Goal: Transaction & Acquisition: Purchase product/service

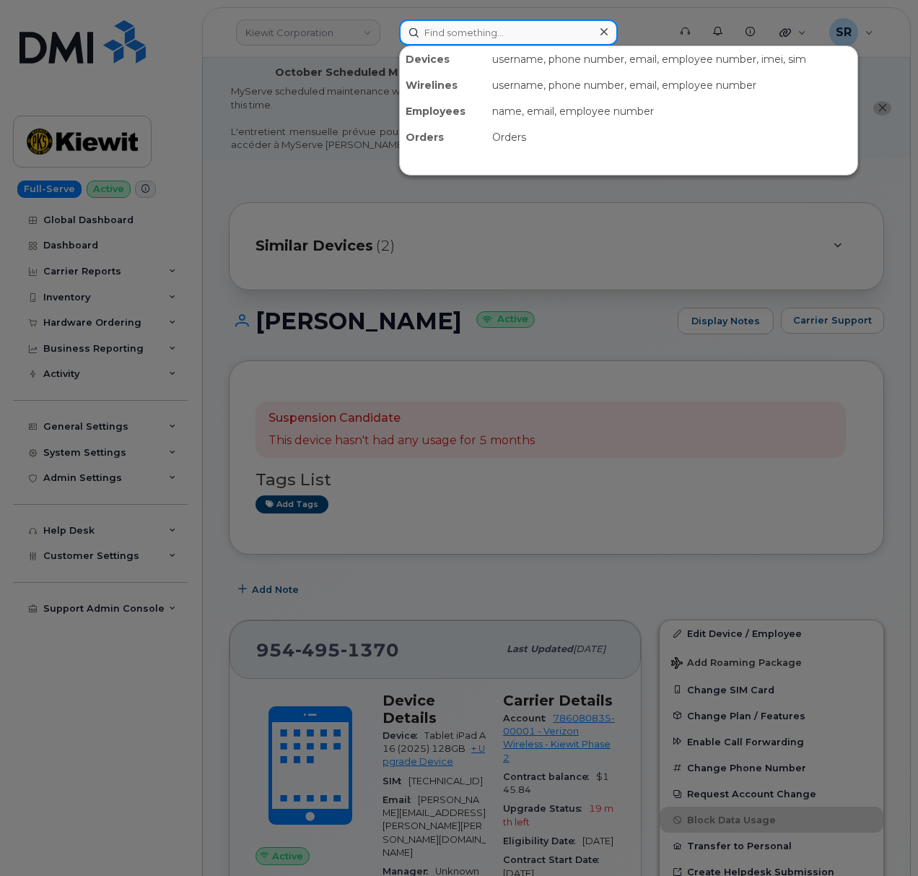
click at [572, 38] on input at bounding box center [508, 32] width 219 height 26
paste input "9025650393"
type input "9025650393"
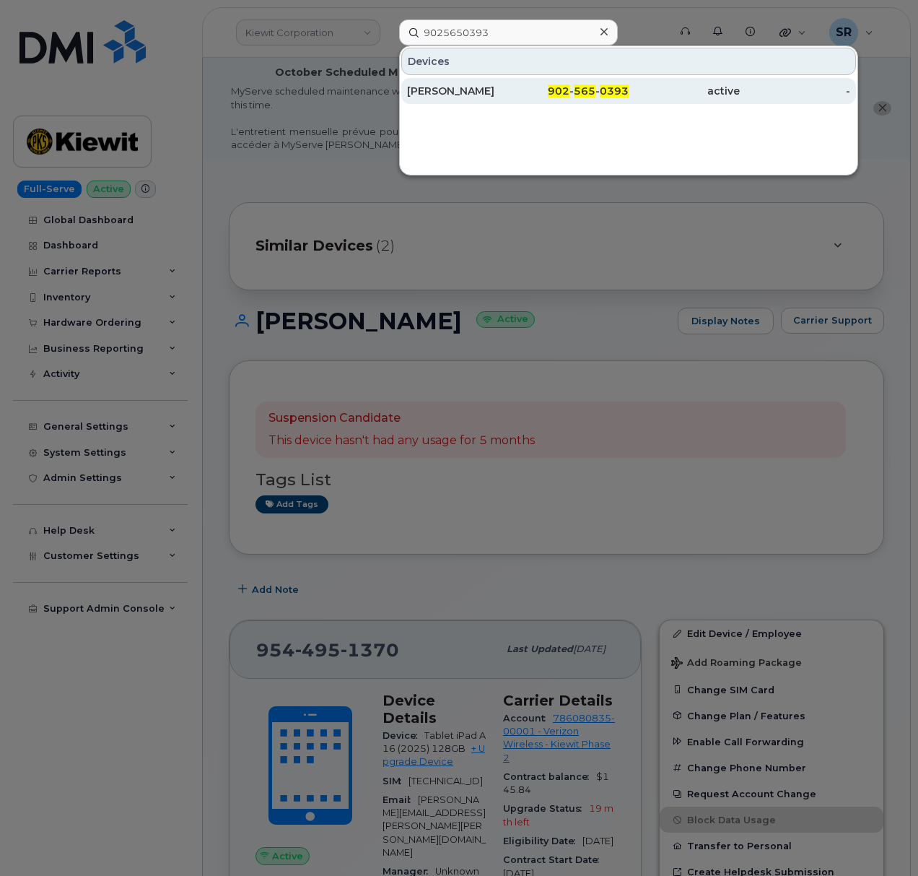
click at [437, 95] on div "Scott Macneil" at bounding box center [462, 91] width 111 height 14
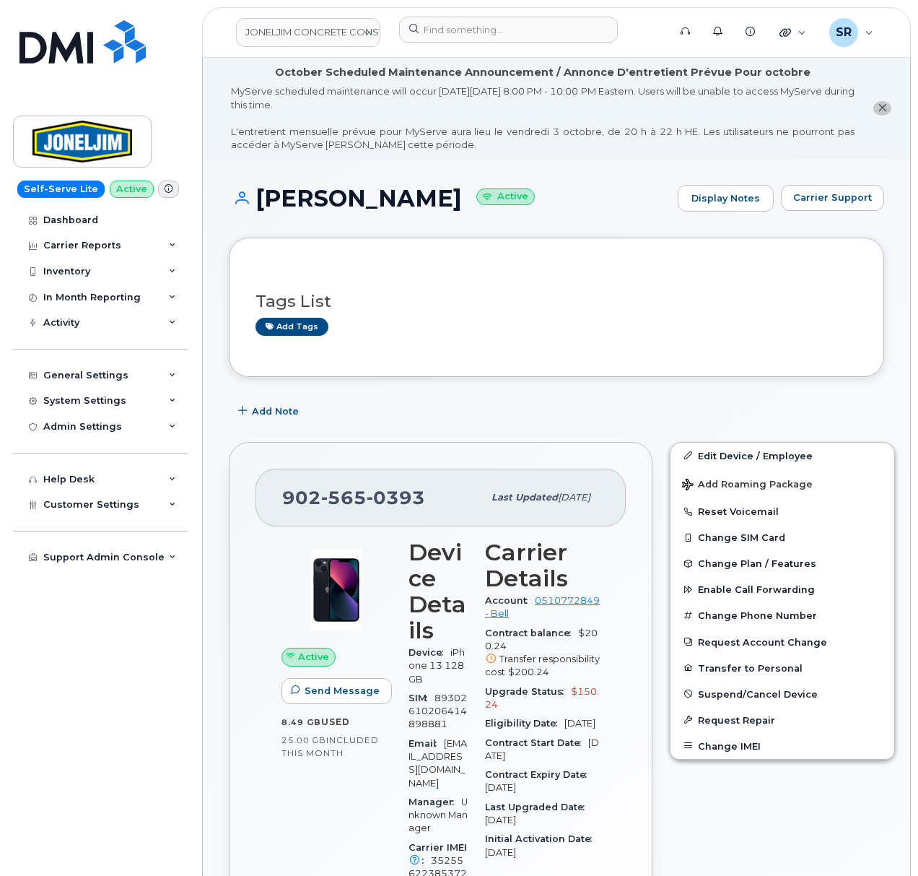
drag, startPoint x: 521, startPoint y: 362, endPoint x: 532, endPoint y: 391, distance: 31.5
click at [521, 362] on div "Tags List Add tags" at bounding box center [556, 306] width 655 height 139
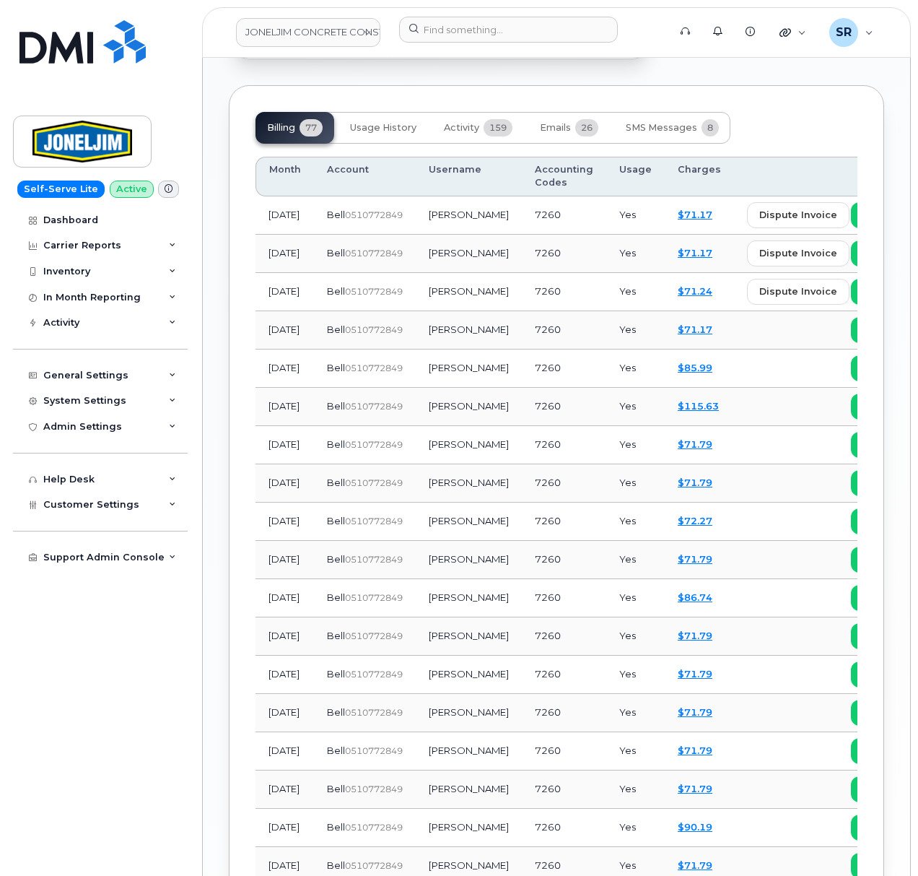
scroll to position [1155, 0]
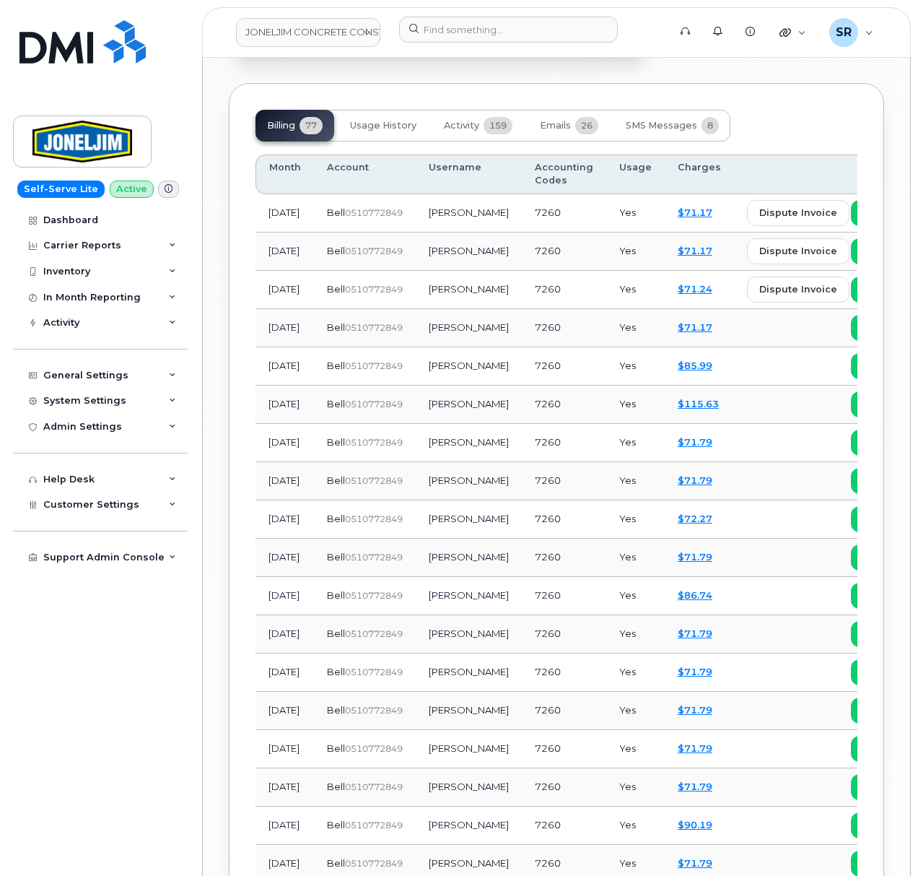
click at [479, 84] on div "Billing 77 Usage History Activity 159 Emails 26 SMS Messages 8 Month Account Us…" at bounding box center [556, 655] width 655 height 1145
click at [480, 110] on button "Activity 159" at bounding box center [478, 126] width 92 height 32
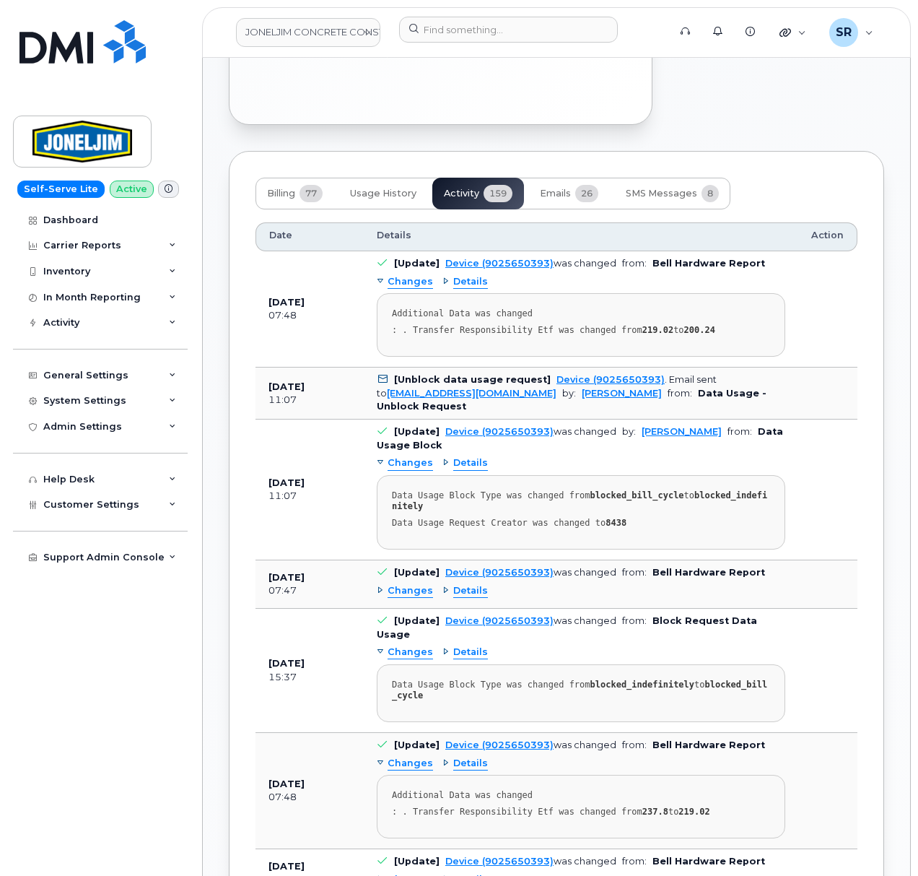
scroll to position [1058, 0]
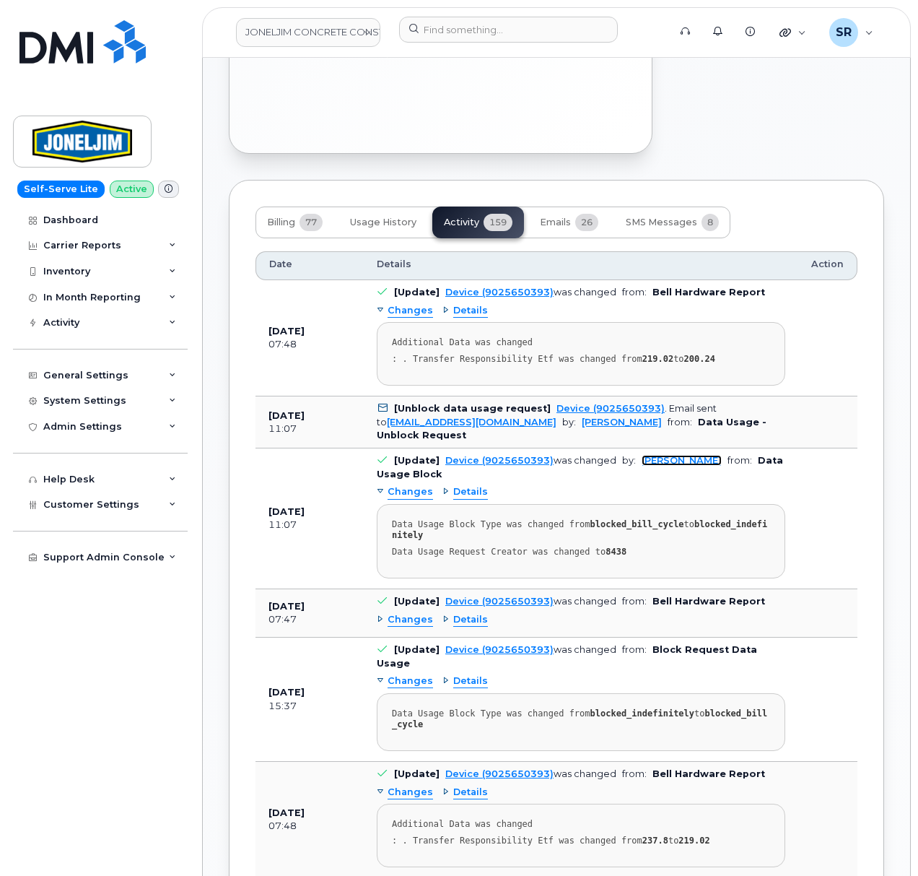
click at [660, 455] on link "Everett Knickle" at bounding box center [682, 460] width 80 height 11
click at [582, 417] on link "Everett Knickle" at bounding box center [622, 422] width 80 height 11
drag, startPoint x: 635, startPoint y: 428, endPoint x: 709, endPoint y: 428, distance: 73.6
click at [709, 448] on td "[Update] Device (9025650393) was changed by: Everett Knickle from: Data Usage B…" at bounding box center [581, 518] width 435 height 141
copy link "Everett Knickle"
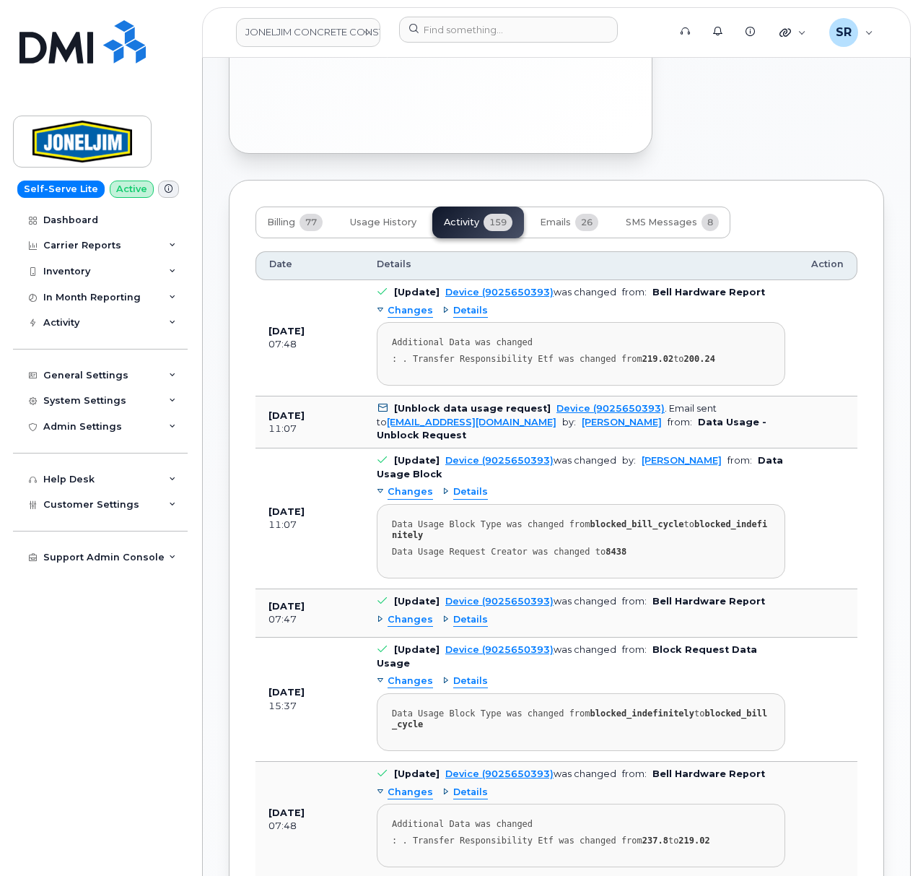
click at [710, 481] on div "Changes Details Data Usage Block Type was changed from blocked_bill_cycle to bl…" at bounding box center [581, 529] width 409 height 97
drag, startPoint x: 636, startPoint y: 425, endPoint x: 712, endPoint y: 432, distance: 76.1
click at [712, 448] on td "[Update] Device (9025650393) was changed by: Everett Knickle from: Data Usage B…" at bounding box center [581, 518] width 435 height 141
click at [712, 481] on div "Changes Details Data Usage Block Type was changed from blocked_bill_cycle to bl…" at bounding box center [581, 529] width 409 height 97
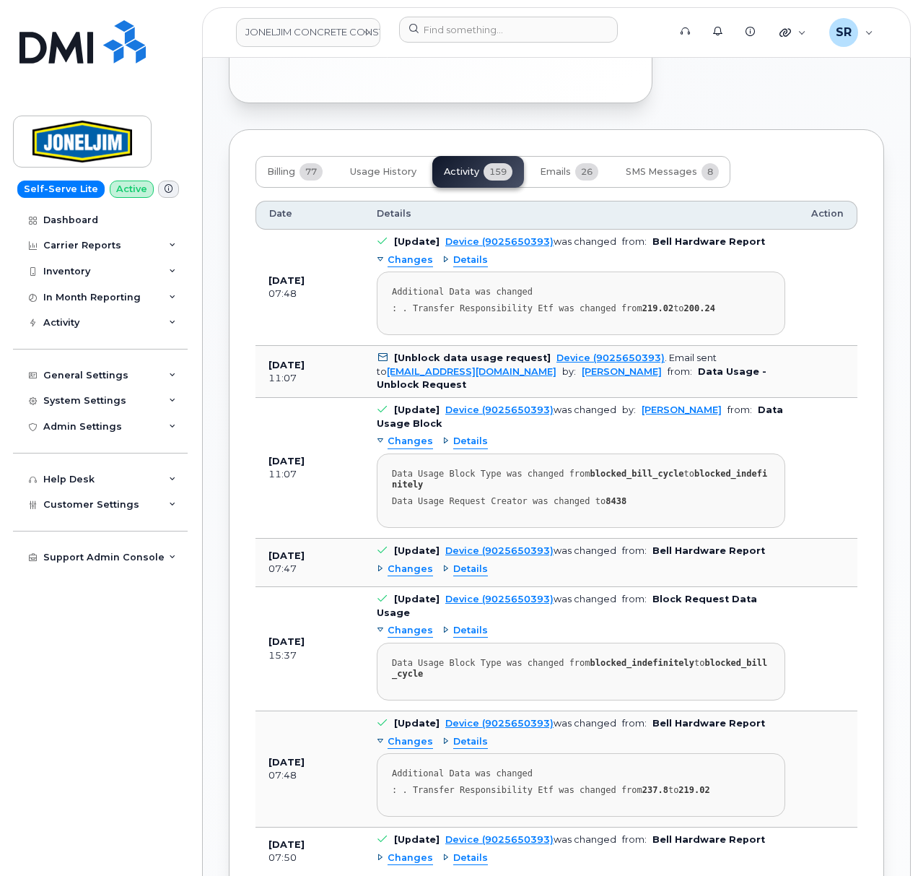
scroll to position [962, 0]
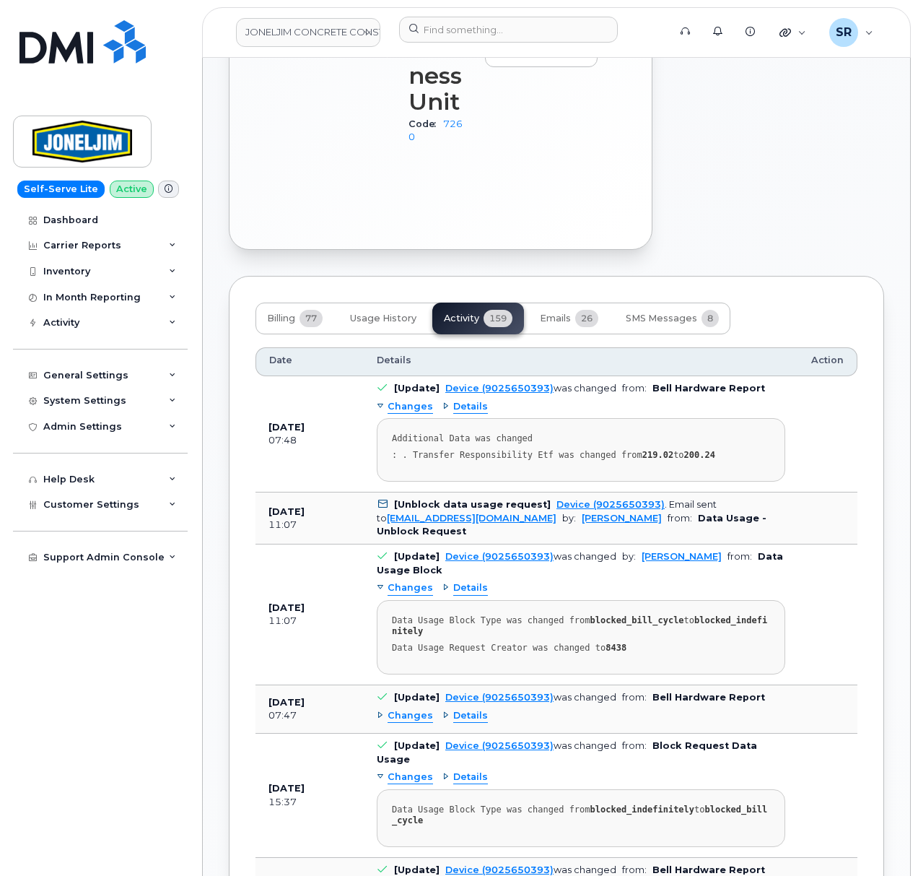
click at [774, 627] on pre "Data Usage Block Type was changed from blocked_bill_cycle to blocked_indefinite…" at bounding box center [581, 637] width 409 height 74
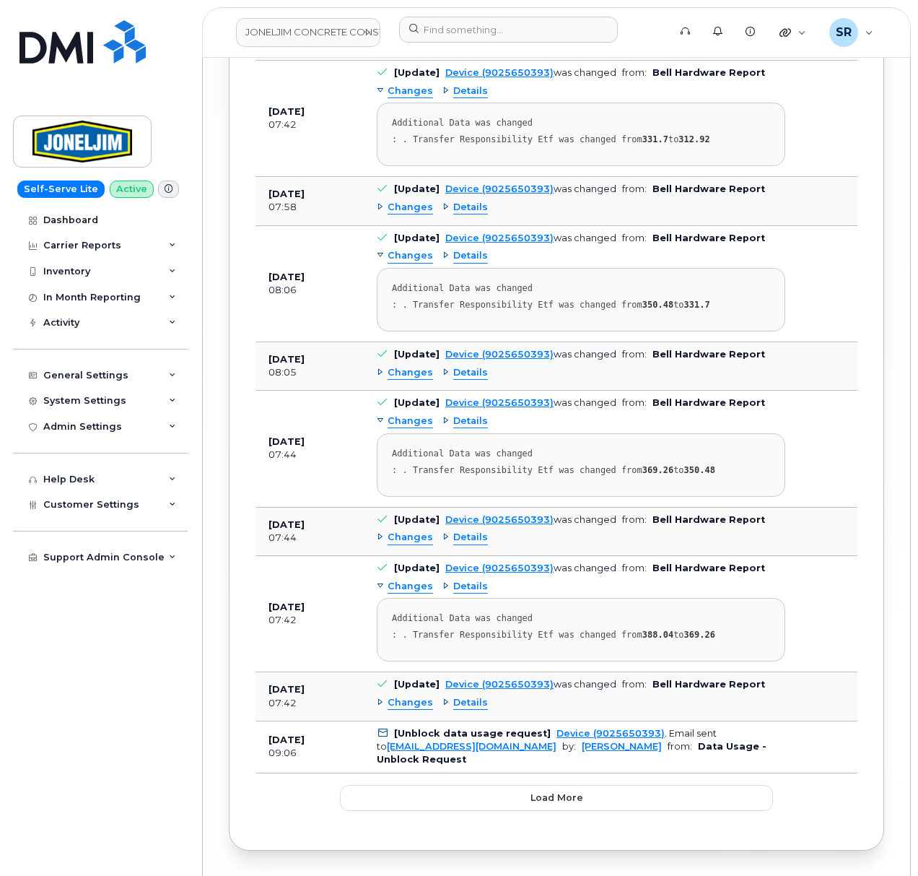
scroll to position [2698, 0]
click at [570, 790] on span "Load more" at bounding box center [557, 797] width 53 height 14
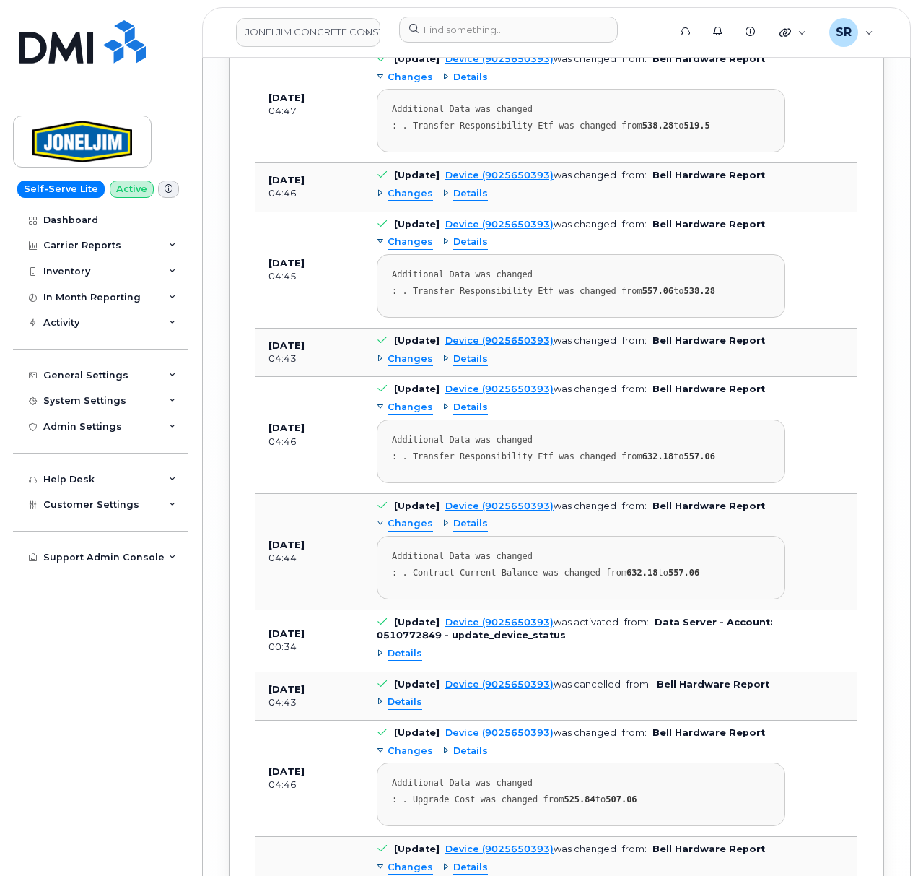
scroll to position [4920, 0]
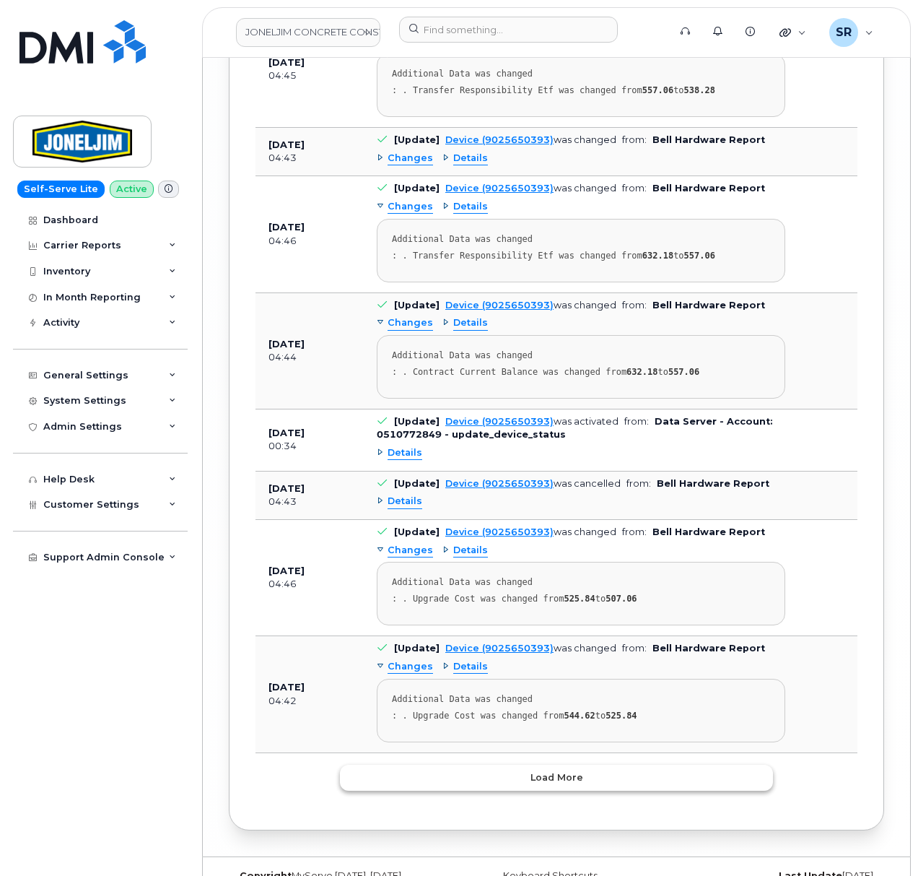
click at [584, 764] on button "Load more" at bounding box center [556, 777] width 433 height 26
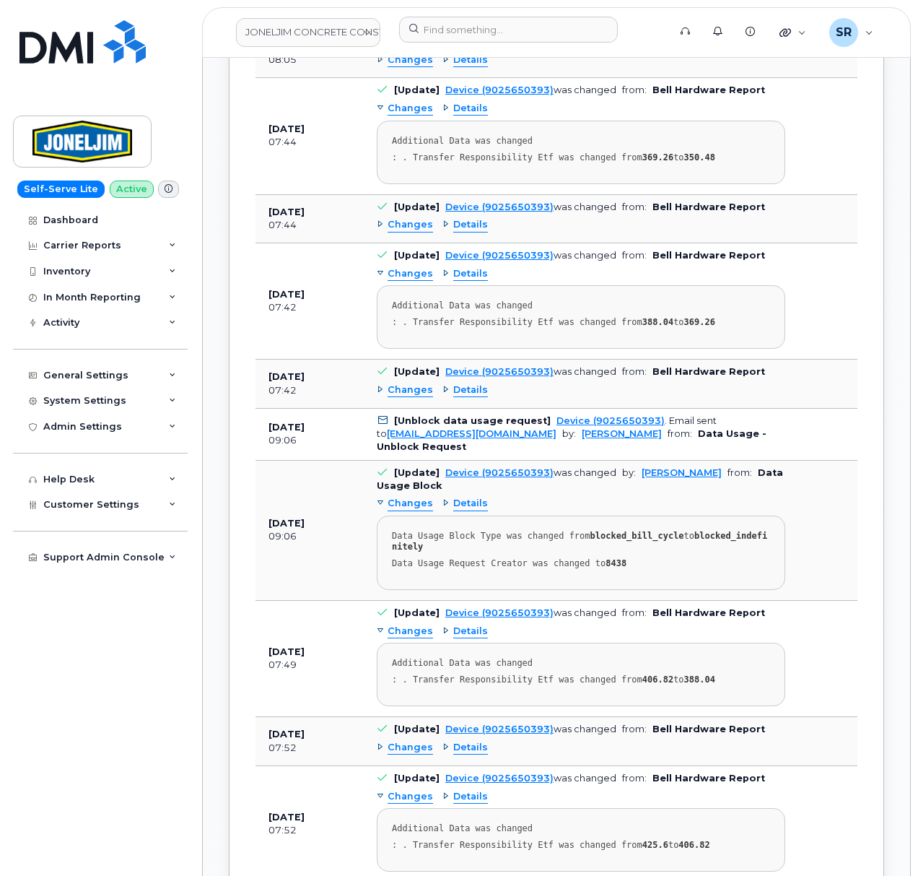
scroll to position [2899, 0]
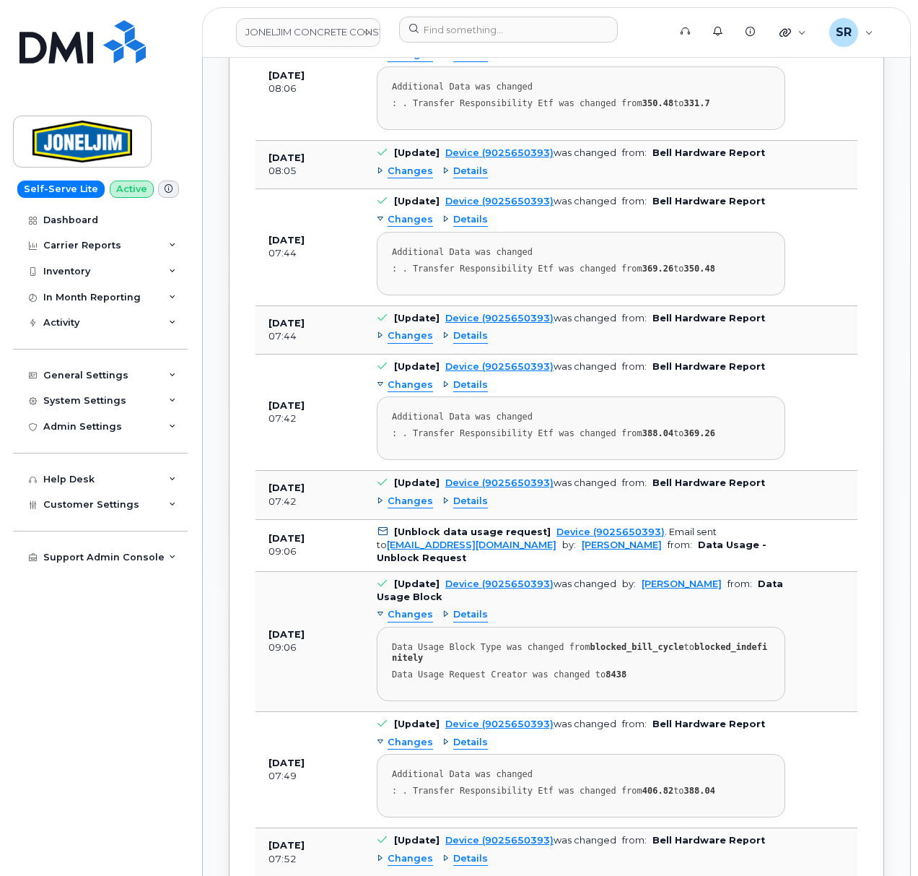
click at [588, 603] on div "Changes Details Data Usage Block Type was changed from blocked_bill_cycle to bl…" at bounding box center [581, 651] width 409 height 97
drag, startPoint x: 651, startPoint y: 625, endPoint x: 593, endPoint y: 629, distance: 58.6
click at [593, 669] on div "Data Usage Request Creator was changed to 8438" at bounding box center [581, 674] width 378 height 11
click at [676, 669] on div "Data Usage Request Creator was changed to 8438" at bounding box center [581, 674] width 378 height 11
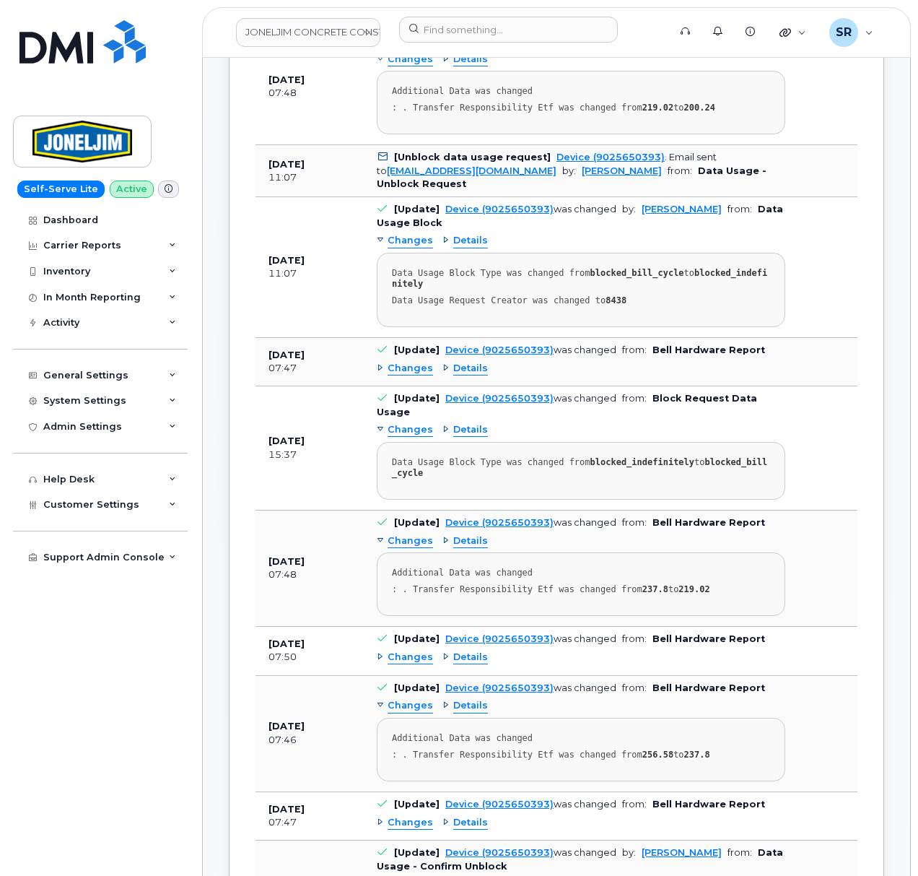
scroll to position [1359, 0]
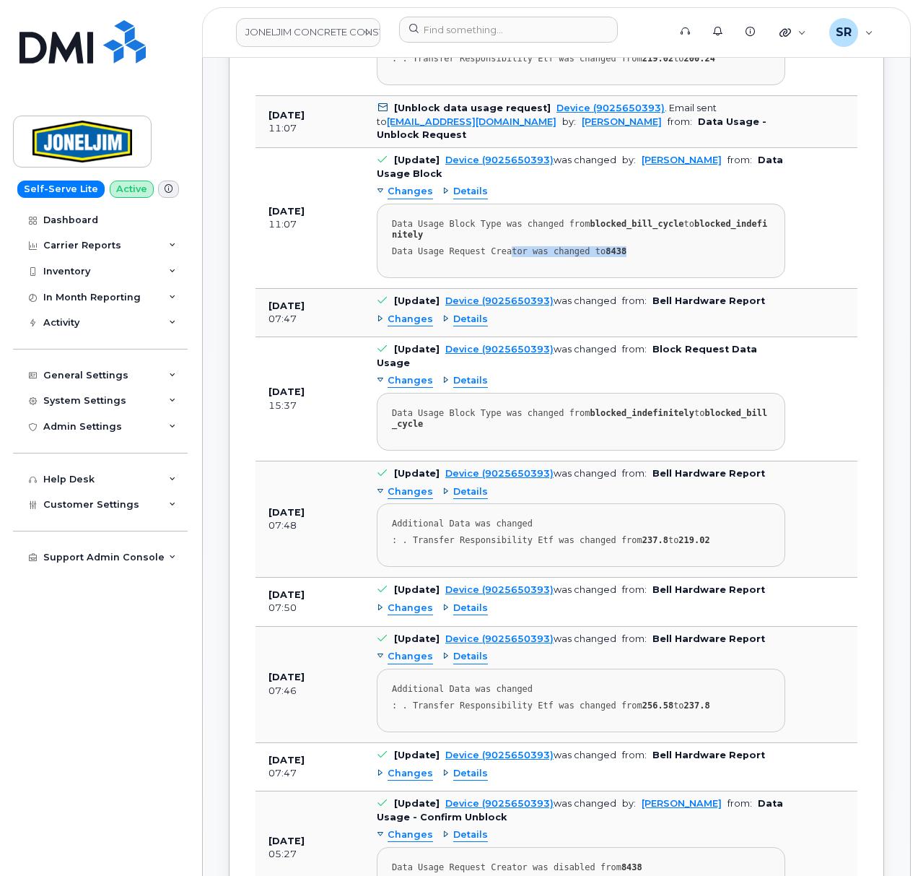
drag, startPoint x: 580, startPoint y: 209, endPoint x: 500, endPoint y: 211, distance: 80.2
click at [500, 211] on pre "Data Usage Block Type was changed from blocked_bill_cycle to blocked_indefinite…" at bounding box center [581, 241] width 409 height 74
click at [570, 219] on div "Data Usage Block Type was changed from blocked_bill_cycle to blocked_indefinite…" at bounding box center [581, 230] width 378 height 22
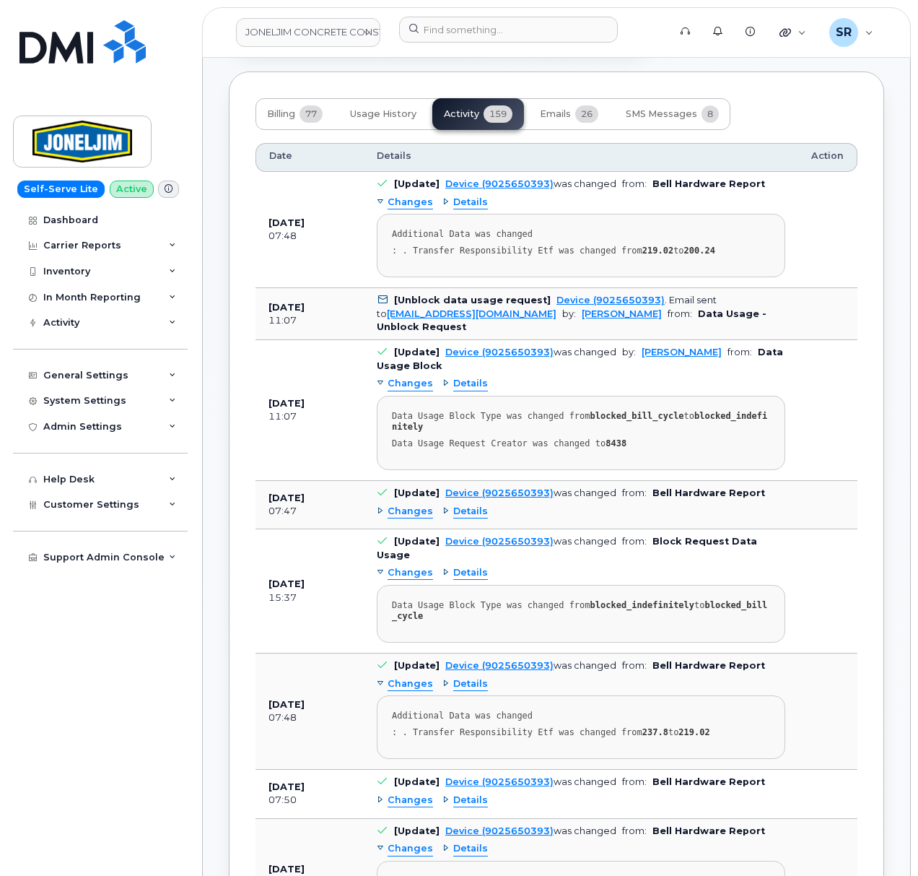
scroll to position [1070, 0]
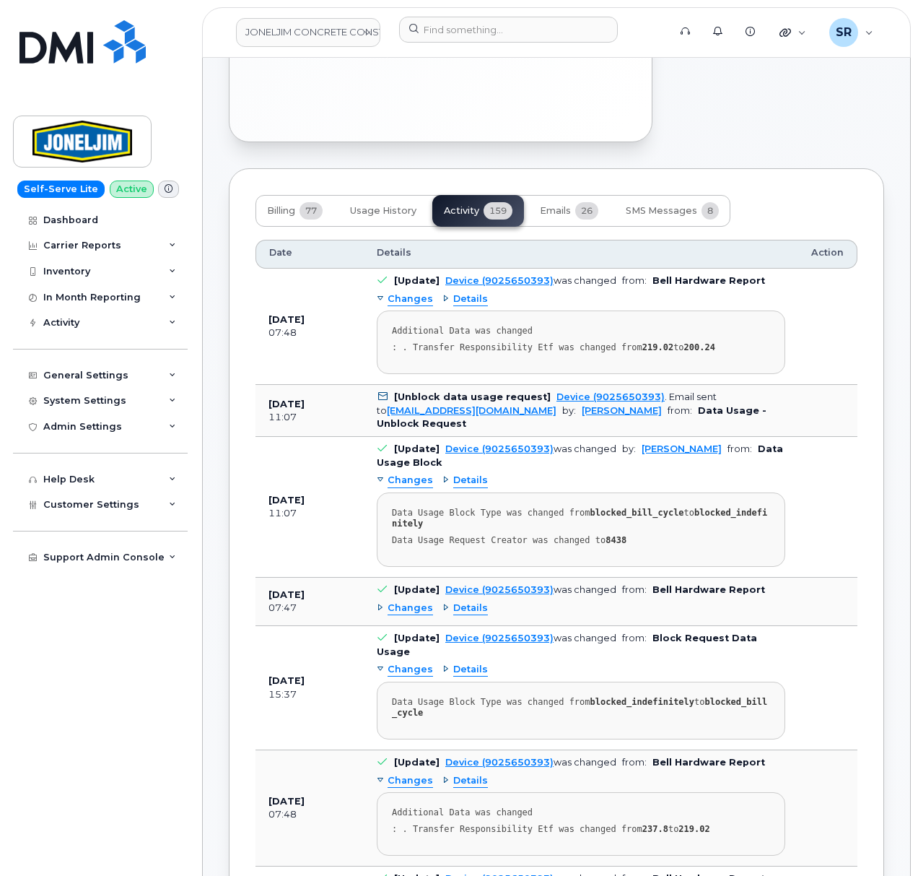
click at [593, 469] on div "Changes Details Data Usage Block Type was changed from blocked_bill_cycle to bl…" at bounding box center [581, 517] width 409 height 97
click at [67, 662] on div "Dashboard Carrier Reports Monthly Billing Data Daily Data Pooling Data Behavior…" at bounding box center [102, 541] width 178 height 669
click at [125, 379] on div "General Settings" at bounding box center [100, 375] width 175 height 26
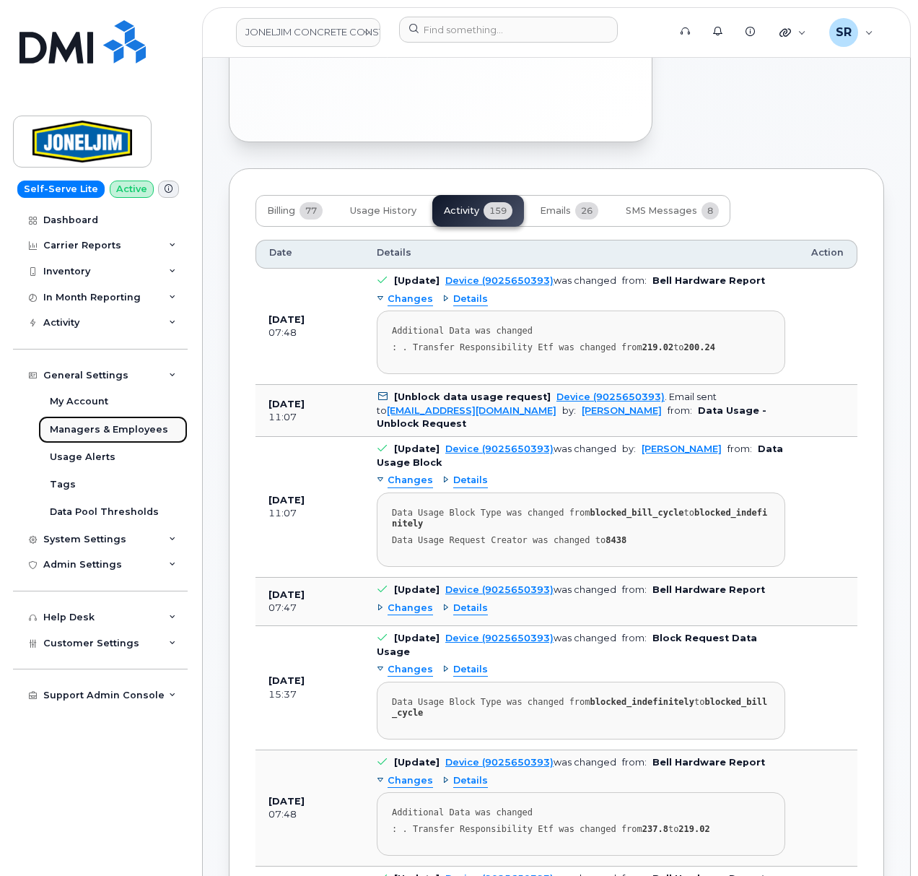
click at [136, 433] on div "Managers & Employees" at bounding box center [109, 429] width 118 height 13
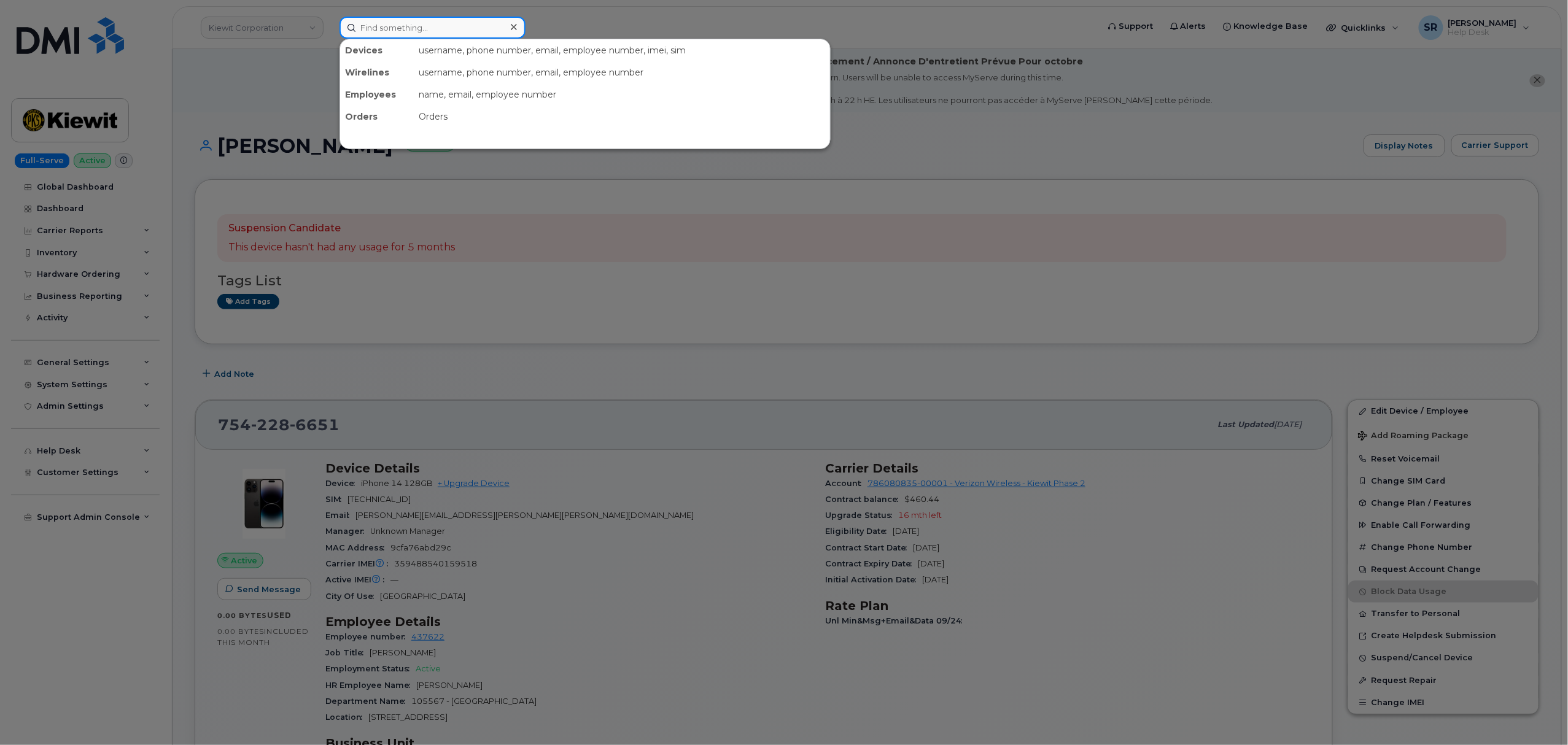
click at [496, 22] on input at bounding box center [432, 27] width 186 height 22
paste input "9025650393"
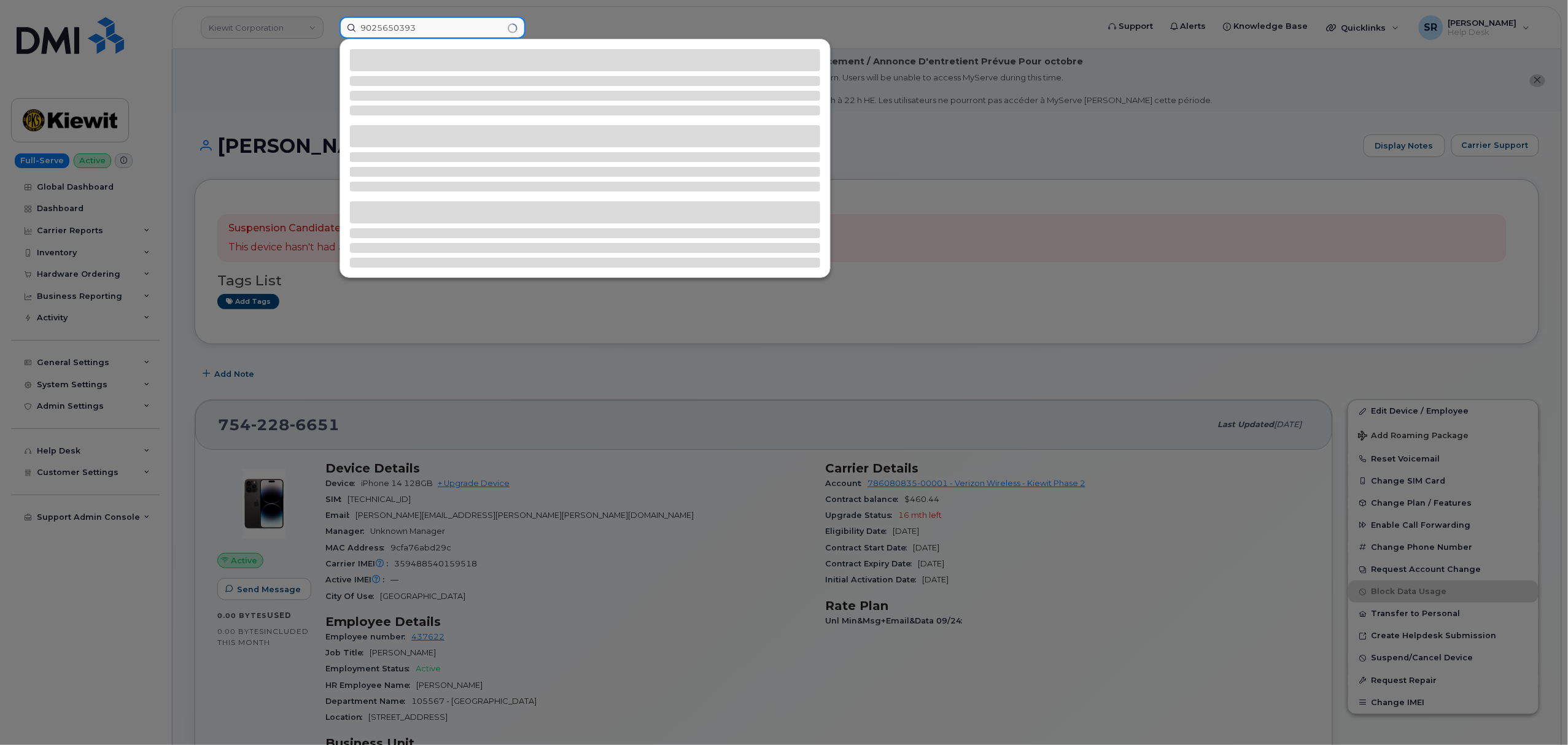
type input "9025650393"
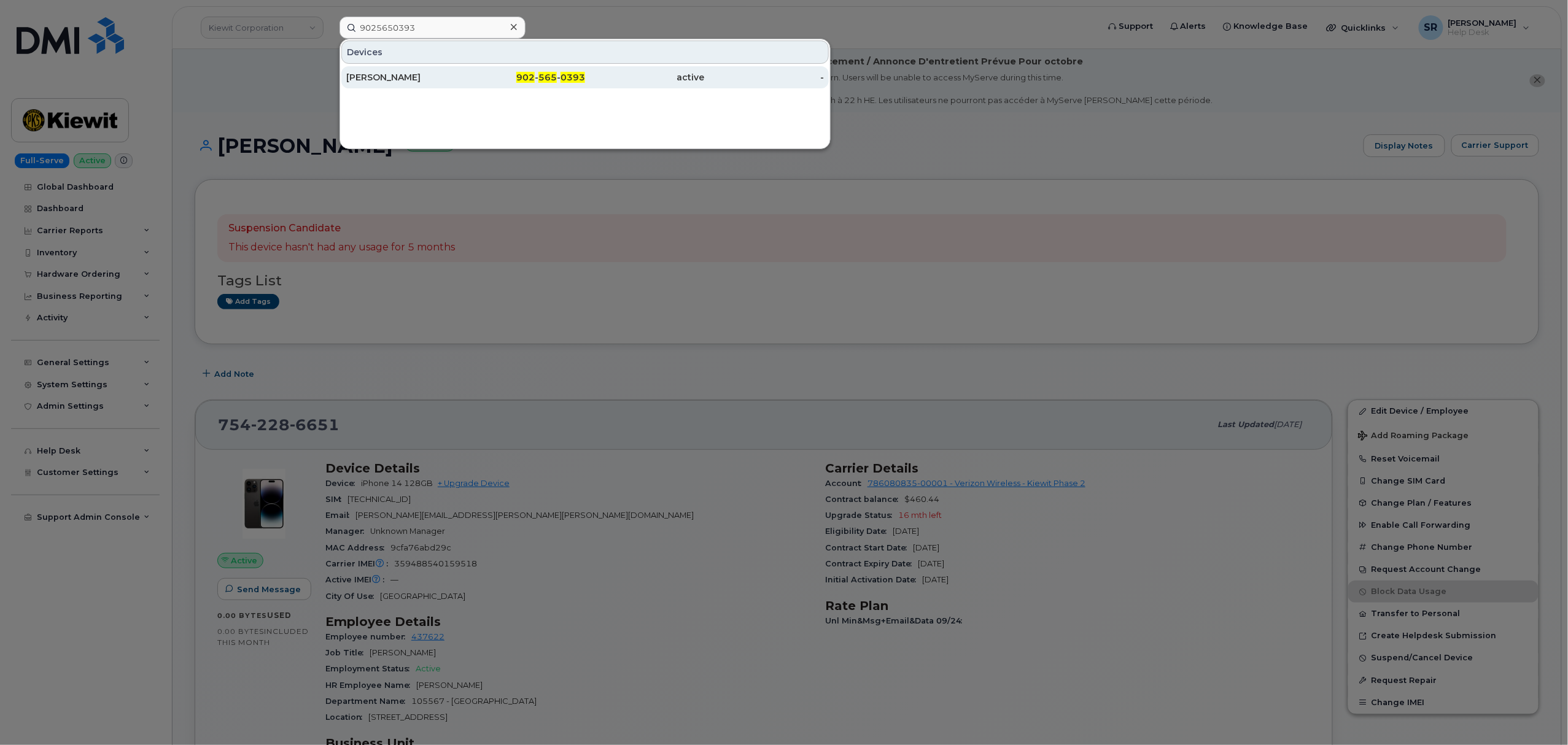
click at [485, 82] on div "902 - 565 - 0393" at bounding box center [526, 77] width 120 height 12
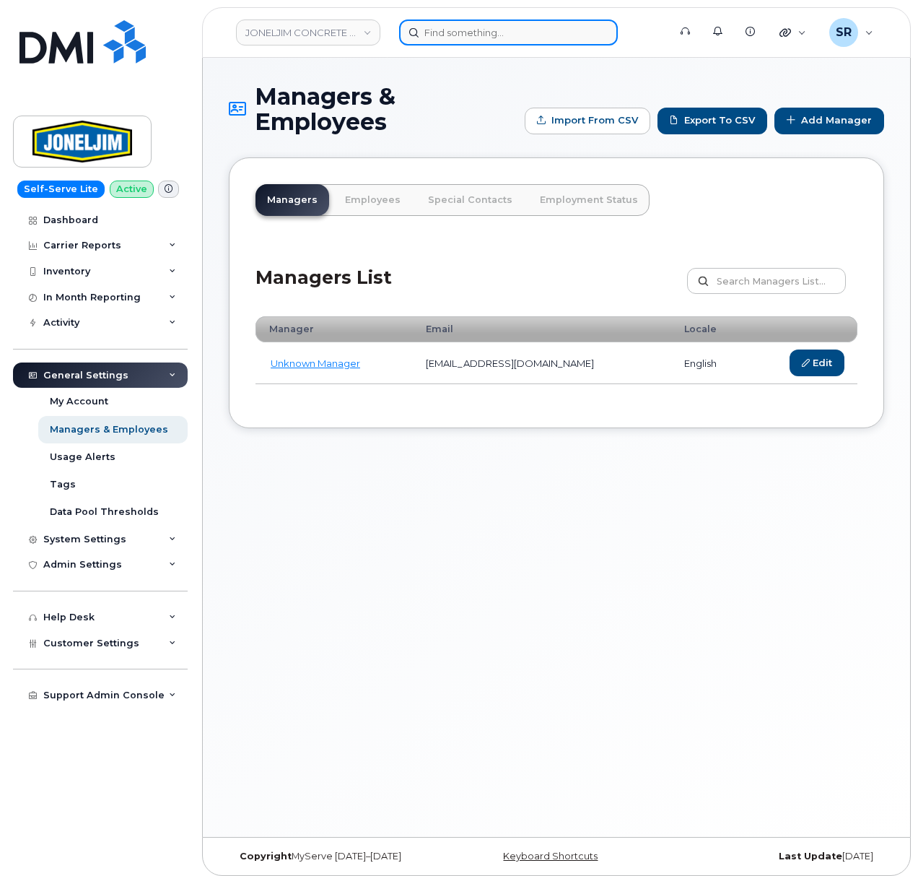
click at [500, 36] on input at bounding box center [508, 32] width 219 height 26
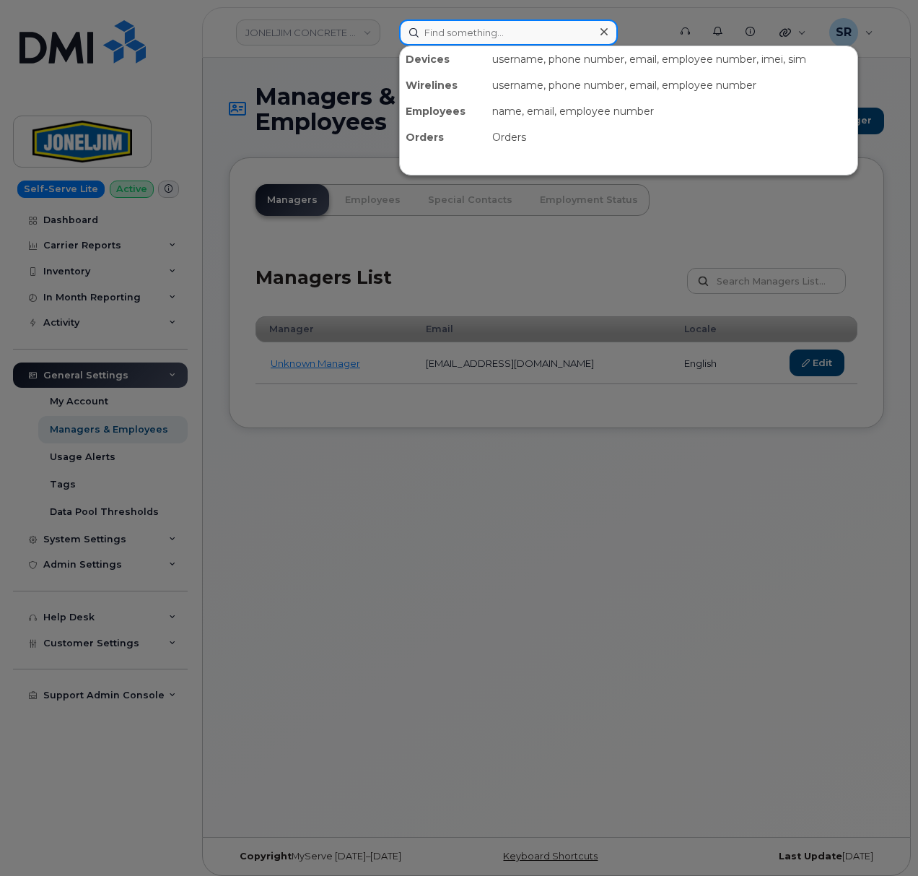
paste input "Everest Knickle"
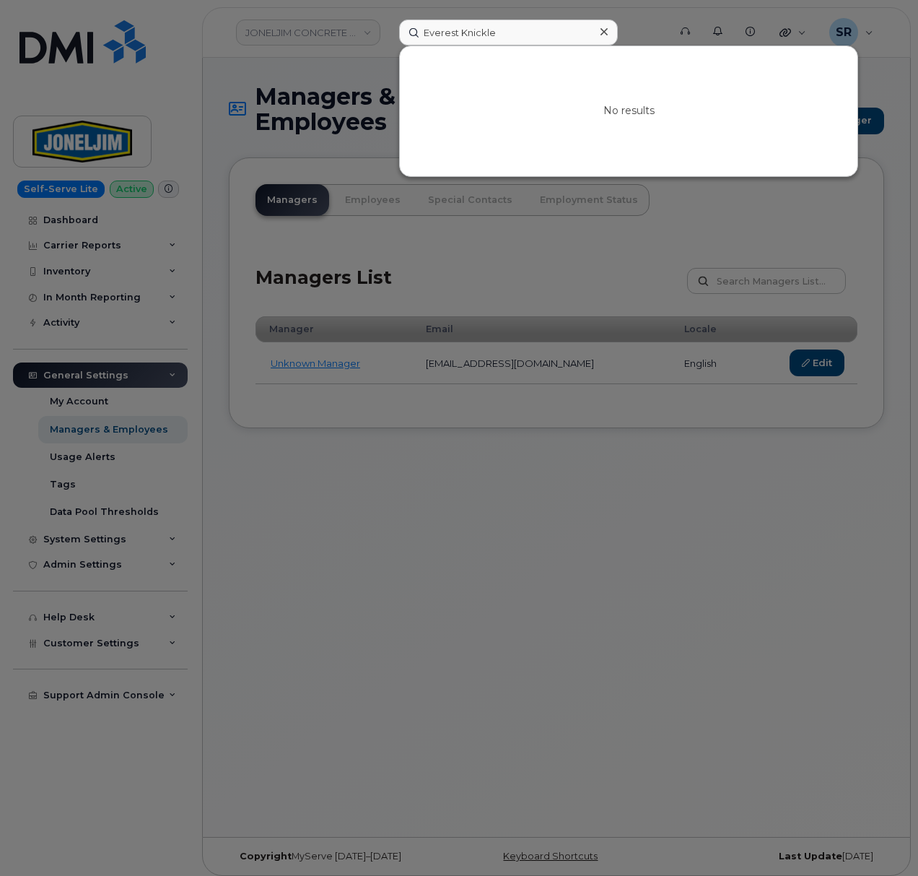
click at [718, 534] on div at bounding box center [459, 438] width 918 height 876
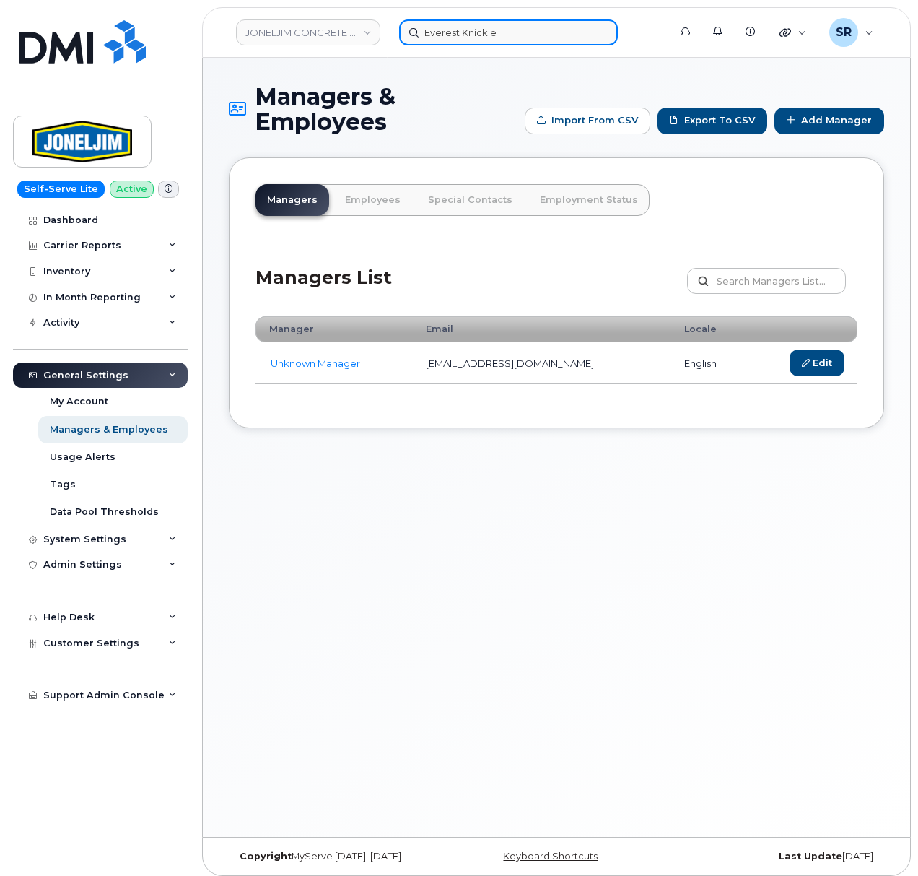
click at [546, 36] on input "Everest Knickle" at bounding box center [508, 32] width 219 height 26
paste input "9025650805"
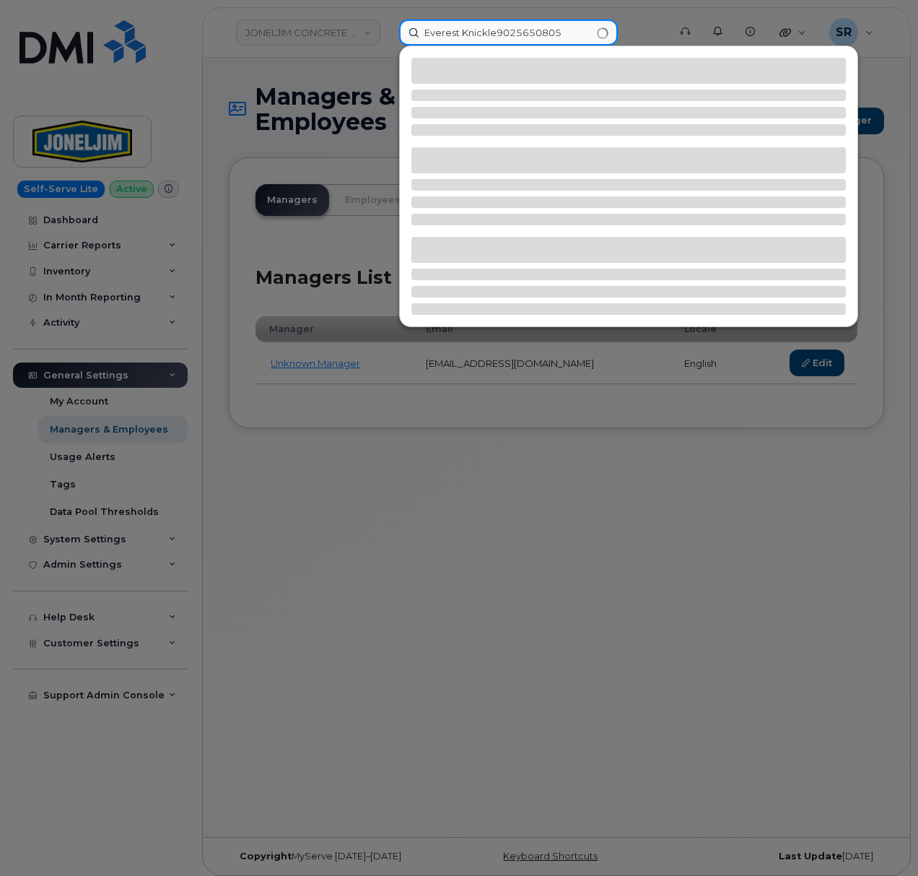
drag, startPoint x: 587, startPoint y: 30, endPoint x: 367, endPoint y: 45, distance: 220.6
click at [388, 45] on div "Everest Knickle9025650805" at bounding box center [529, 32] width 283 height 26
paste input
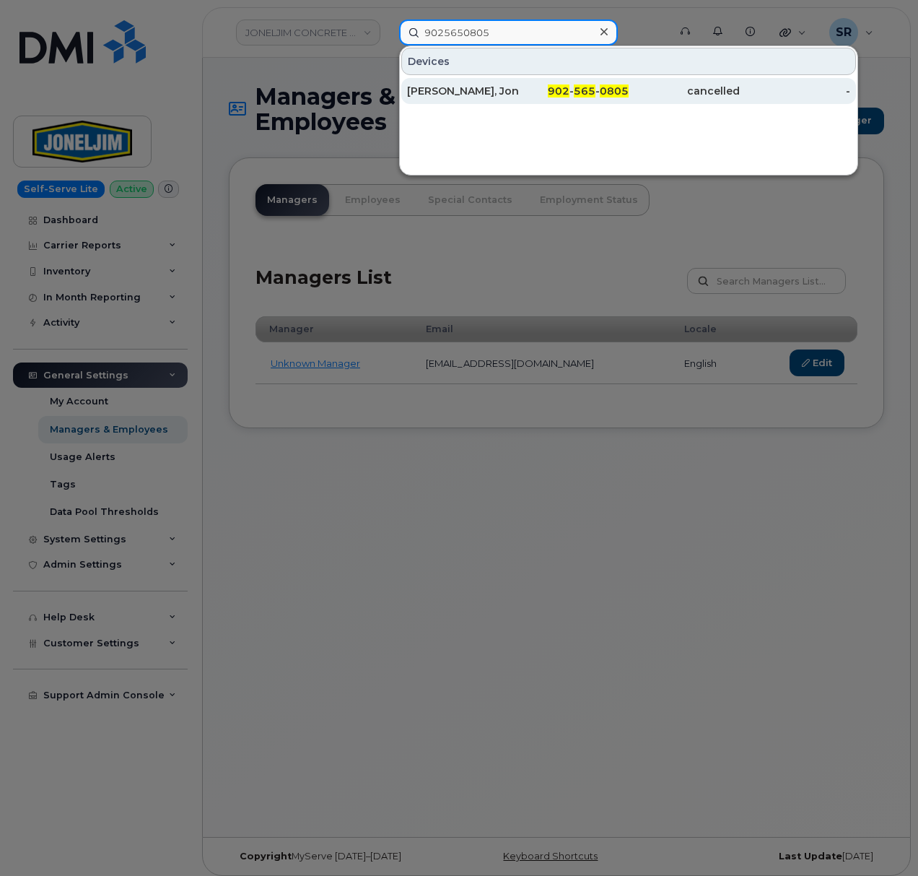
type input "9025650805"
click at [432, 91] on div "[PERSON_NAME], Joneljim Construction" at bounding box center [462, 91] width 111 height 14
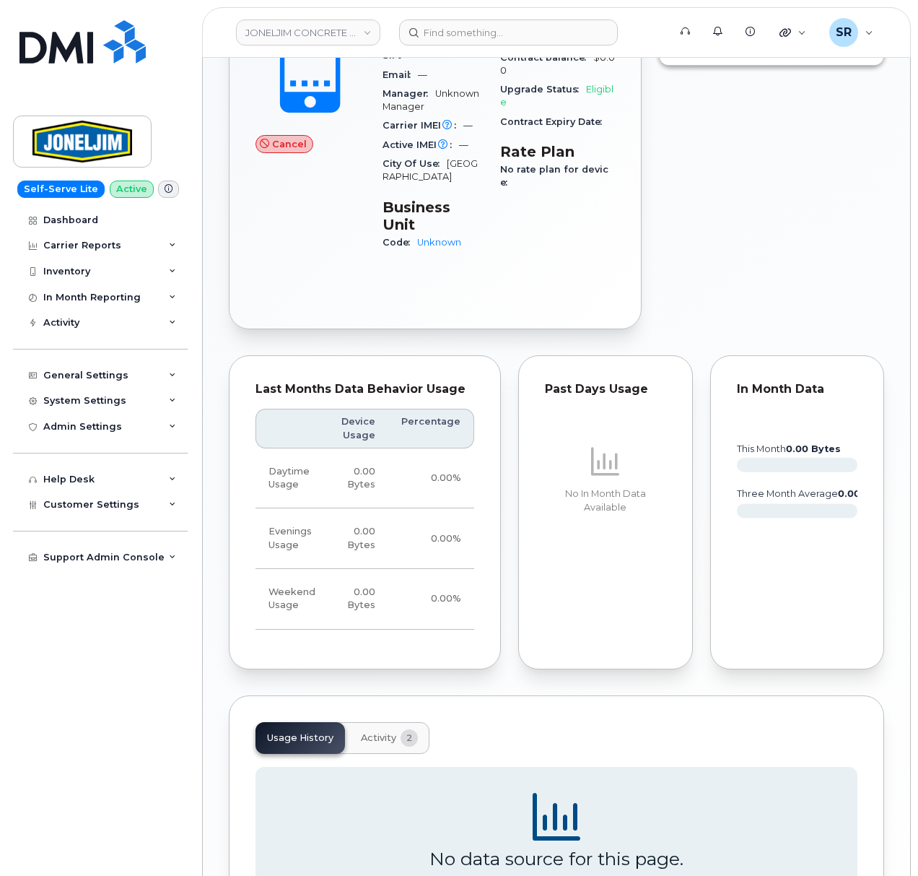
scroll to position [593, 0]
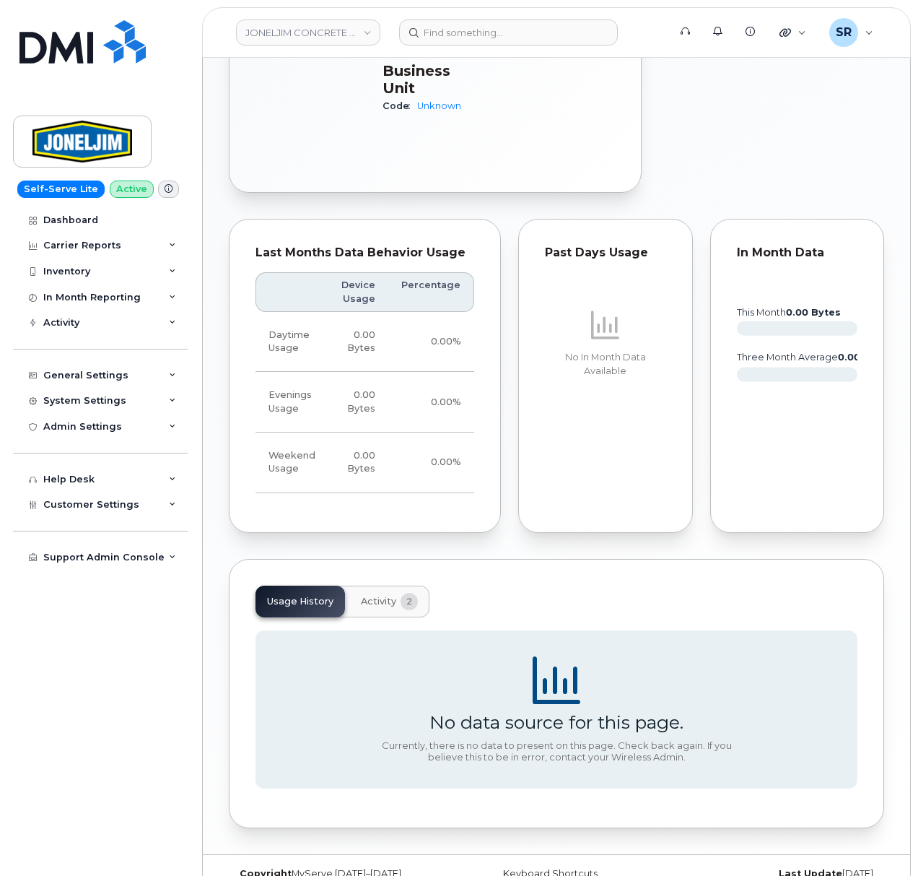
click at [374, 585] on button "Activity 2" at bounding box center [389, 601] width 80 height 32
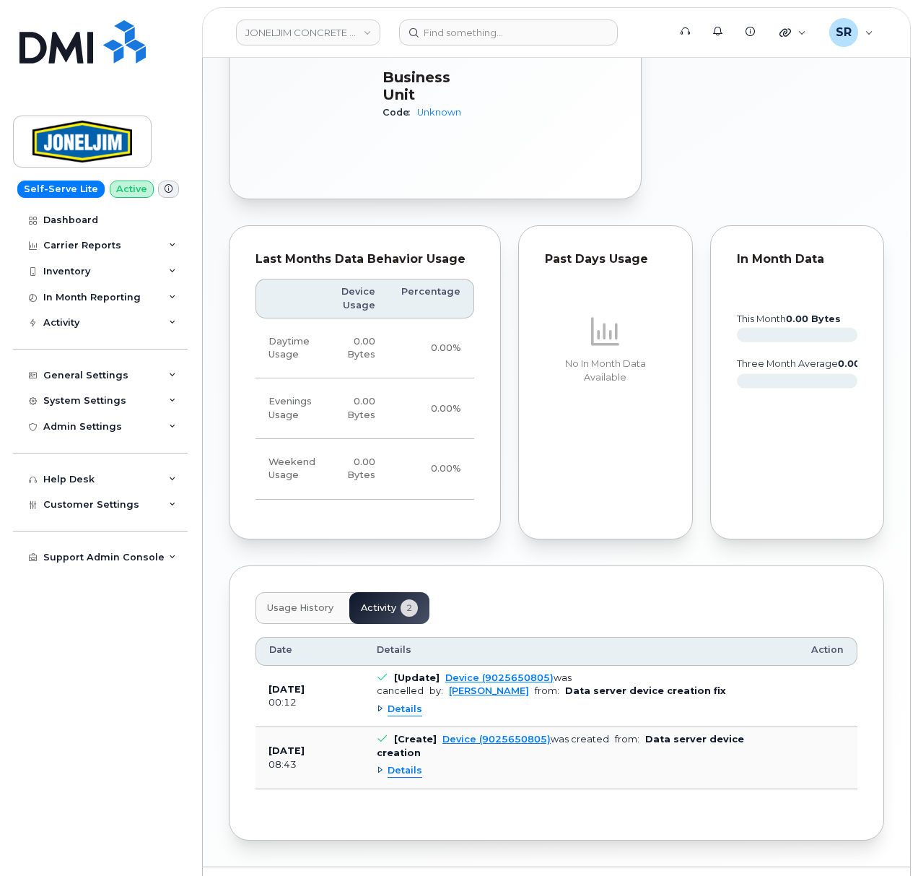
scroll to position [0, 0]
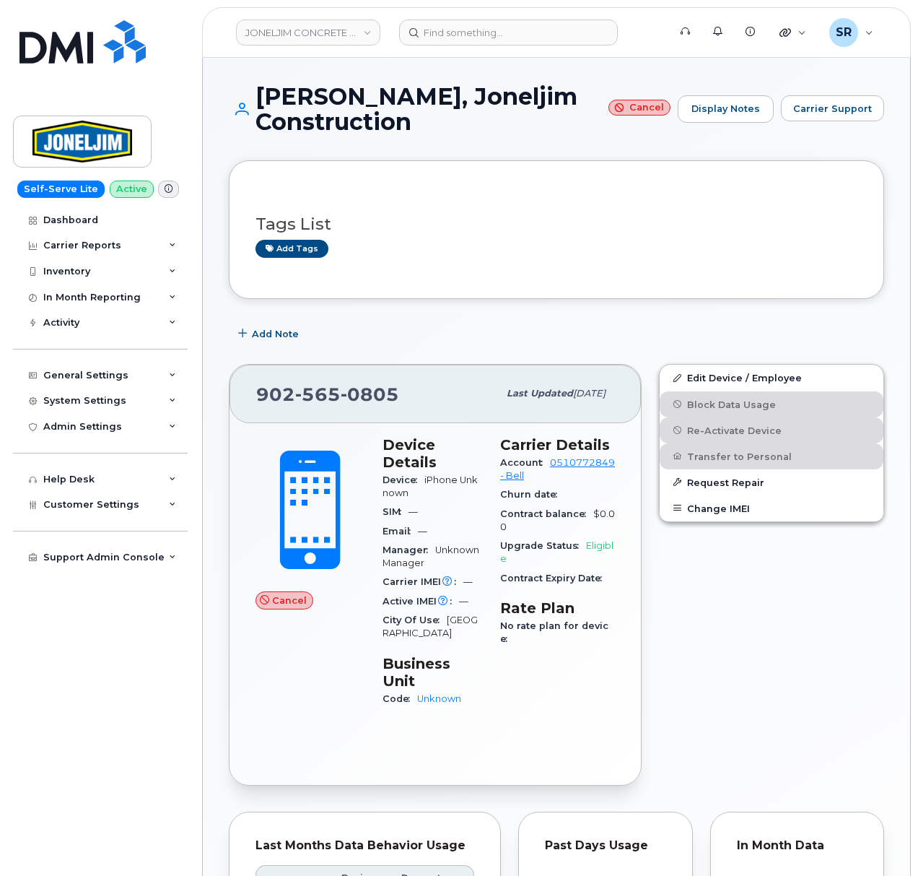
click at [471, 52] on header "JONELJIM CONCRETE CONSTRUCTION Support Alerts Knowledge Base Quicklinks Suspend…" at bounding box center [556, 32] width 709 height 51
click at [471, 39] on input at bounding box center [508, 32] width 219 height 26
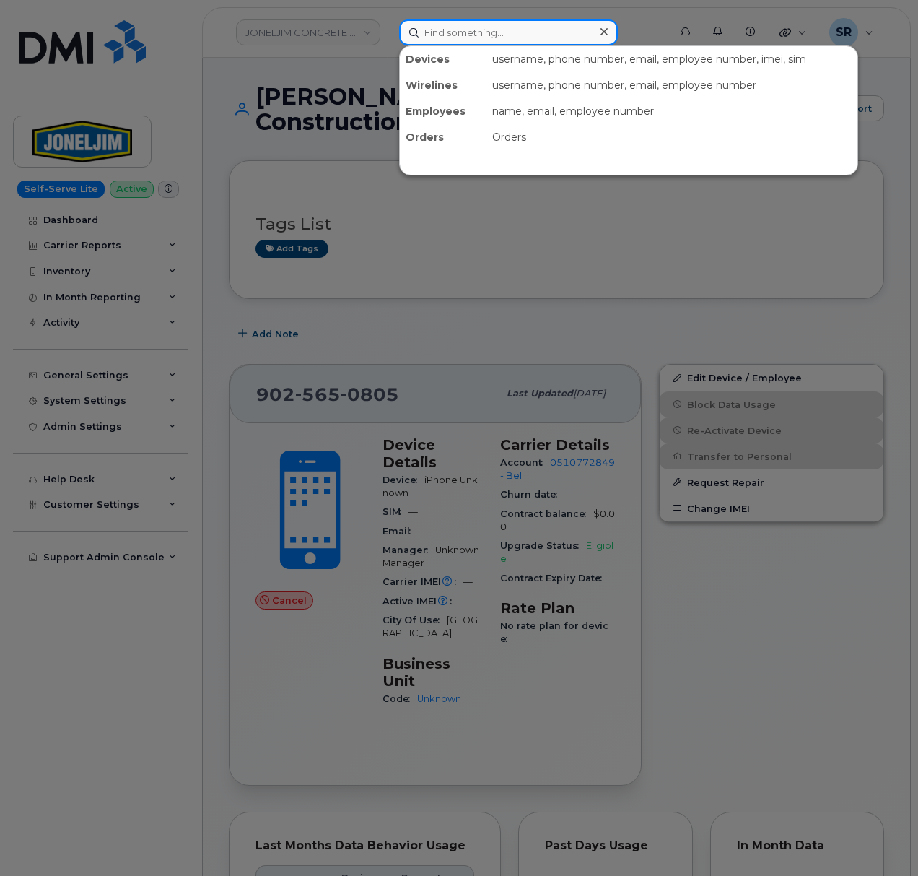
paste input "9025650393"
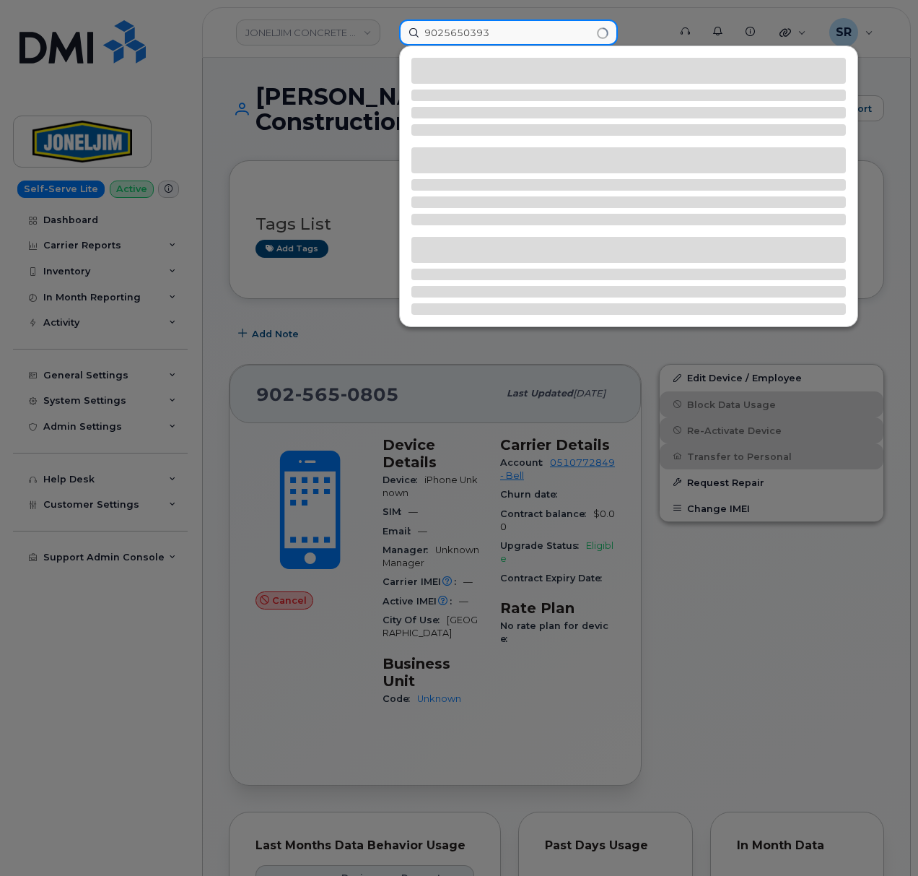
type input "9025650393"
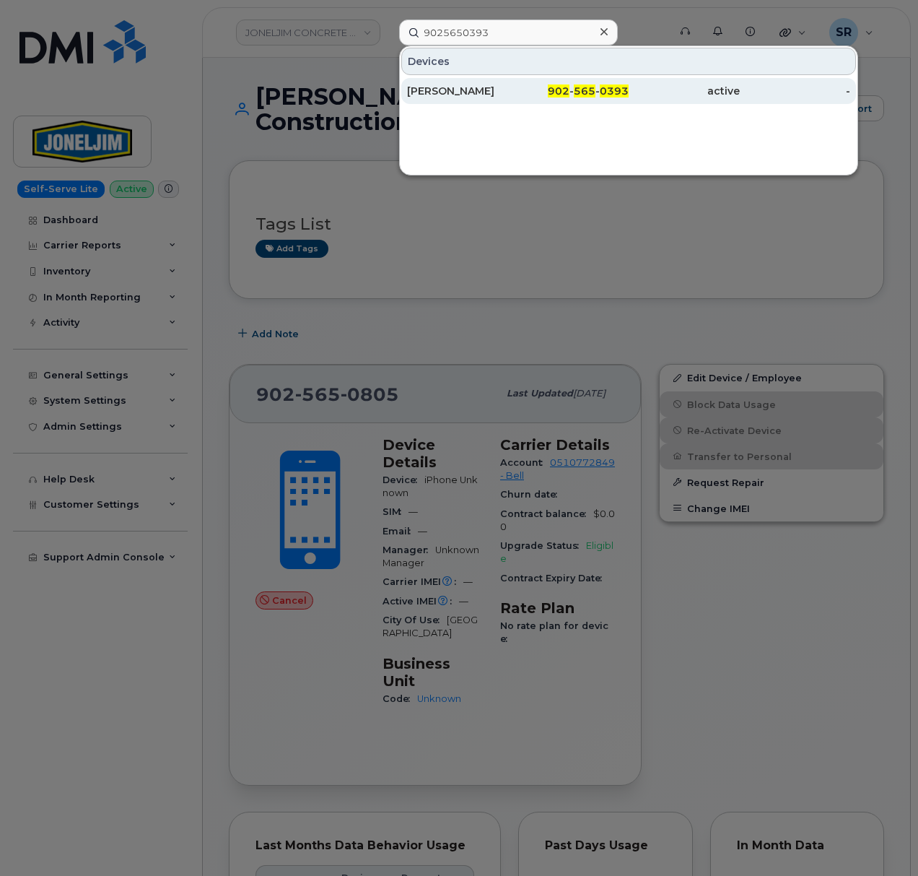
click at [492, 93] on div "[PERSON_NAME]" at bounding box center [462, 91] width 111 height 14
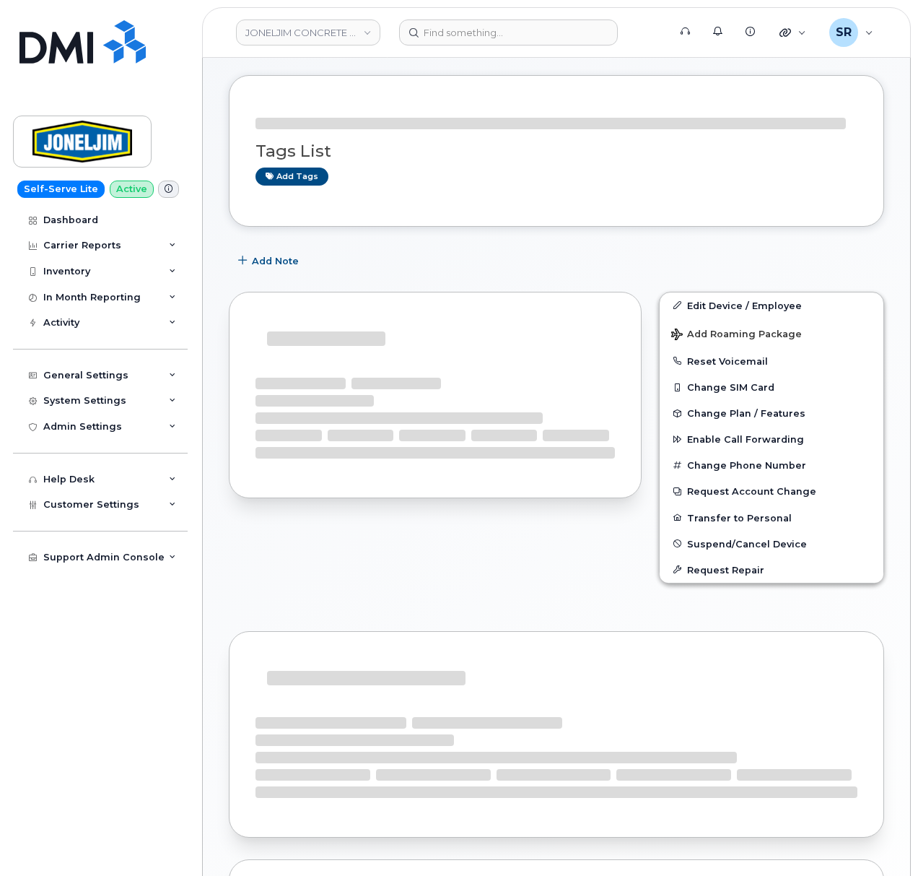
scroll to position [96, 0]
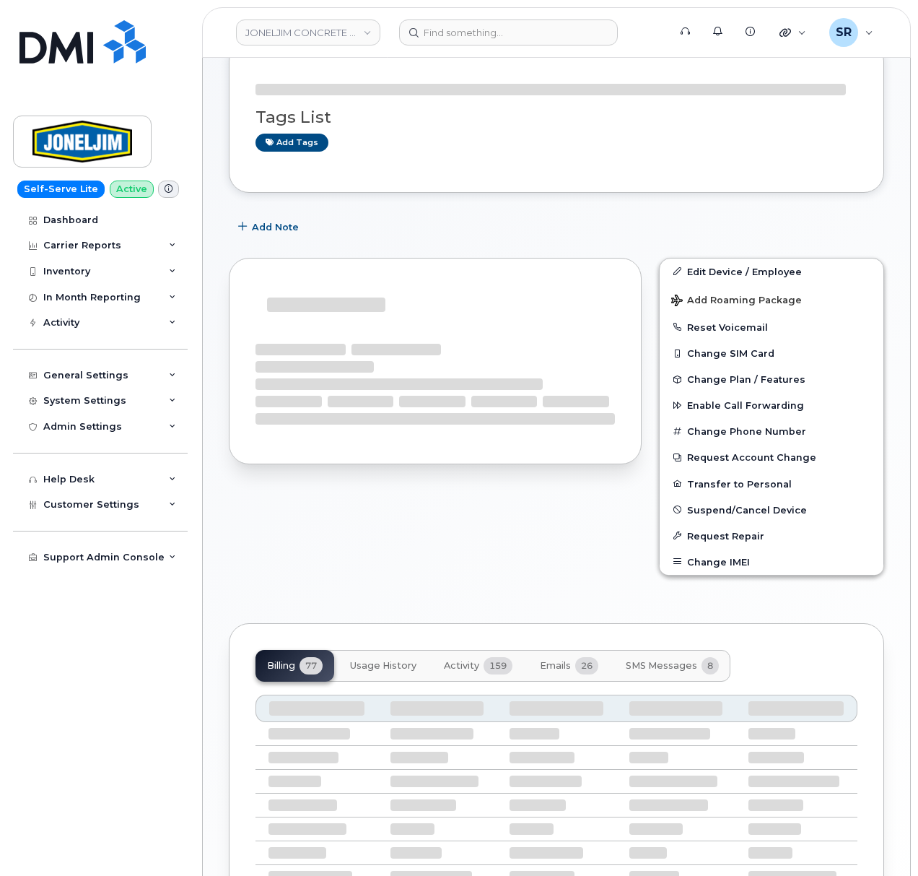
click at [476, 662] on span "Activity" at bounding box center [461, 666] width 35 height 12
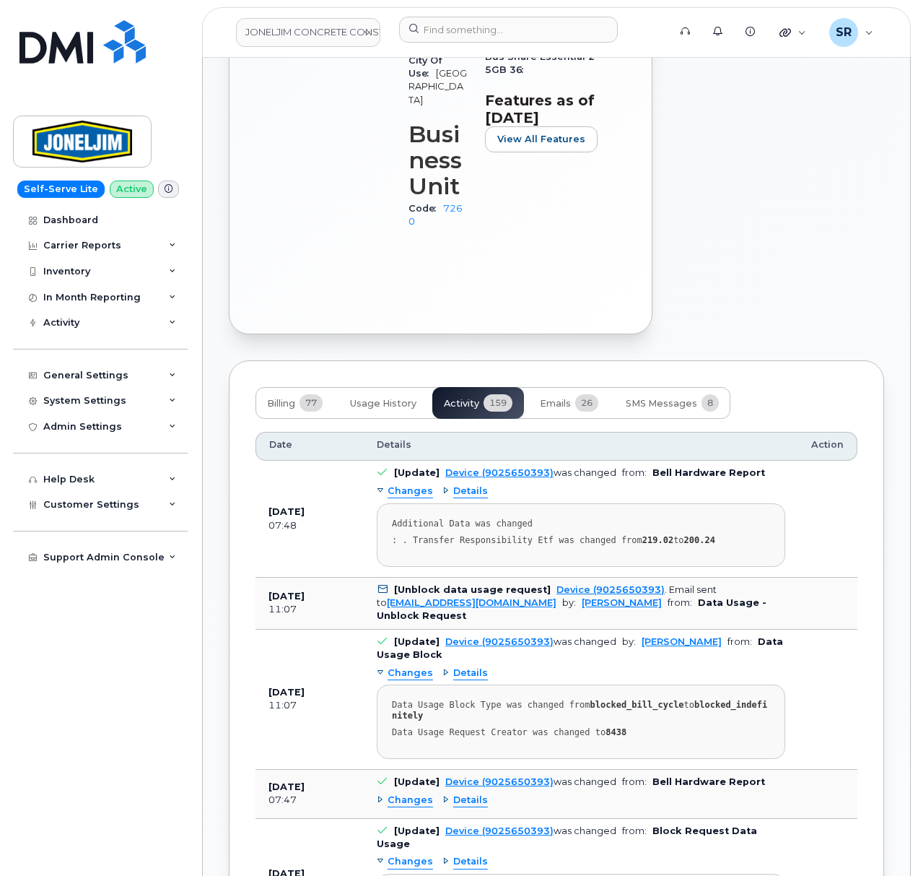
scroll to position [810, 0]
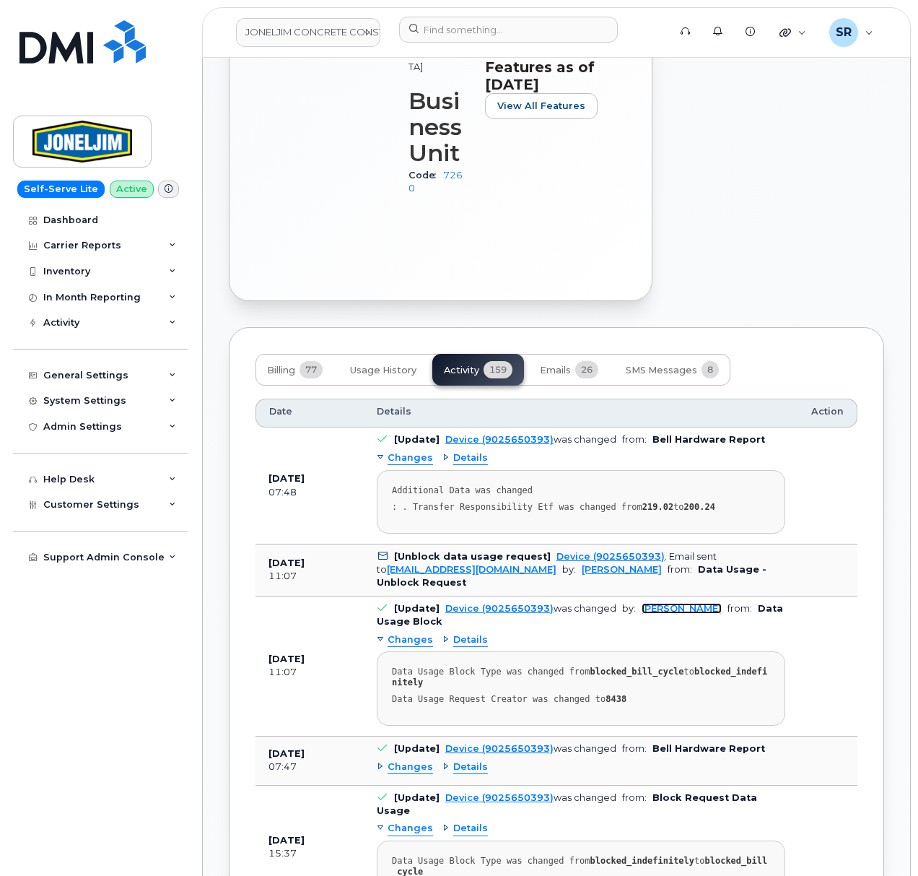
click at [664, 603] on link "[PERSON_NAME]" at bounding box center [682, 608] width 80 height 11
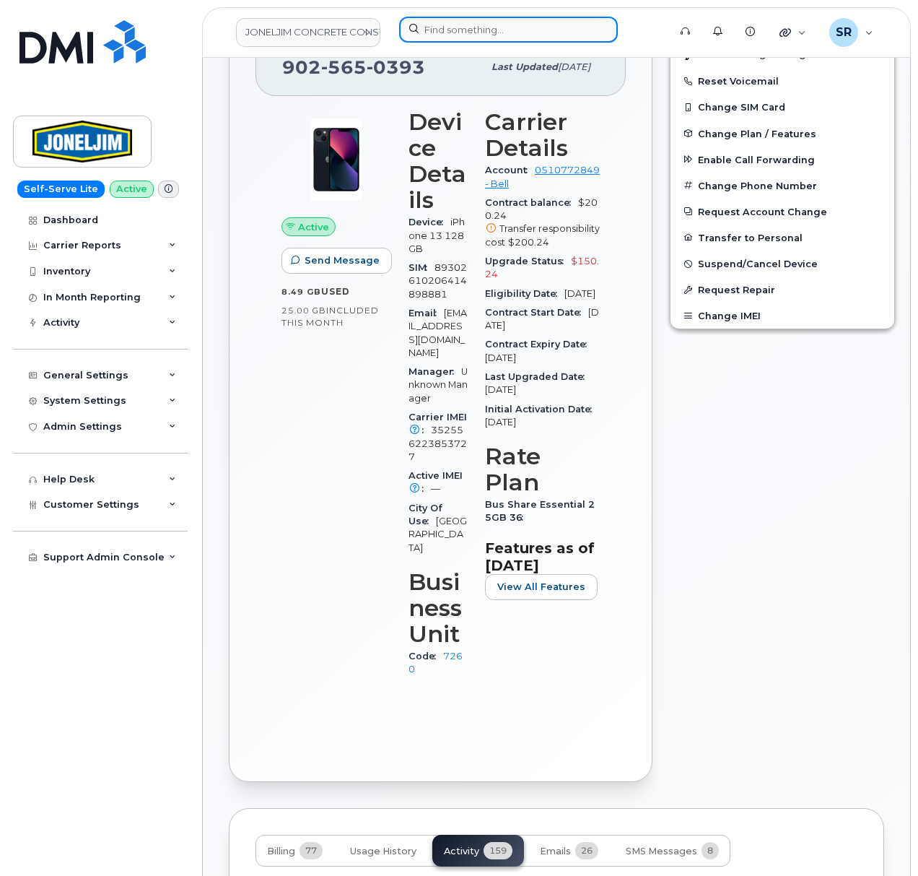
click at [474, 19] on input at bounding box center [508, 30] width 219 height 26
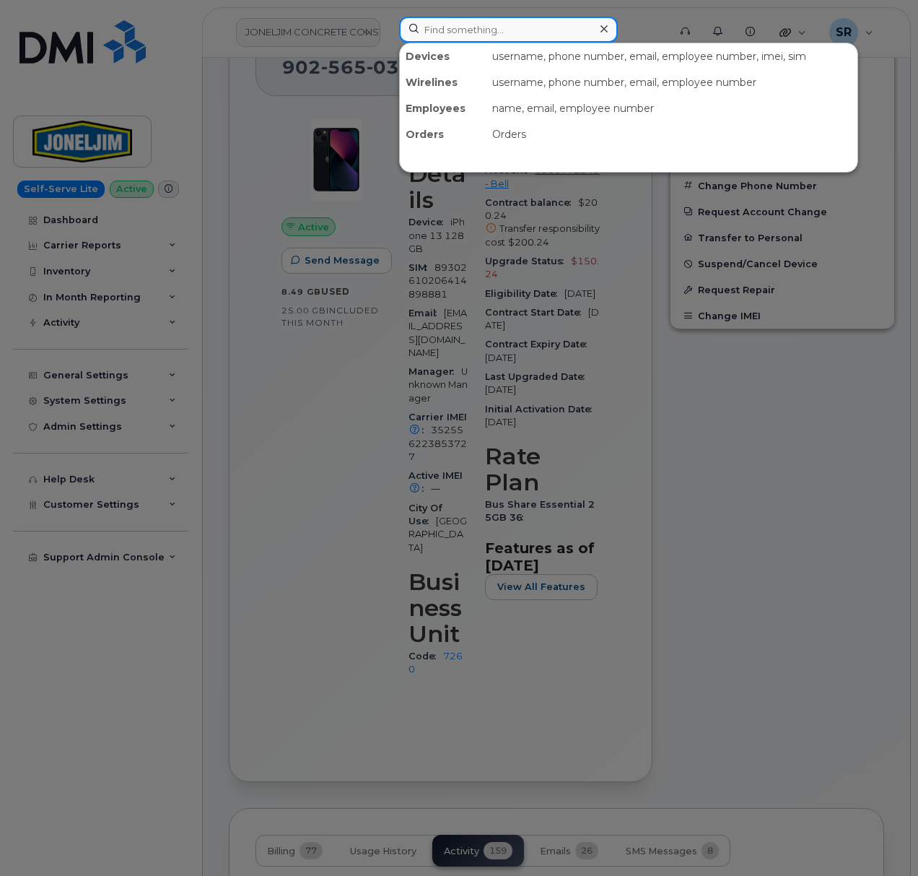
paste input "Jason Johnson"
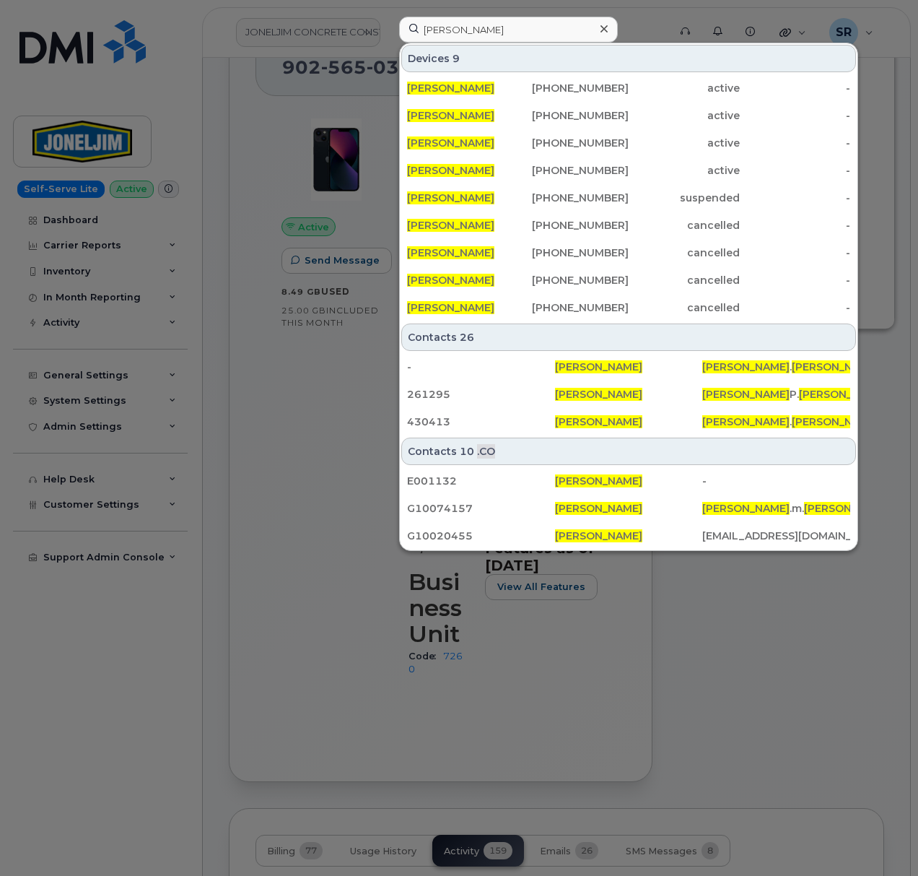
drag, startPoint x: 230, startPoint y: 98, endPoint x: 206, endPoint y: 6, distance: 94.5
click at [230, 98] on div at bounding box center [459, 438] width 918 height 876
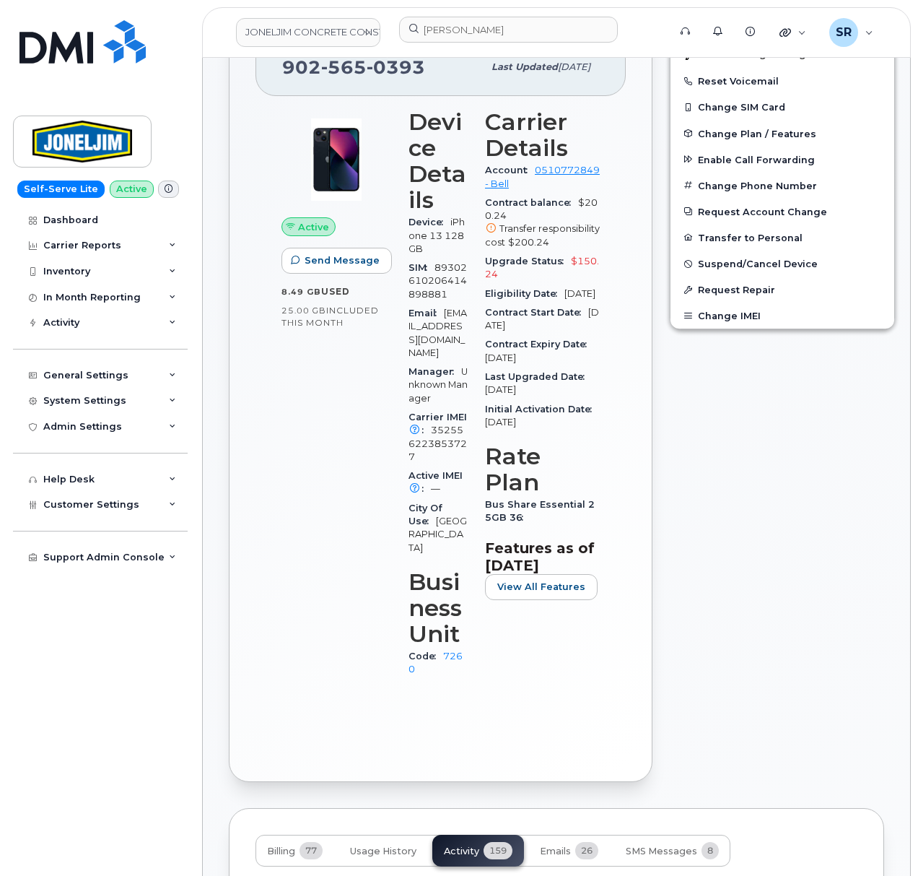
click at [691, 498] on div "Edit Device / Employee Add Roaming Package Reset Voicemail Change SIM Card Chan…" at bounding box center [782, 397] width 243 height 788
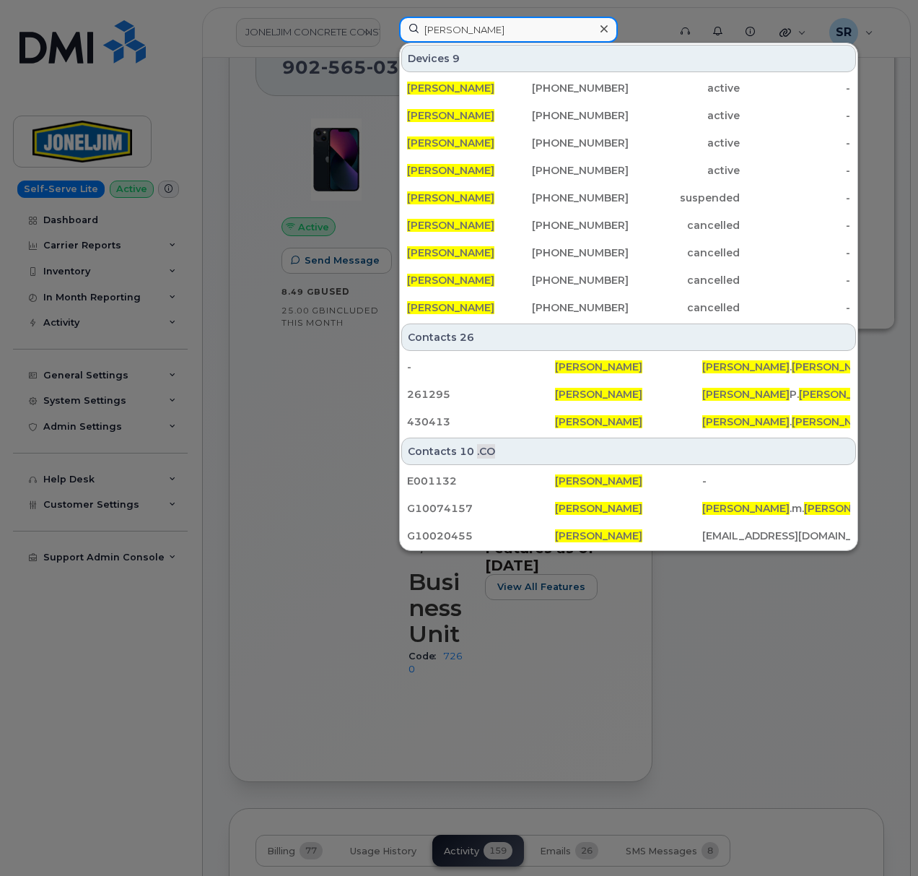
click at [481, 35] on input "Jason Johnson" at bounding box center [508, 30] width 219 height 26
paste input "[PERSON_NAME][DEMOGRAPHIC_DATA]"
type input "Jason JohnsNidhi Jainon"
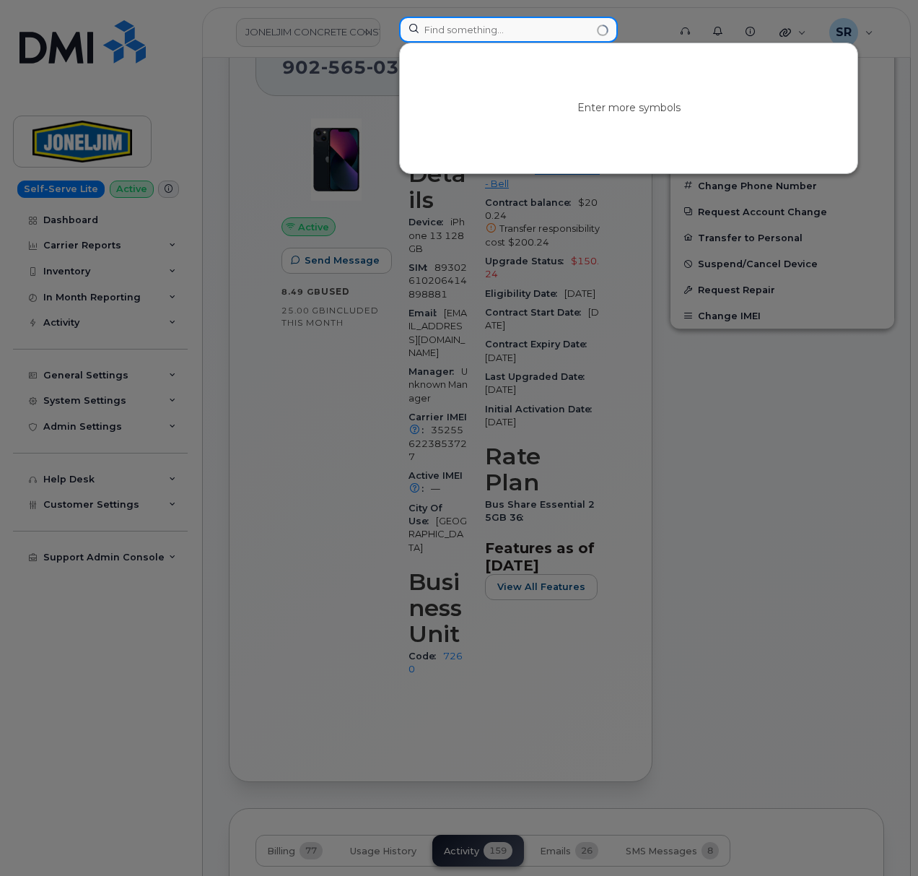
paste input "Nidhi Jain"
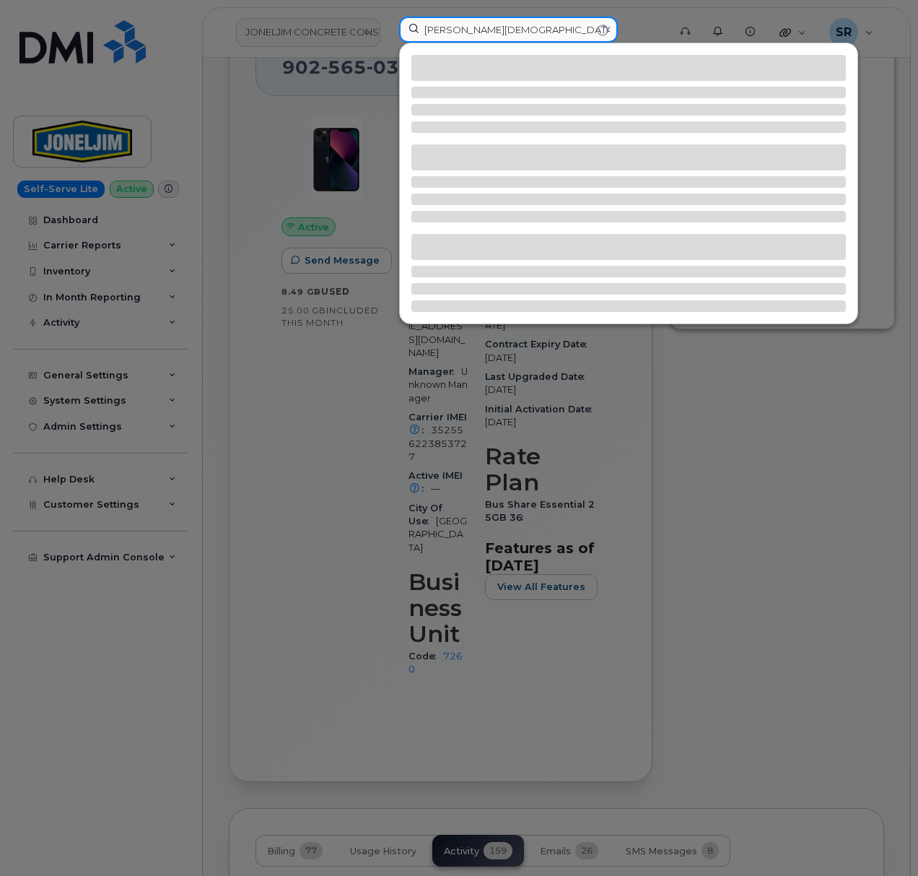
type input "Nidhi Jain"
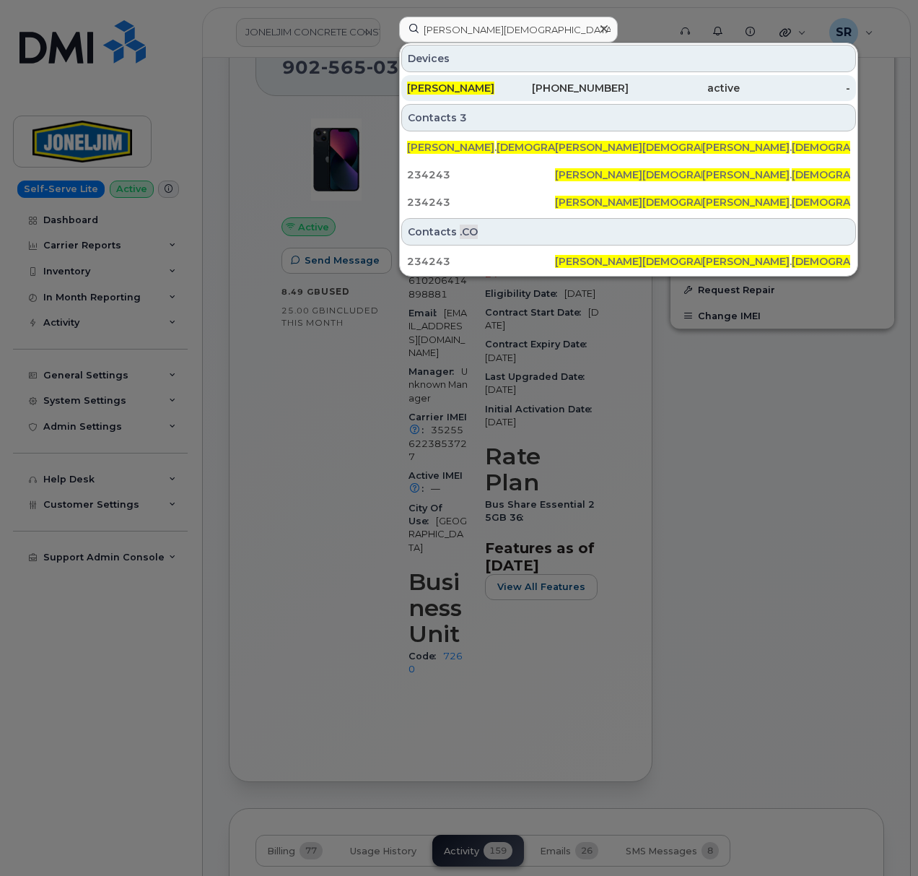
click at [505, 90] on div "[PERSON_NAME]" at bounding box center [462, 88] width 111 height 14
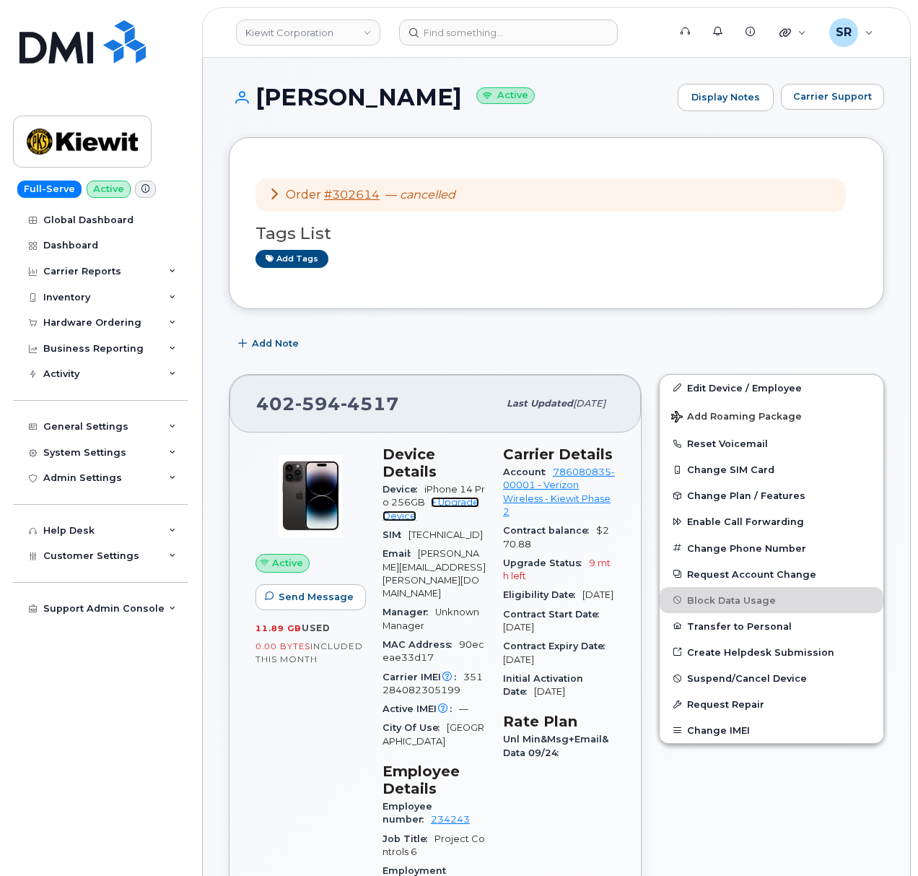
click at [446, 505] on link "+ Upgrade Device" at bounding box center [431, 509] width 97 height 24
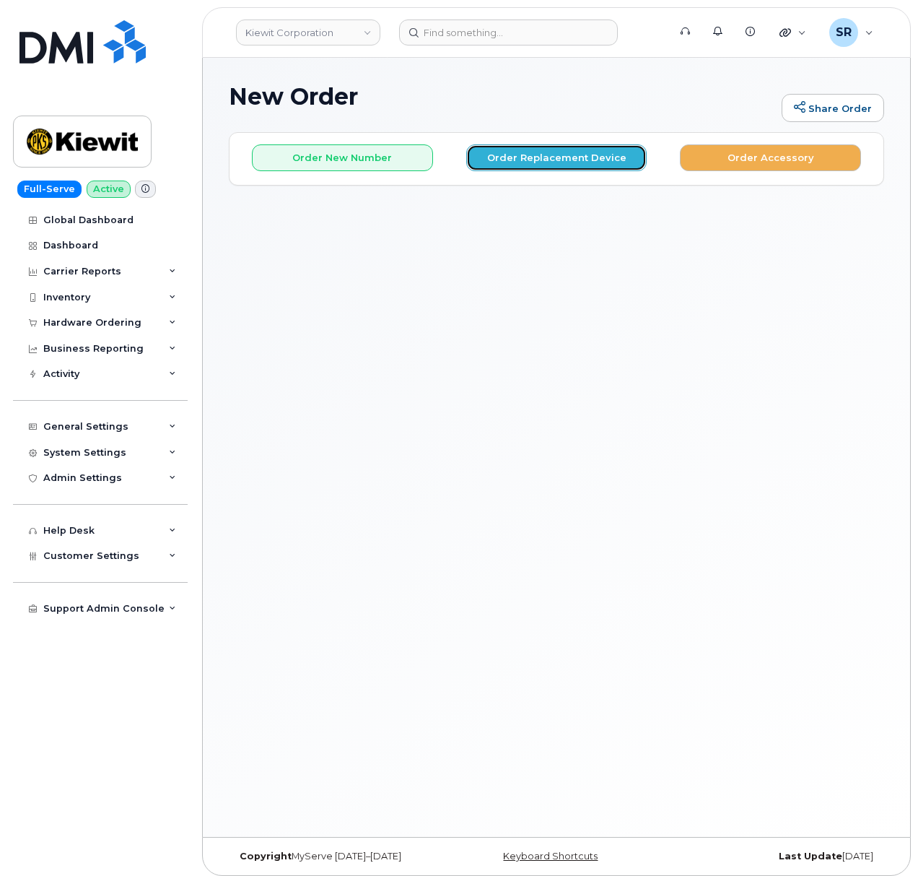
click at [513, 151] on button "Order Replacement Device" at bounding box center [556, 157] width 181 height 27
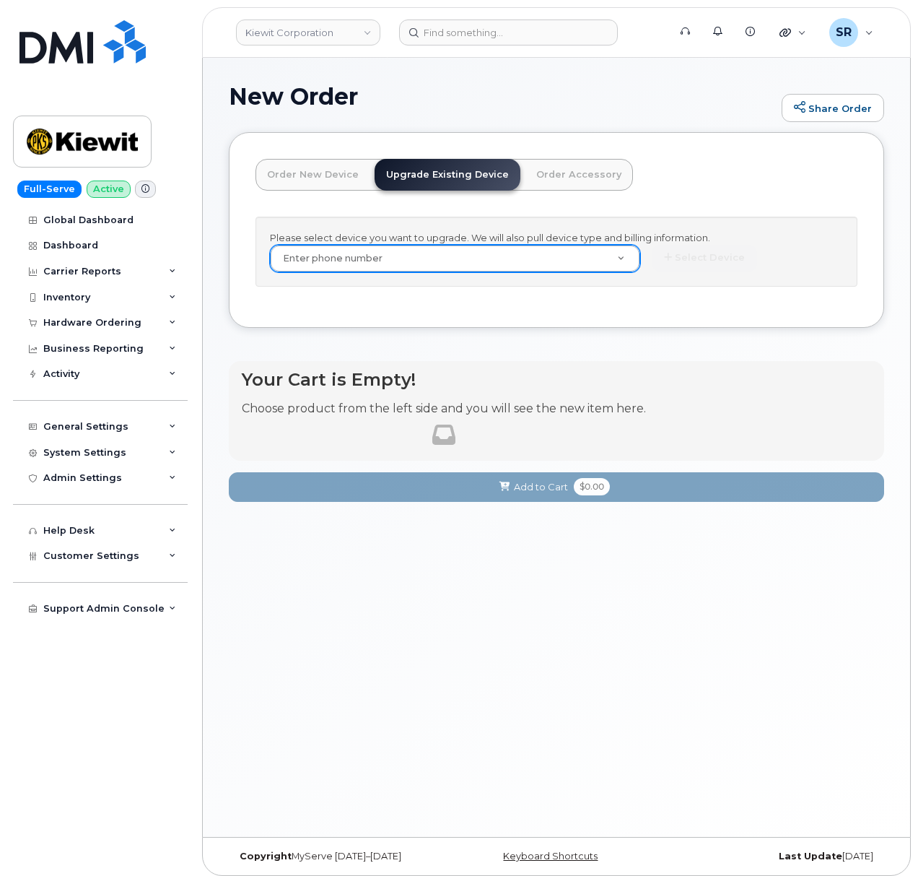
click at [425, 272] on div "Enter phone number" at bounding box center [455, 258] width 370 height 27
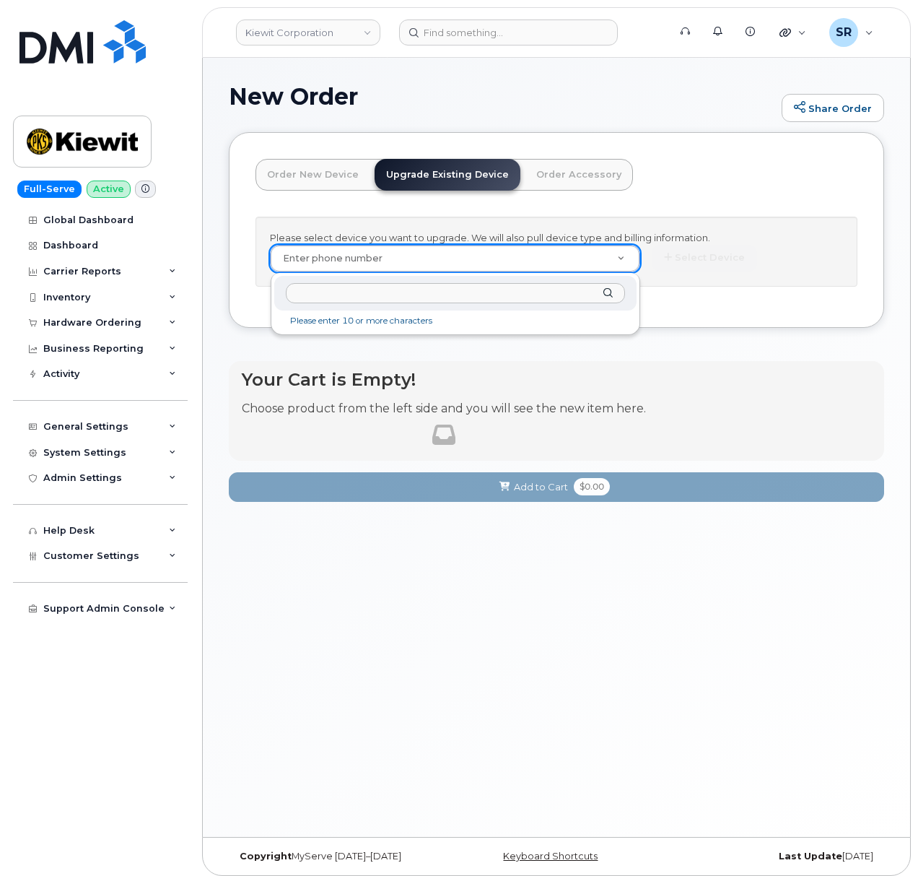
paste input "9136894141"
click at [393, 289] on input "9136894141" at bounding box center [455, 293] width 339 height 21
paste input "4025944517"
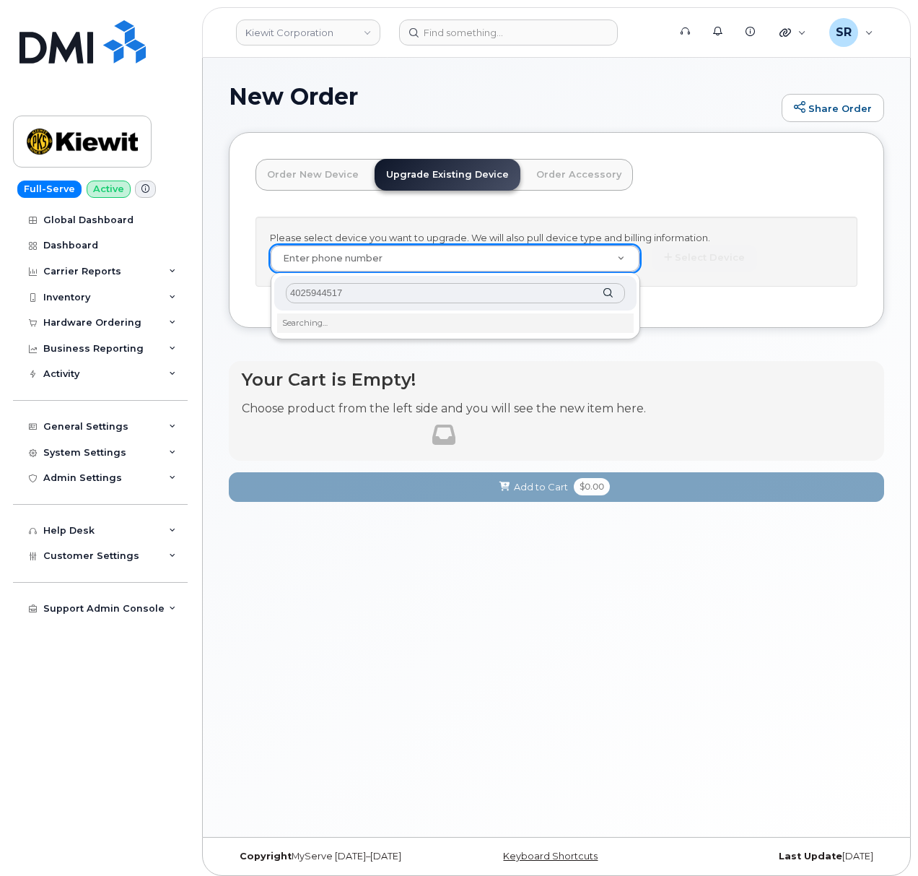
type input "4025944517"
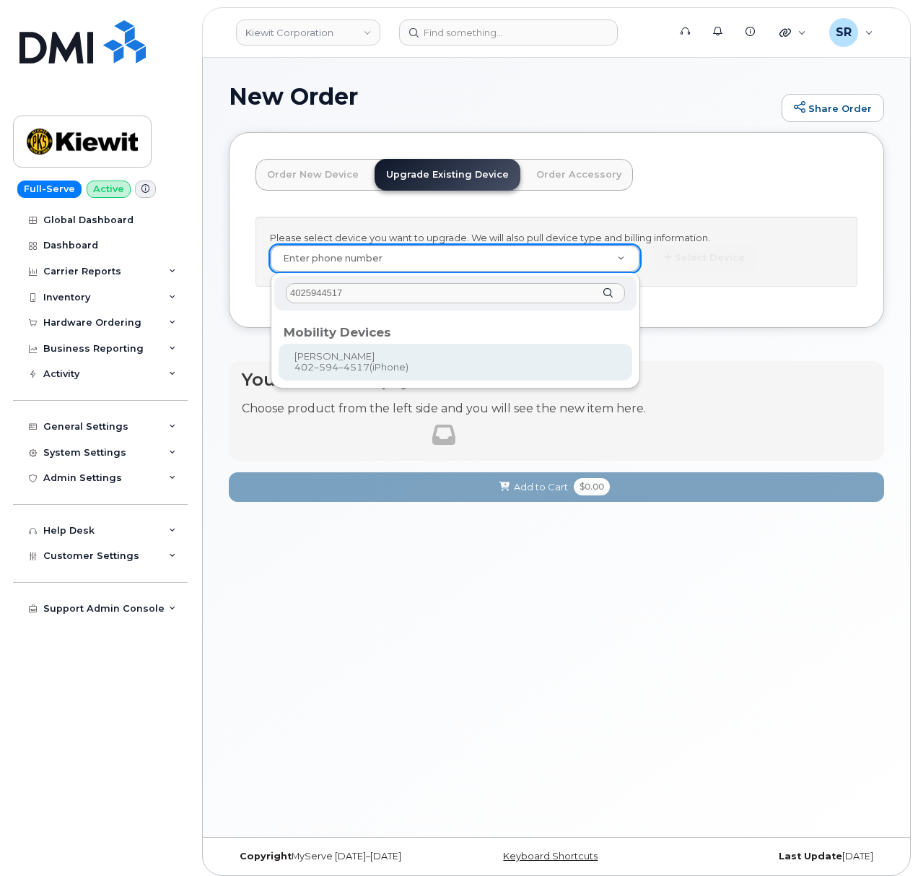
type input "1167619"
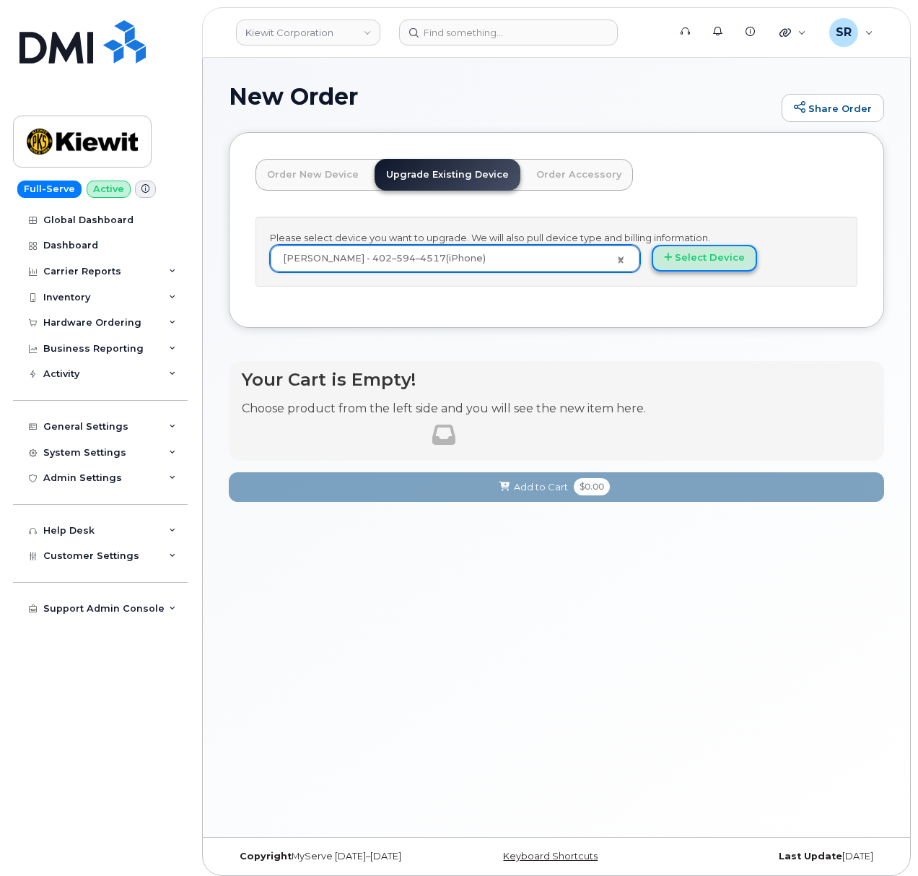
click at [710, 252] on button "Select Device" at bounding box center [704, 258] width 105 height 27
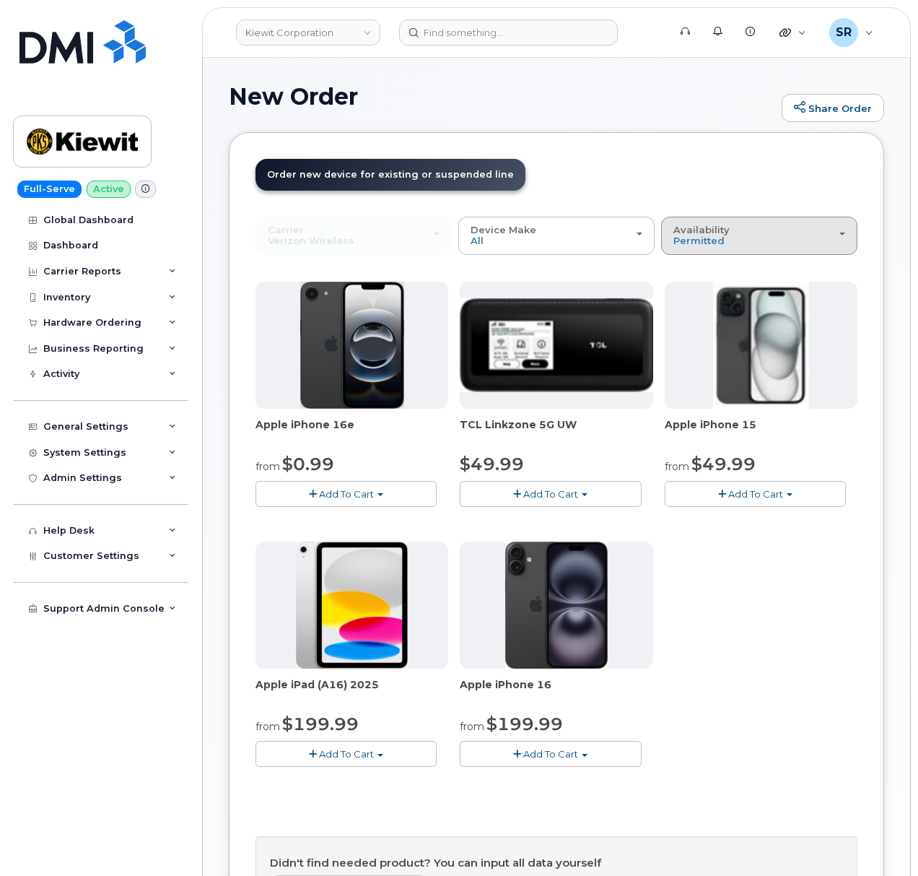
click at [746, 244] on div "Availability Permitted All" at bounding box center [759, 235] width 172 height 22
click at [700, 293] on div "All" at bounding box center [759, 292] width 189 height 17
click at [718, 240] on span "Permitted" at bounding box center [698, 241] width 51 height 12
click at [679, 292] on label "All" at bounding box center [680, 292] width 30 height 17
click at [0, 0] on input "All" at bounding box center [0, 0] width 0 height 0
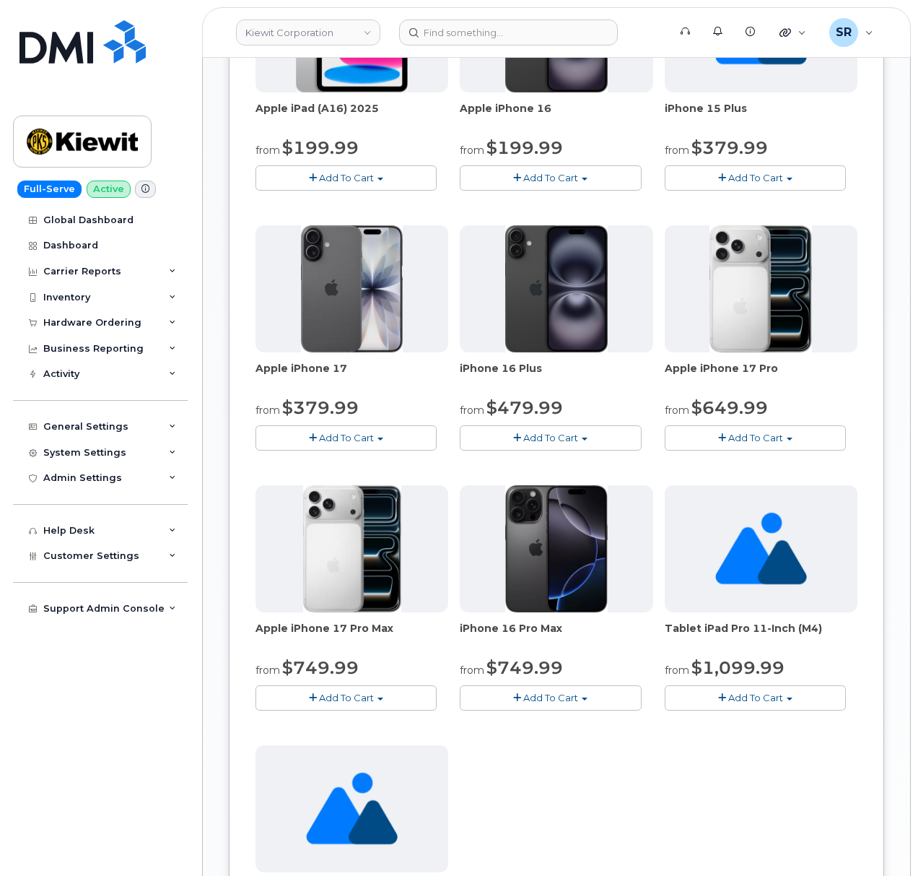
scroll to position [866, 0]
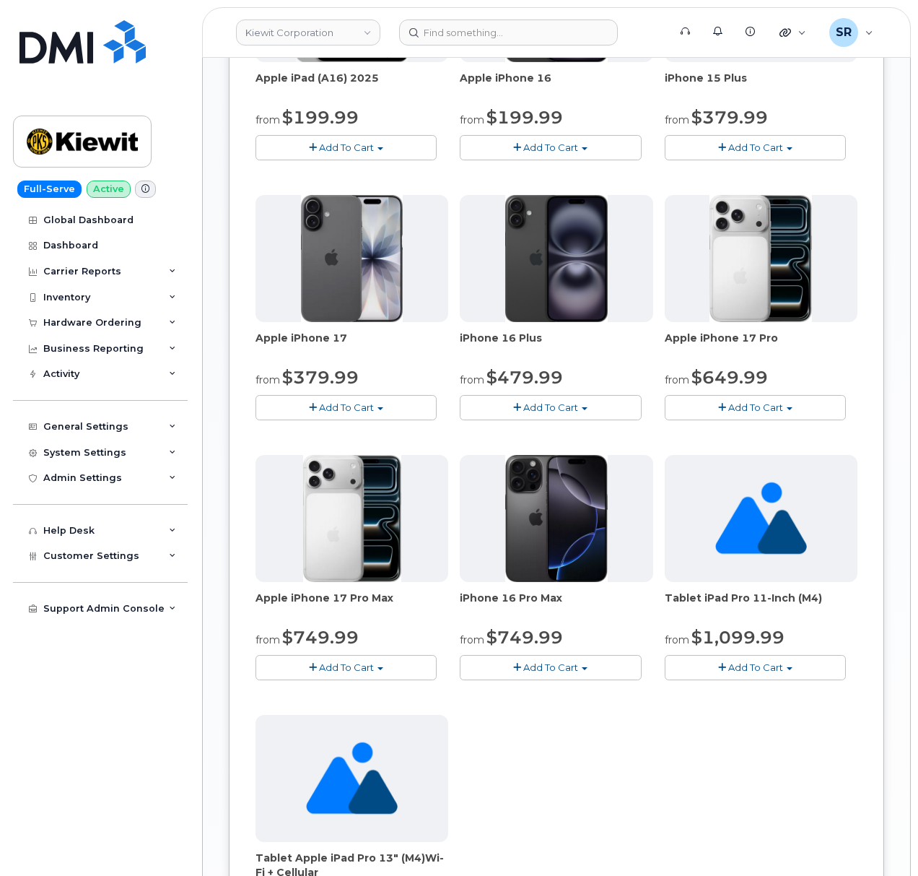
click at [332, 405] on span "Add To Cart" at bounding box center [346, 407] width 55 height 12
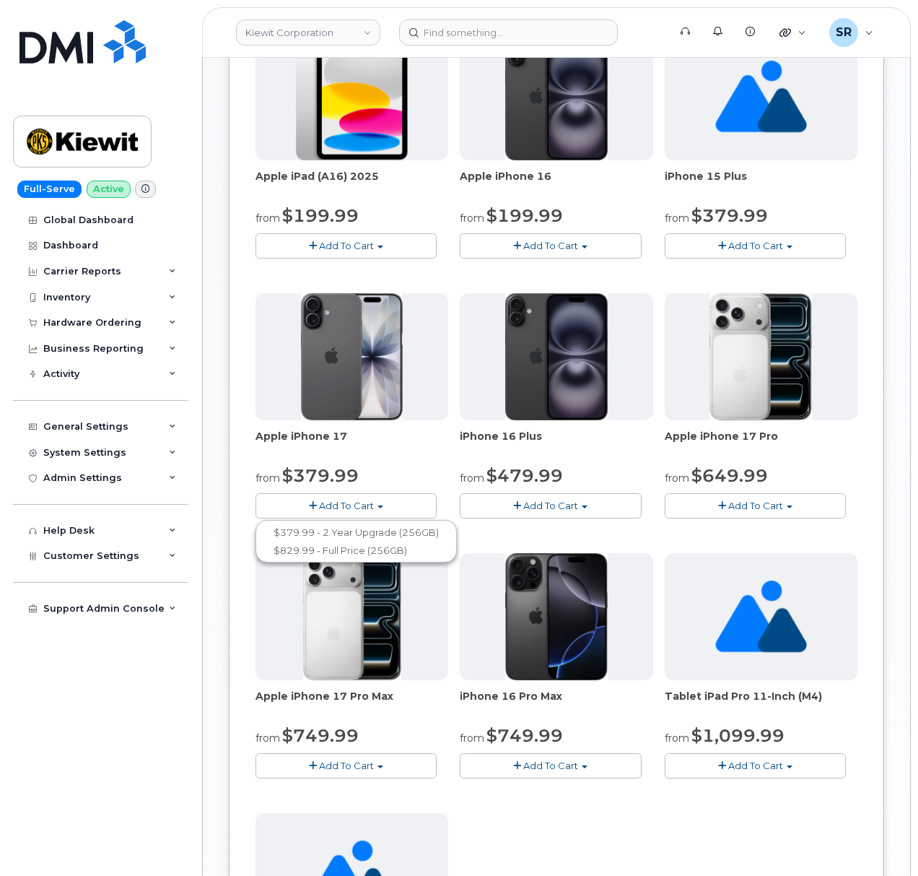
scroll to position [770, 0]
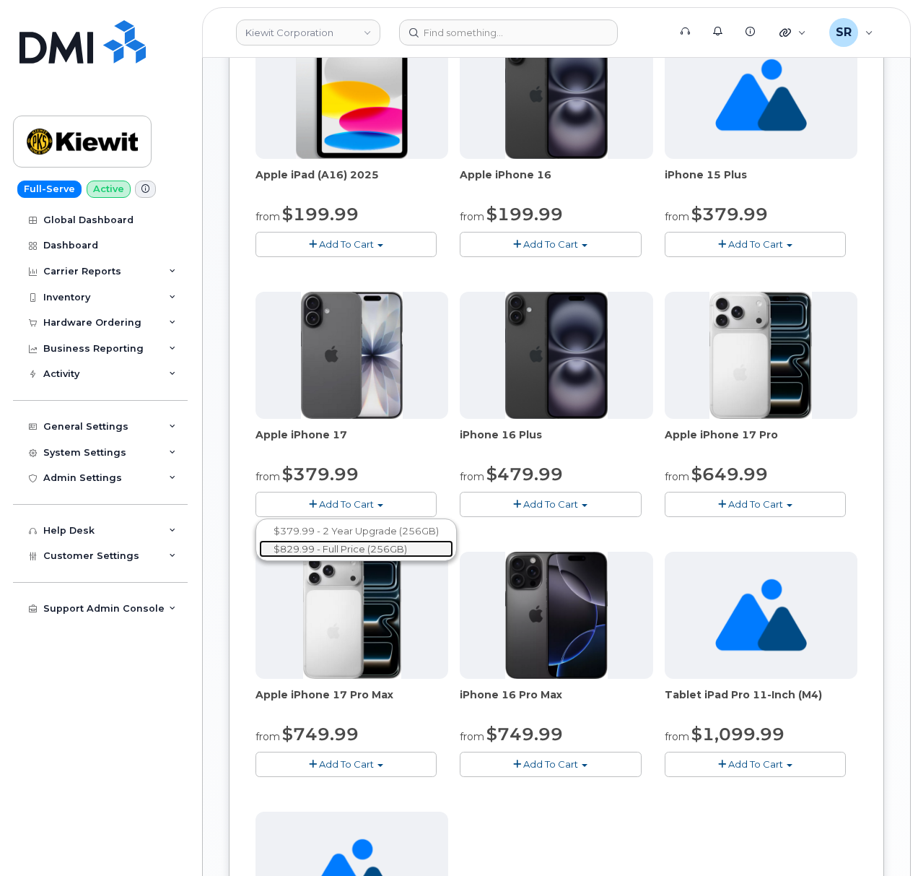
click at [373, 550] on link "$829.99 - Full Price (256GB)" at bounding box center [356, 549] width 194 height 18
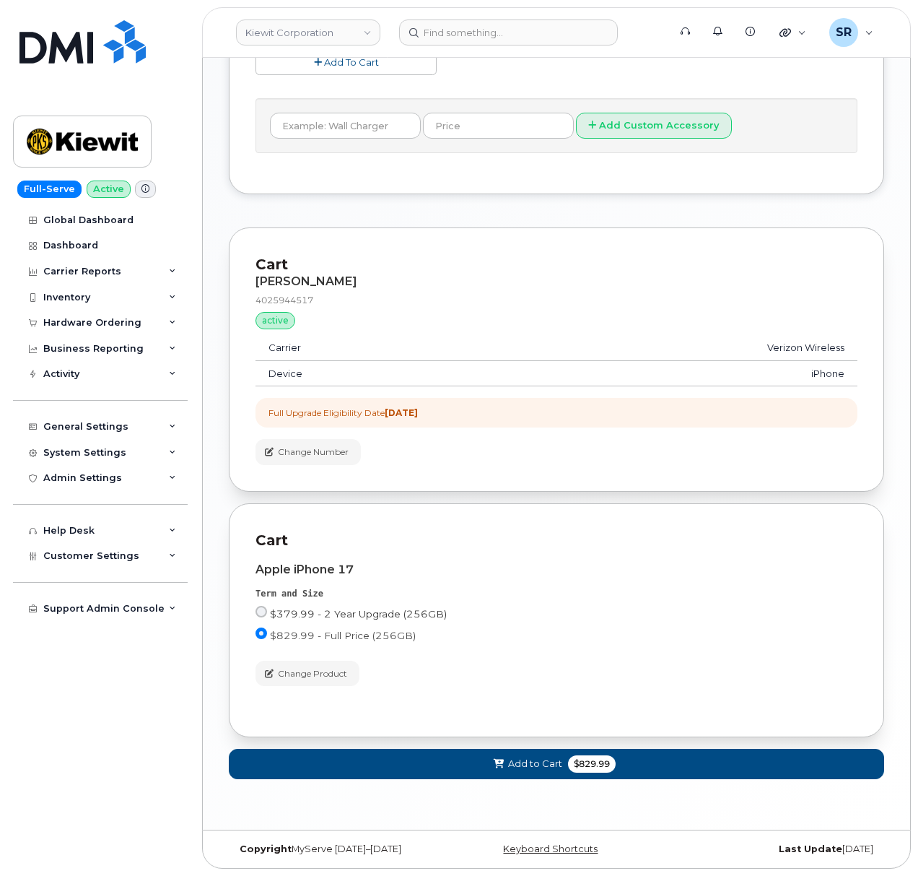
scroll to position [775, 0]
click at [328, 668] on span "Change Product" at bounding box center [312, 673] width 69 height 13
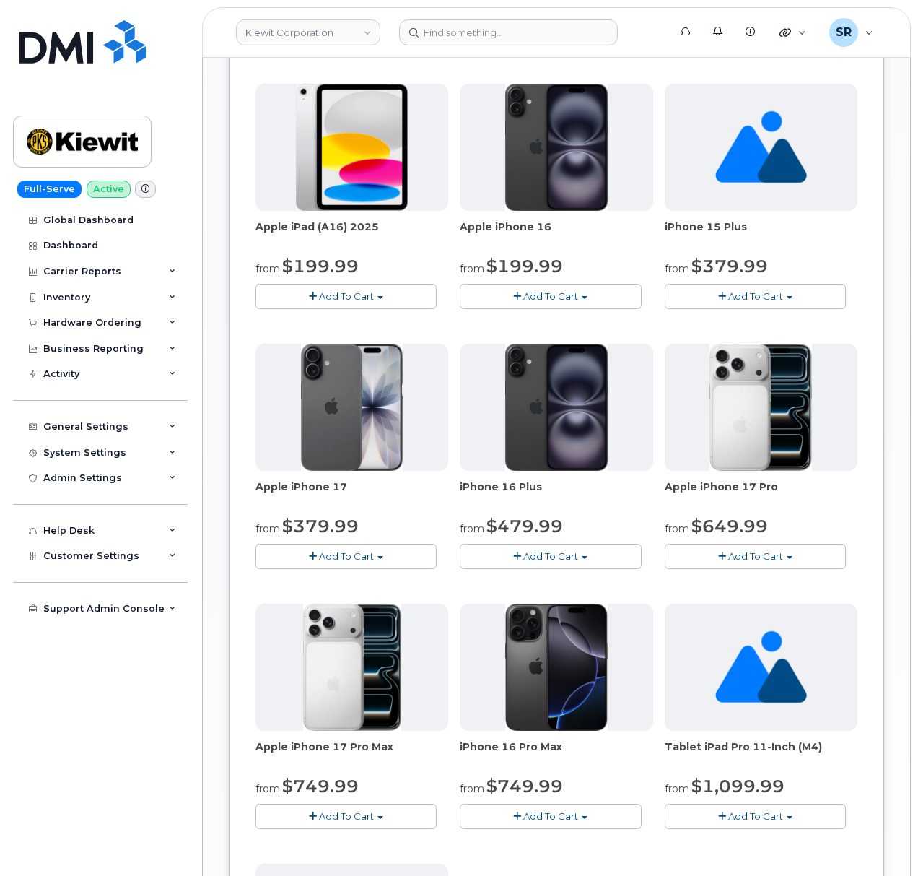
scroll to position [552, 0]
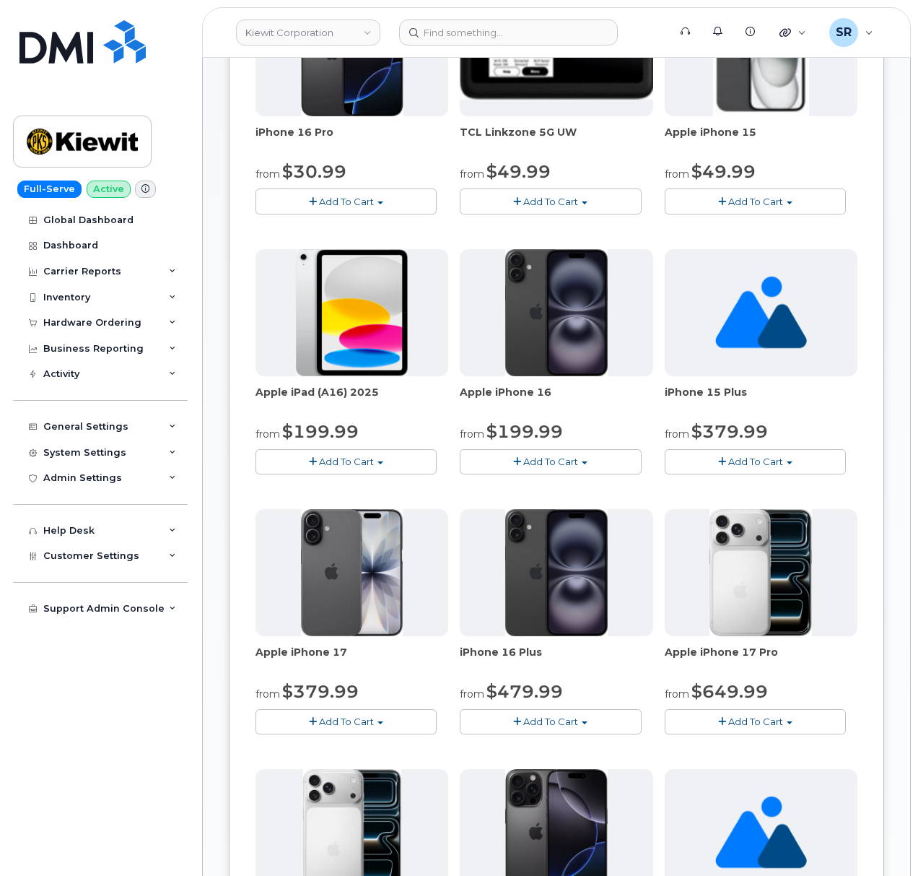
click at [380, 724] on span "button" at bounding box center [381, 722] width 6 height 3
click at [375, 774] on link "$829.99 - Full Price (256GB)" at bounding box center [356, 766] width 194 height 18
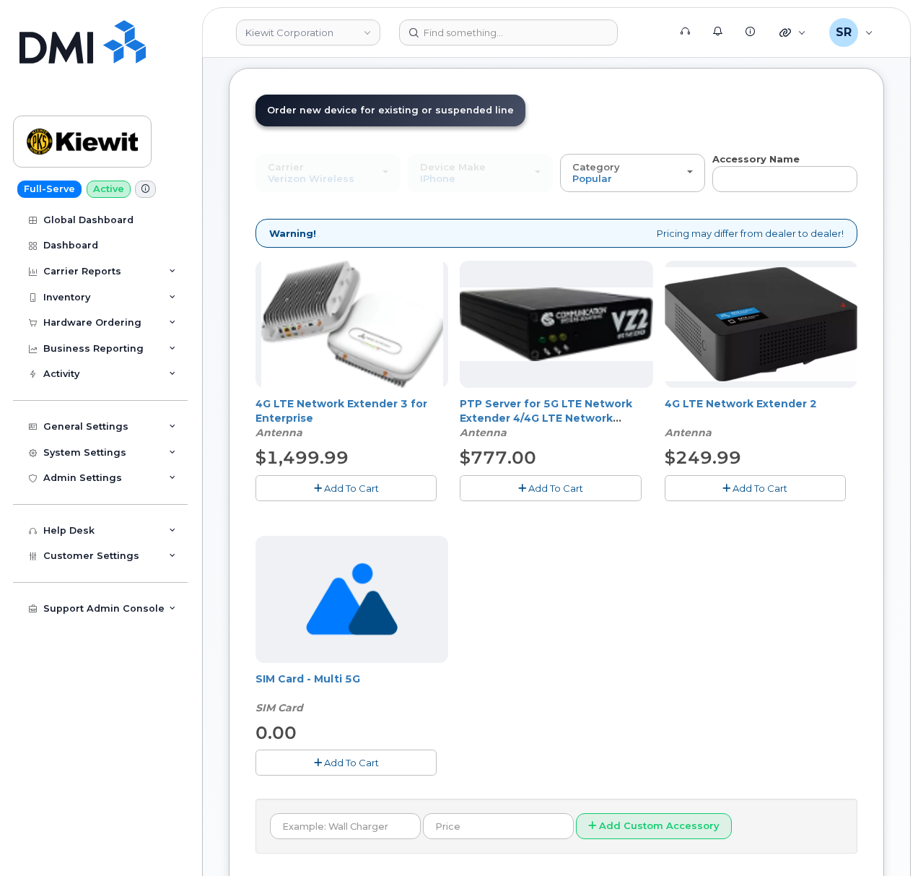
scroll to position [96, 0]
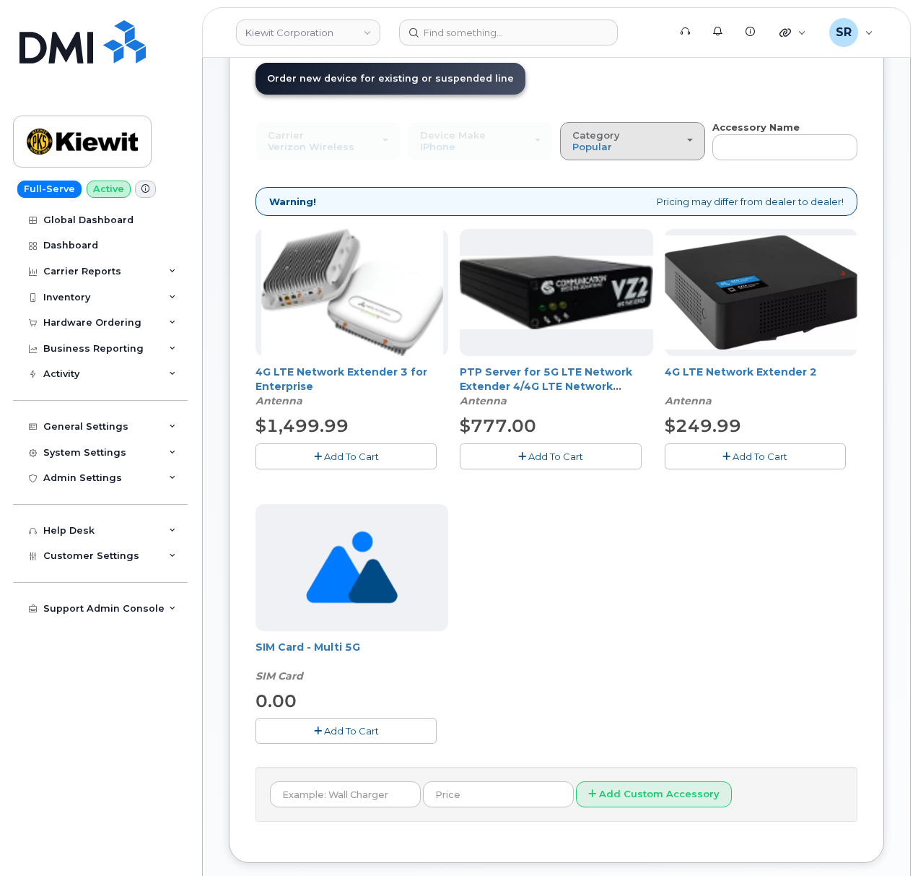
click at [662, 141] on div "Category Popular" at bounding box center [632, 141] width 121 height 22
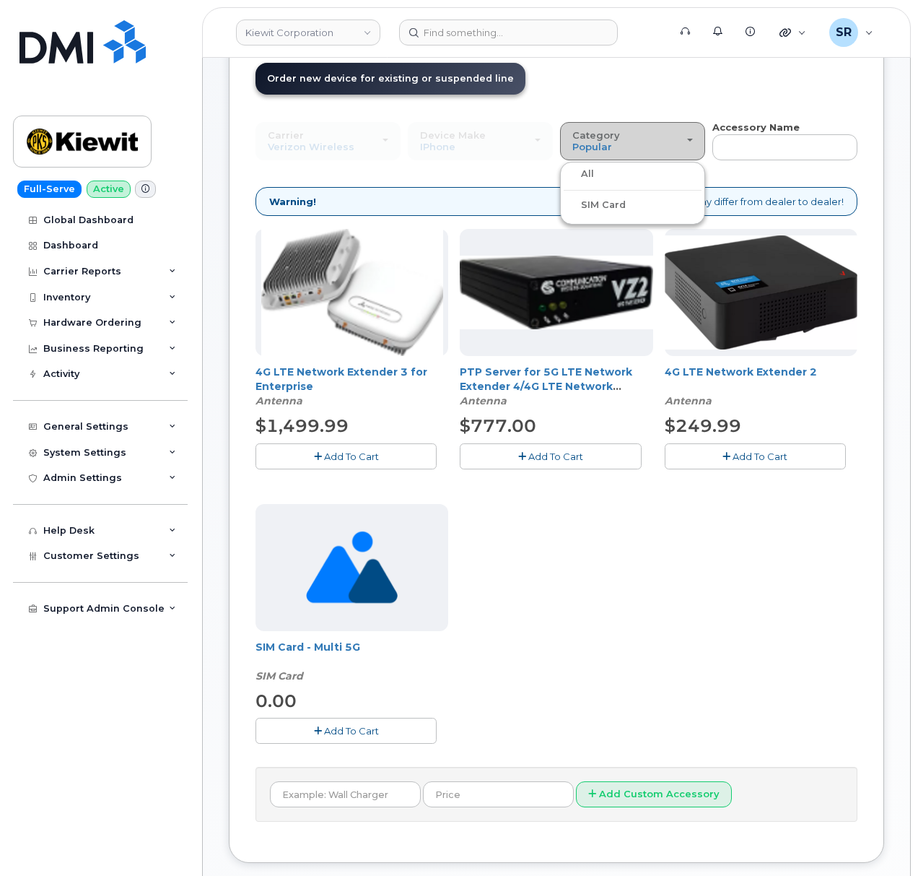
click at [662, 141] on div "Category Popular" at bounding box center [632, 141] width 121 height 22
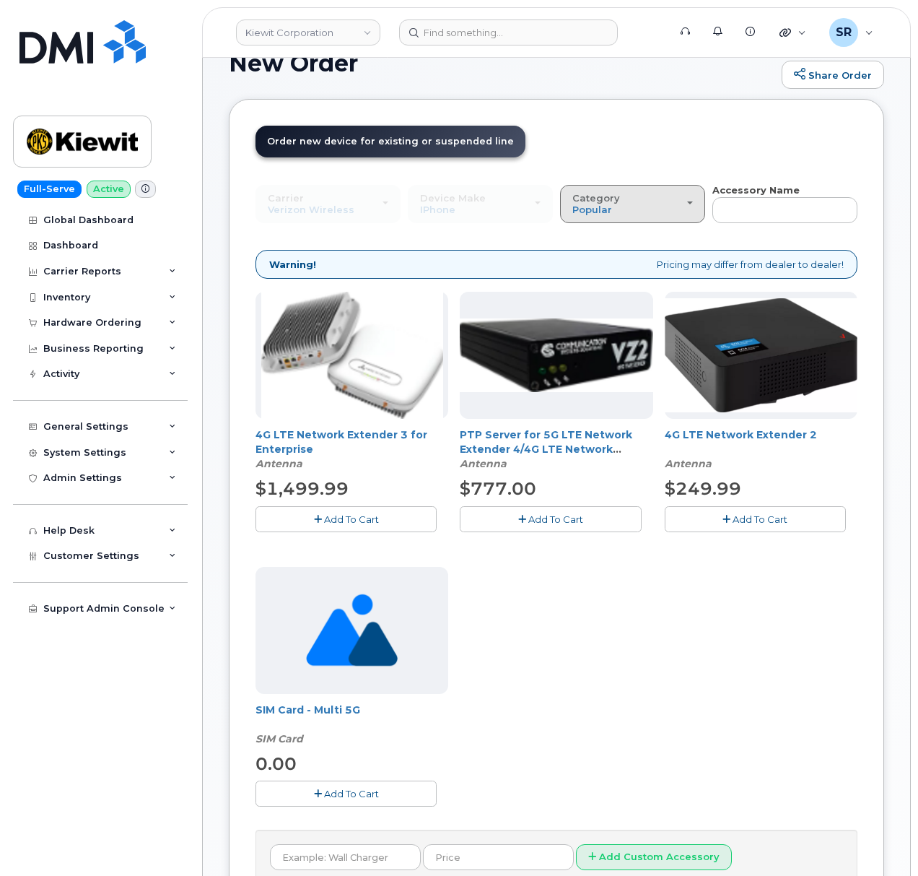
scroll to position [0, 0]
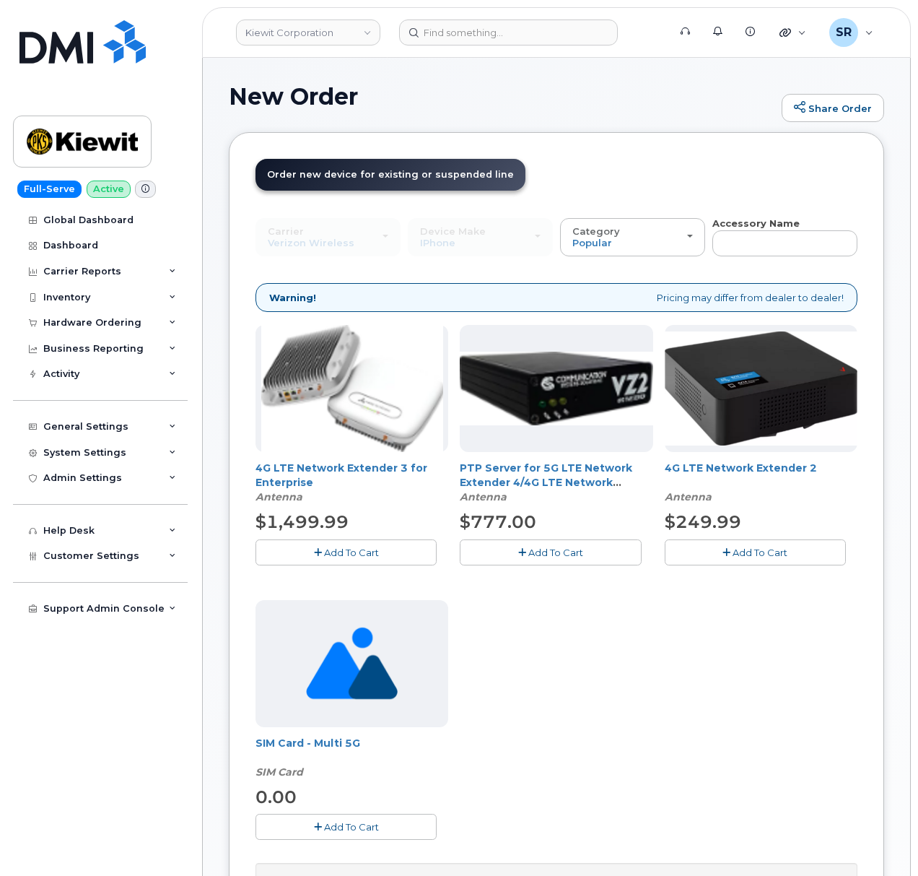
click at [752, 227] on strong "Accessory Name" at bounding box center [755, 223] width 87 height 12
click at [754, 241] on input "text" at bounding box center [784, 243] width 145 height 26
click at [629, 723] on div "4G LTE Network Extender 3 for Enterprise Antenna $1,499.99 Add To Cart PTP Serv…" at bounding box center [557, 593] width 602 height 537
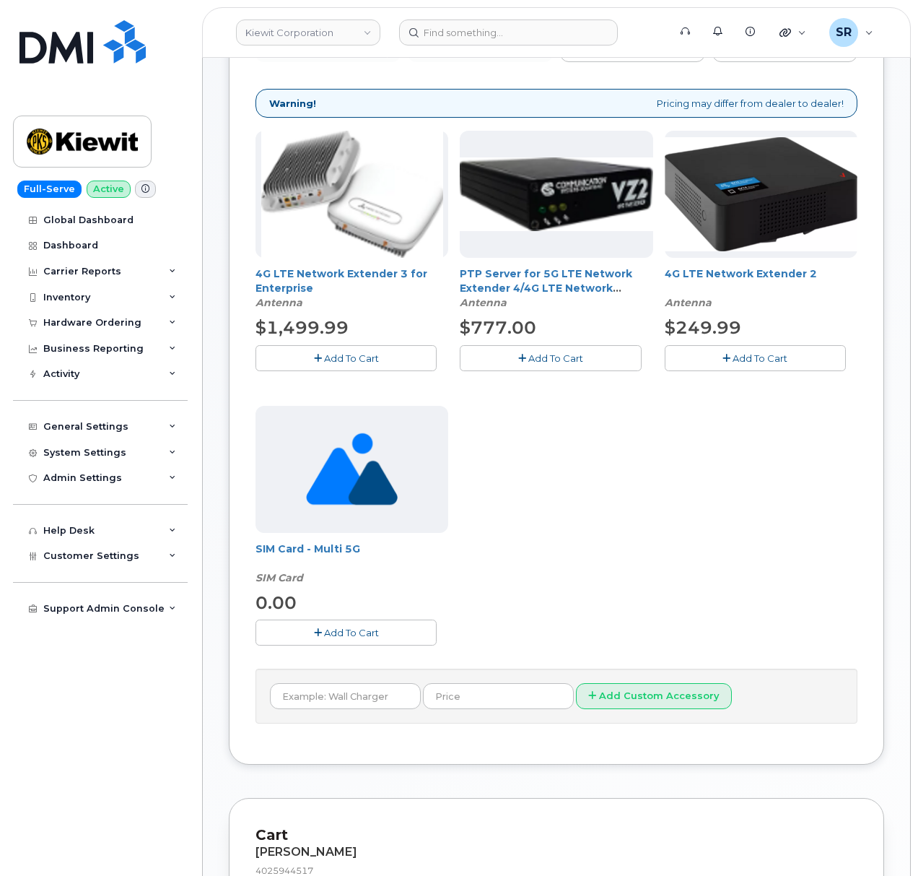
scroll to position [385, 0]
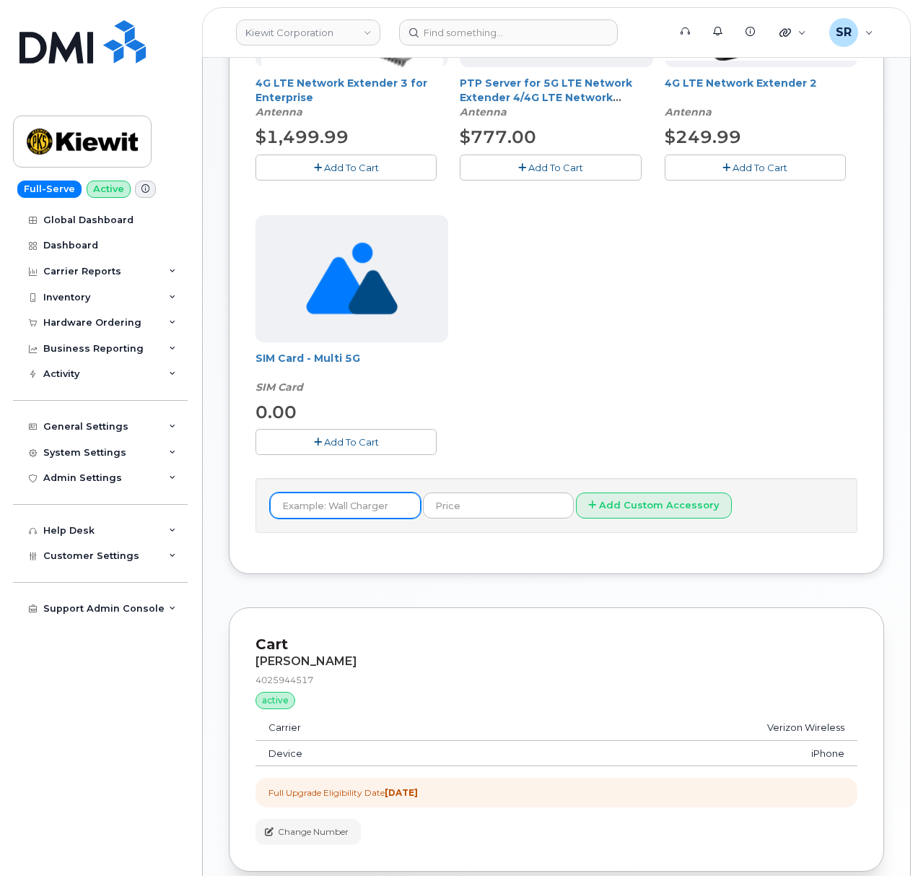
click at [338, 503] on input "text" at bounding box center [345, 505] width 151 height 26
type input "Wall Charger"
click at [437, 504] on input "text" at bounding box center [498, 505] width 151 height 26
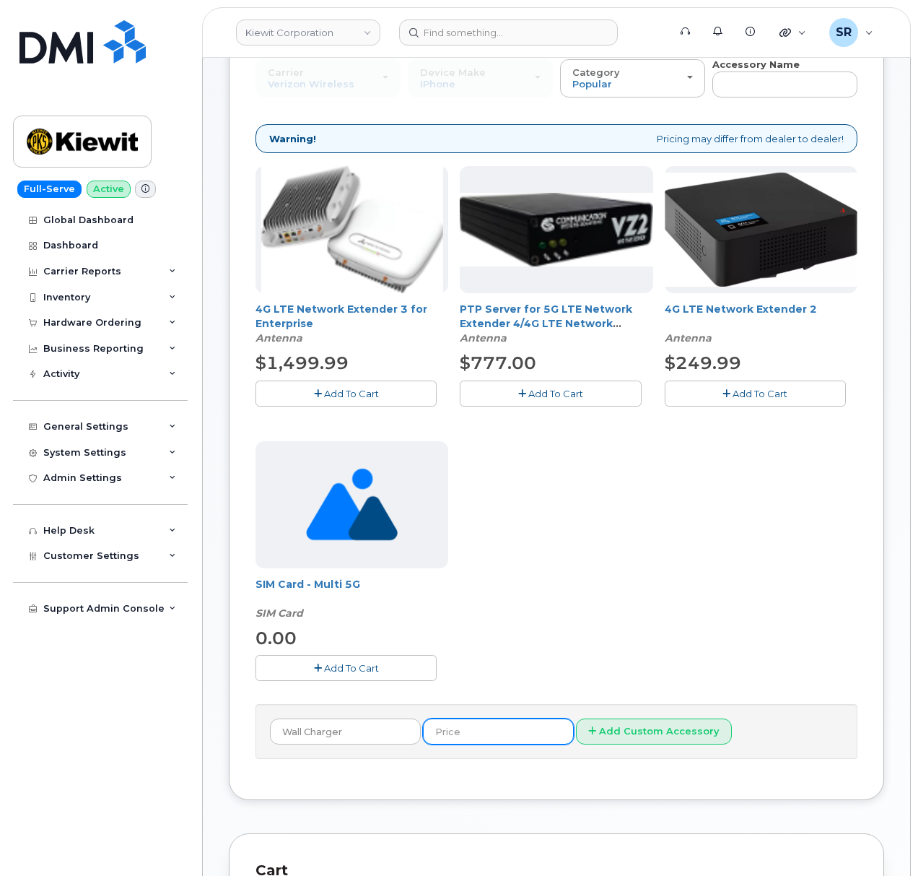
scroll to position [192, 0]
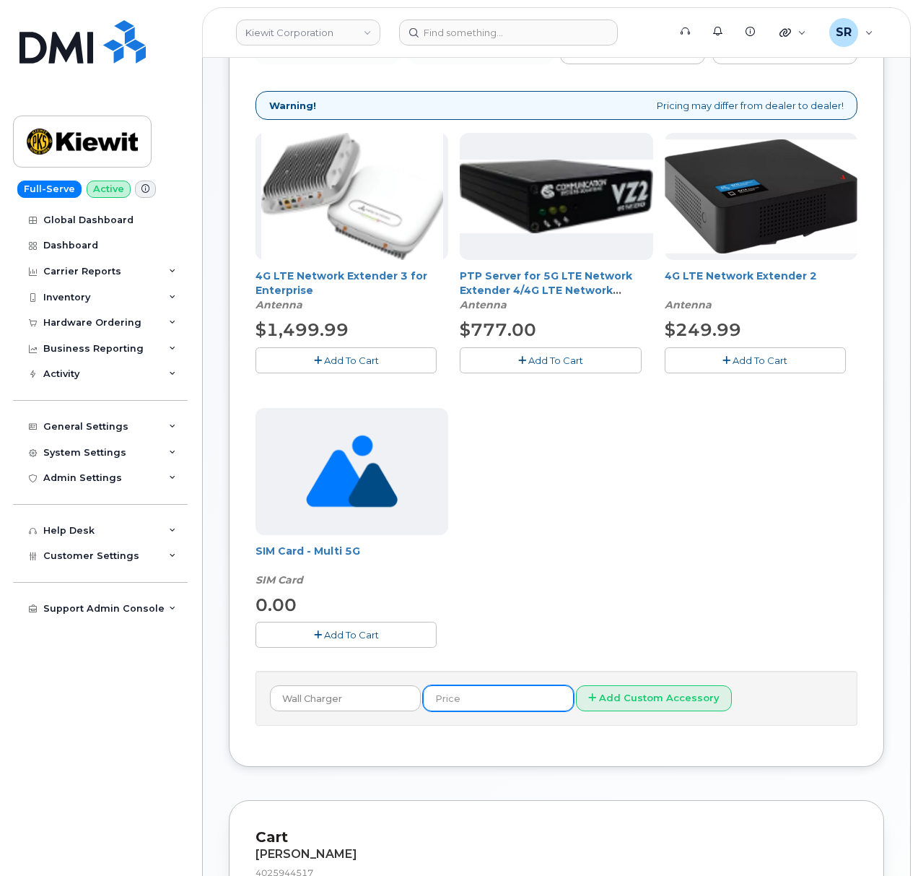
click at [497, 711] on input "text" at bounding box center [498, 698] width 151 height 26
click at [468, 703] on input "text" at bounding box center [498, 698] width 151 height 26
type input "19"
click at [582, 636] on div "4G LTE Network Extender 3 for Enterprise Antenna $1,499.99 Add To Cart PTP Serv…" at bounding box center [557, 401] width 602 height 537
click at [367, 697] on input "Wall Charger" at bounding box center [345, 698] width 151 height 26
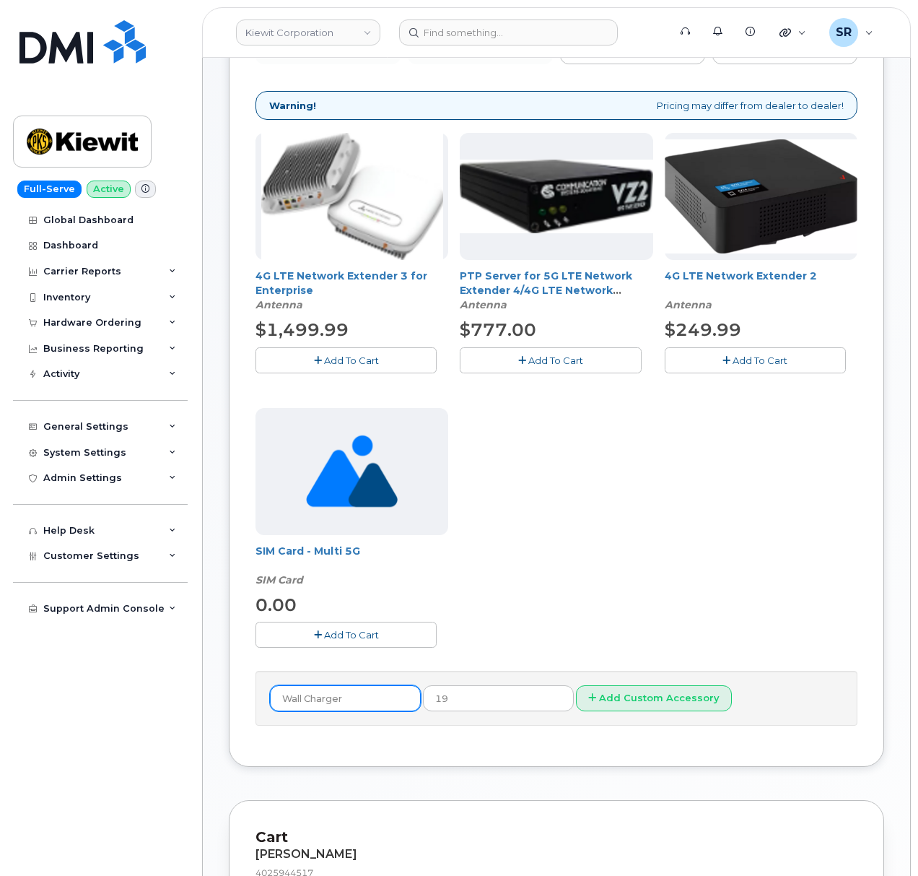
click at [284, 697] on input "Wall Charger" at bounding box center [345, 698] width 151 height 26
type input "20 Watt USB-C Wall Charger"
click at [575, 653] on div "4G LTE Network Extender 3 for Enterprise Antenna $1,499.99 Add To Cart PTP Serv…" at bounding box center [557, 401] width 602 height 537
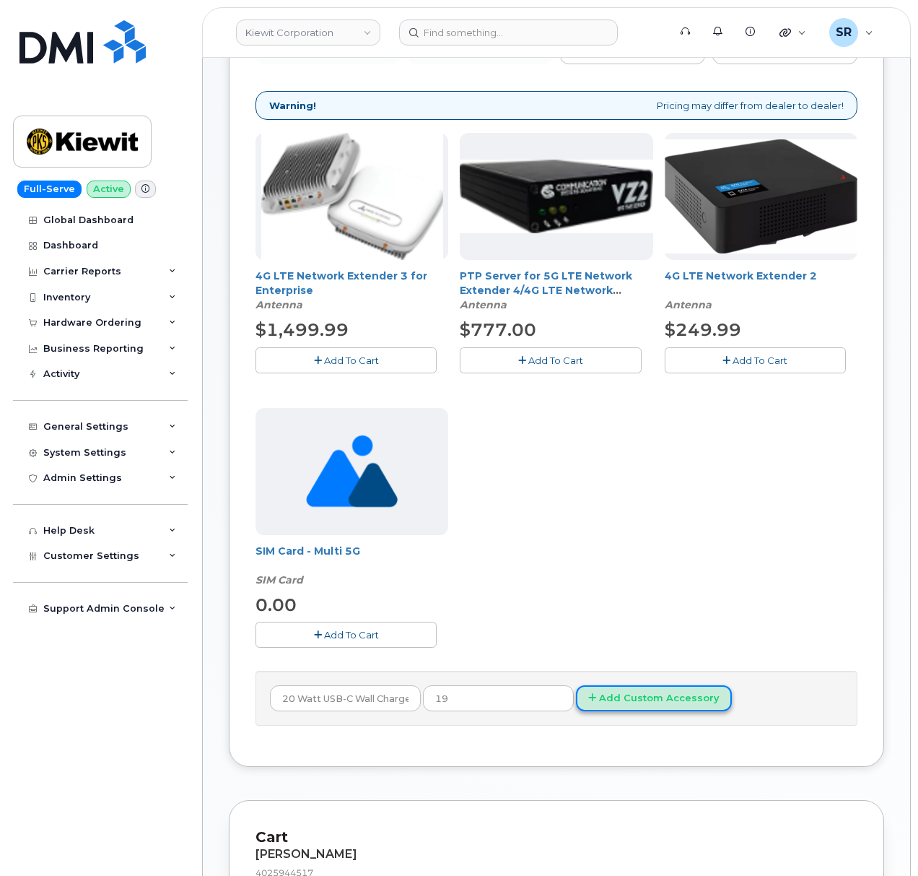
click at [631, 705] on button "Add Custom Accessory" at bounding box center [654, 698] width 156 height 27
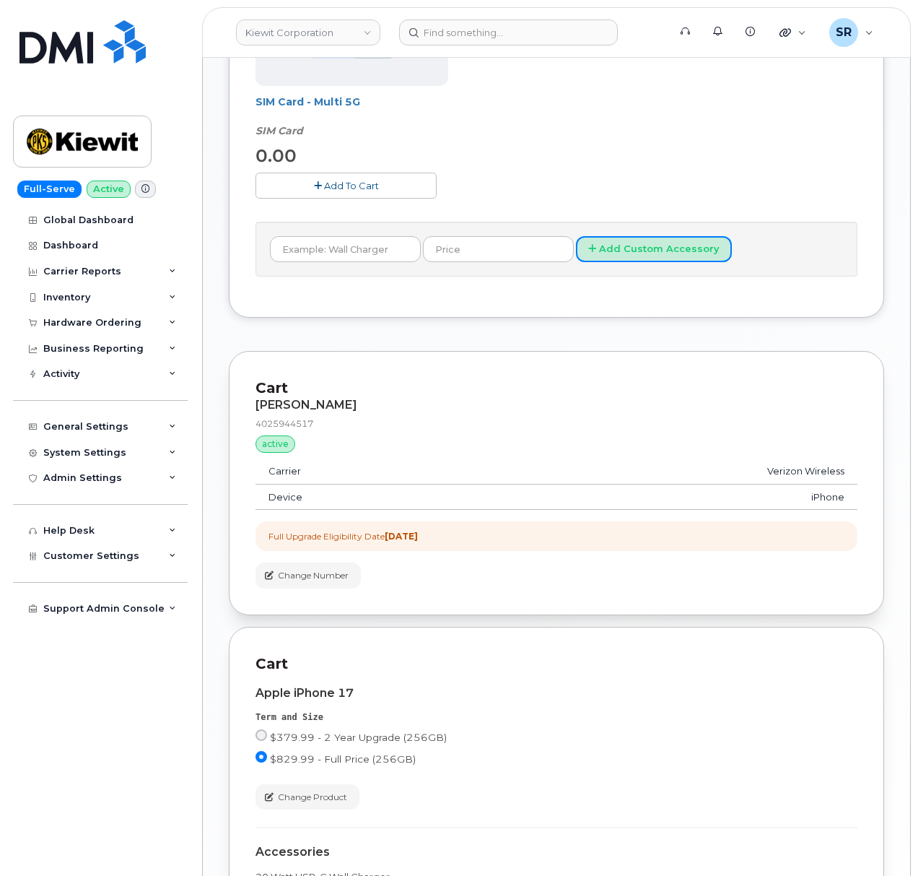
scroll to position [907, 0]
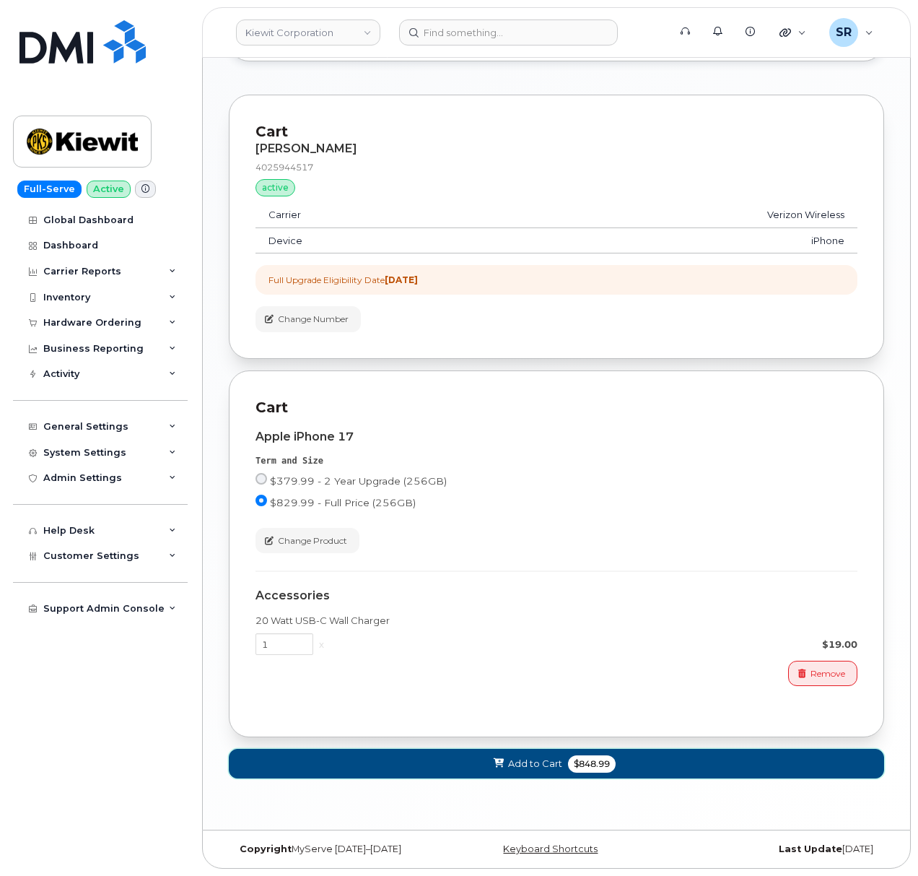
click at [619, 764] on button "Add to Cart $848.99" at bounding box center [556, 764] width 655 height 30
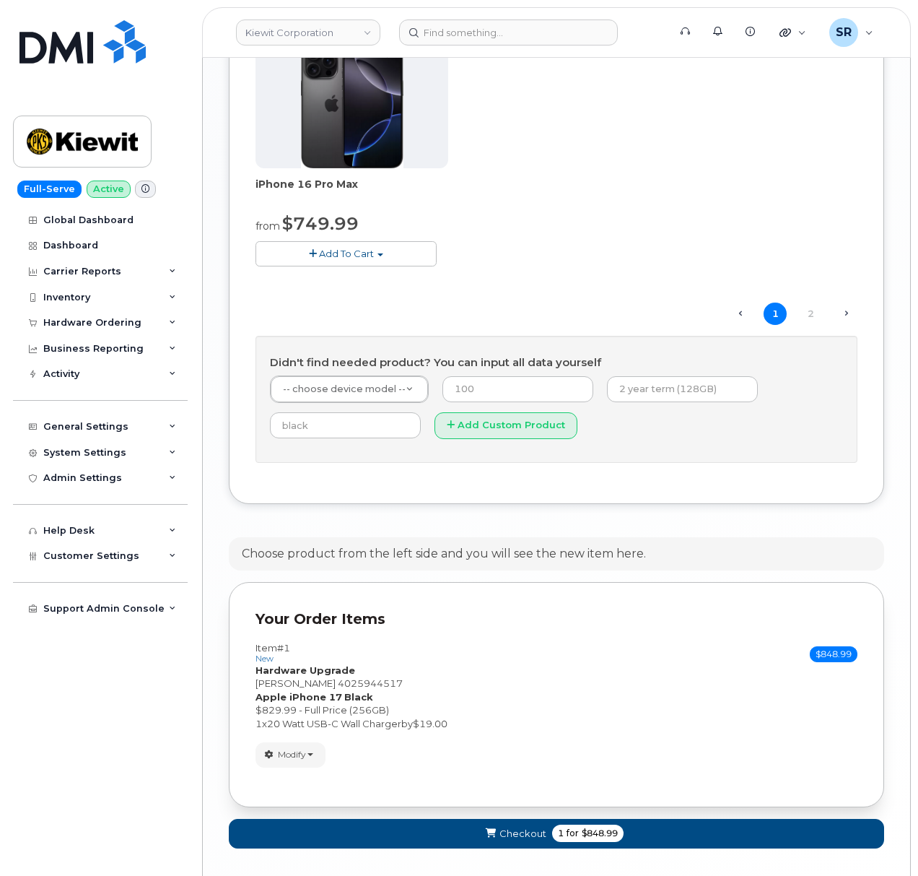
scroll to position [1605, 0]
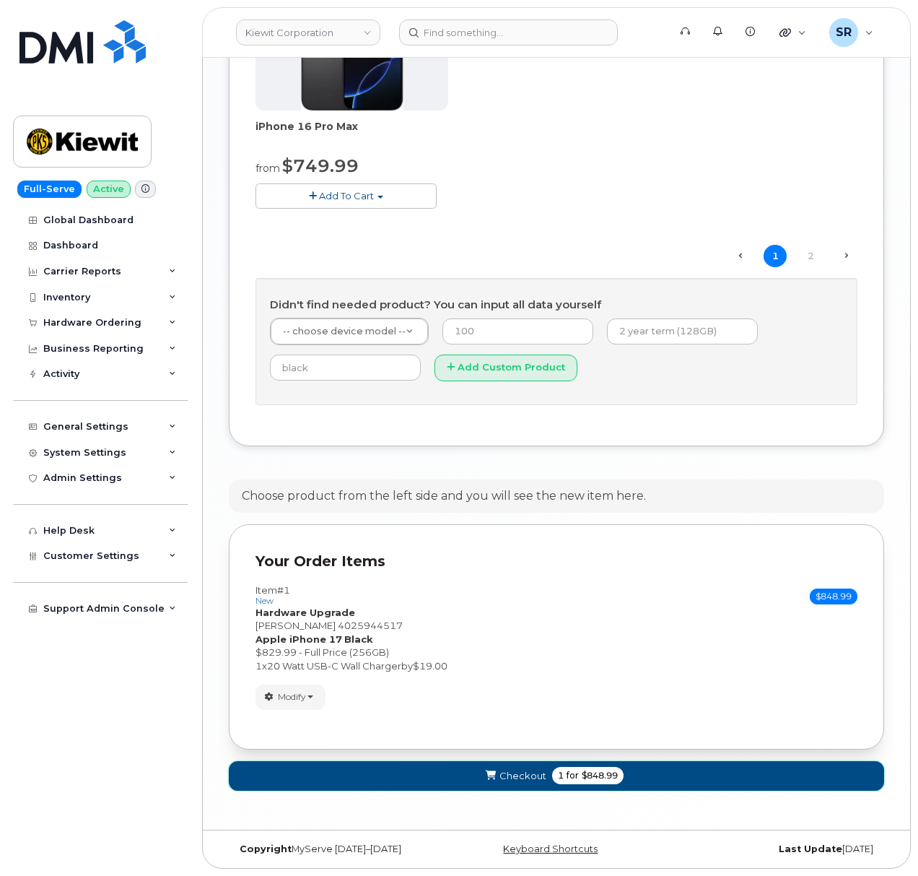
click at [523, 775] on span "Checkout" at bounding box center [523, 776] width 47 height 14
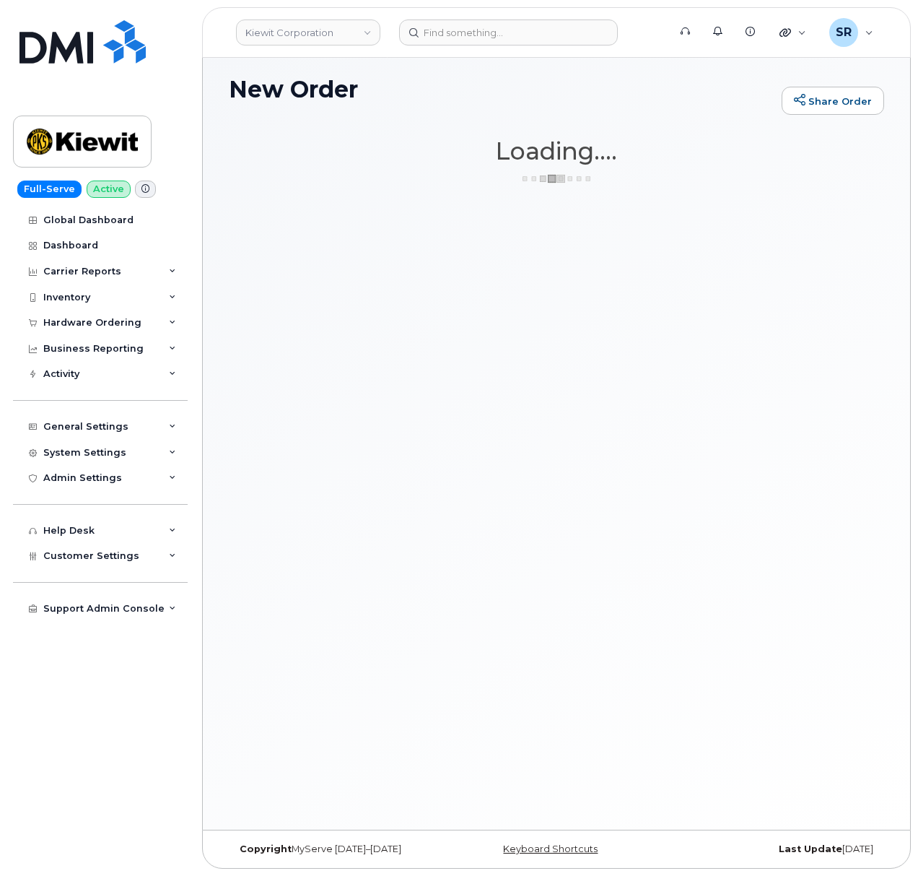
scroll to position [7, 0]
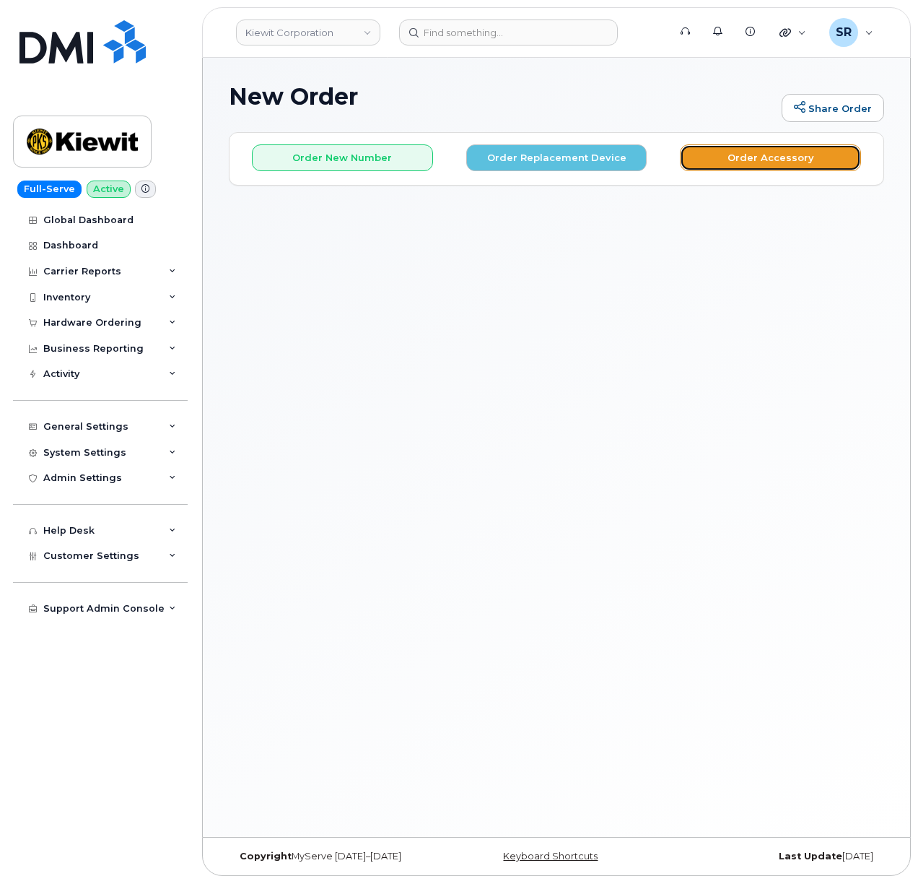
click at [748, 166] on button "Order Accessory" at bounding box center [770, 157] width 181 height 27
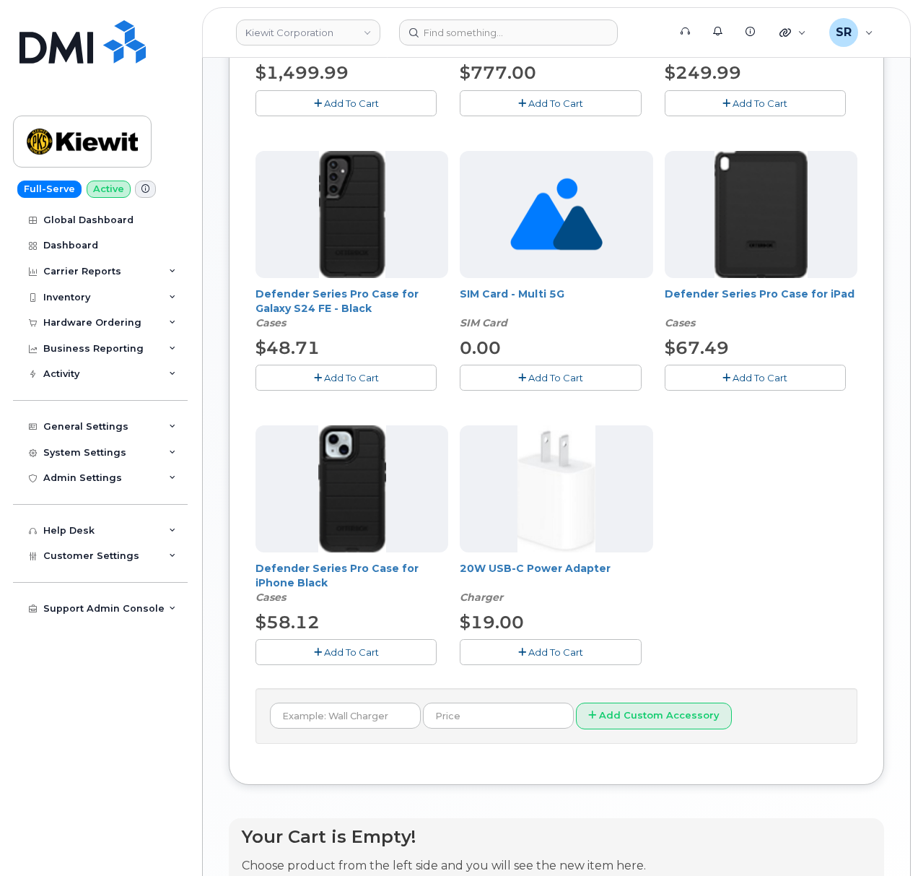
scroll to position [481, 0]
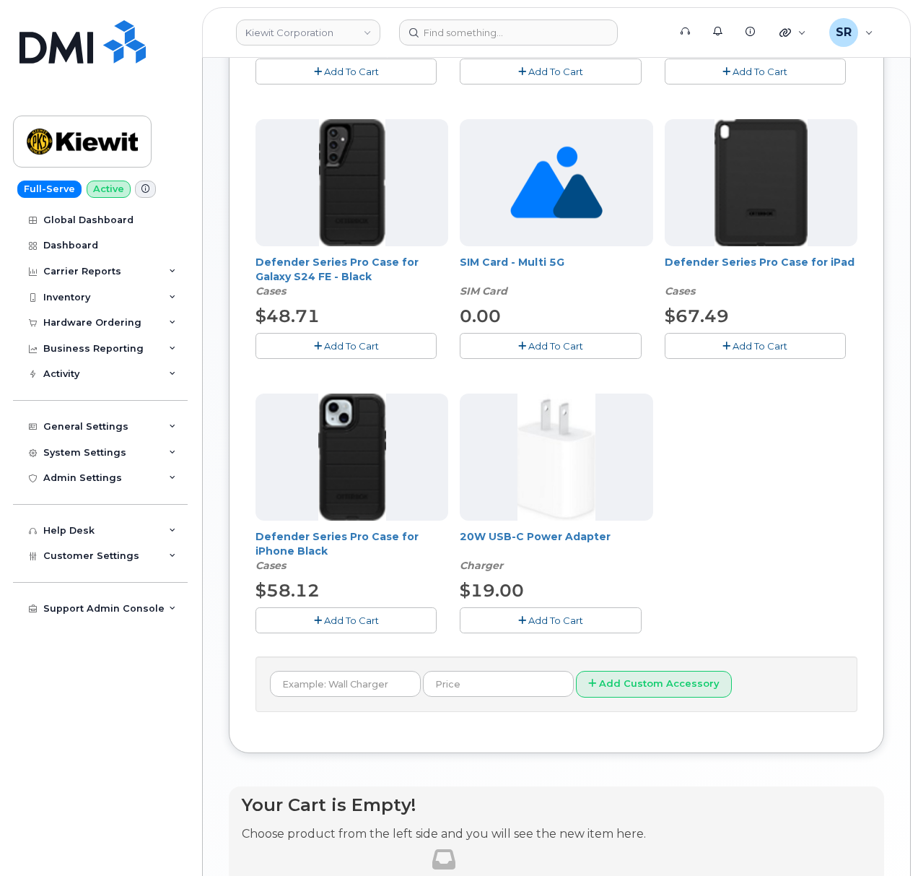
click at [742, 653] on div "4G LTE Network Extender 3 for Enterprise [GEOGRAPHIC_DATA] $1,499.99 Add To Car…" at bounding box center [557, 249] width 602 height 811
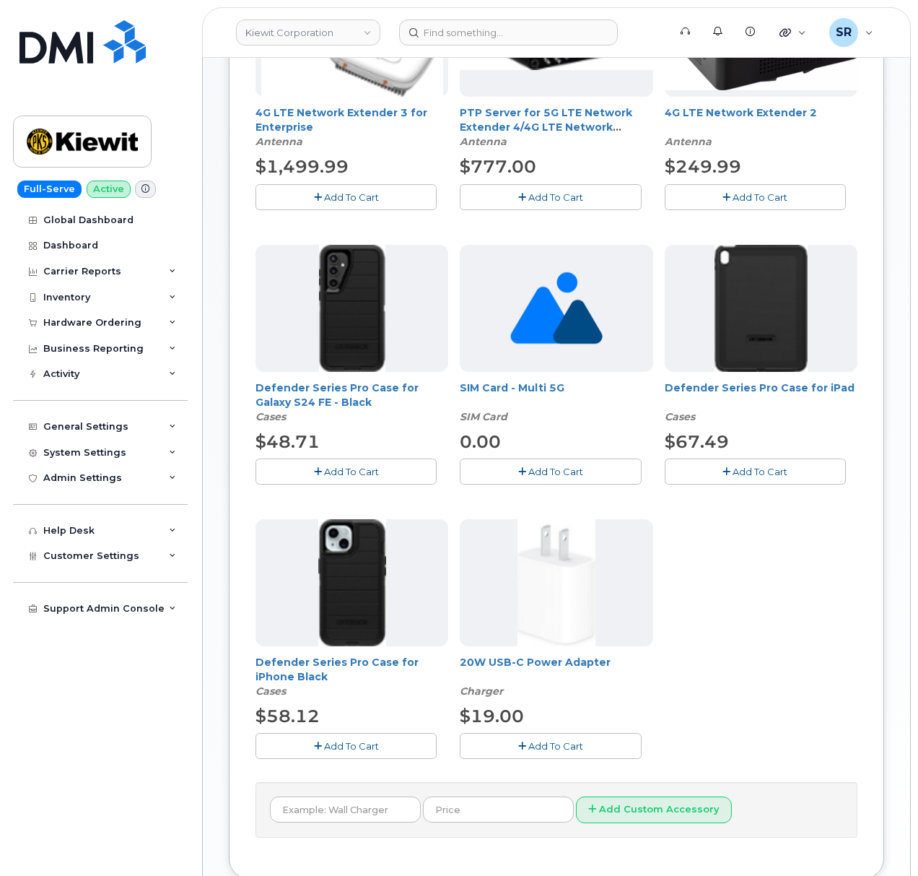
scroll to position [385, 0]
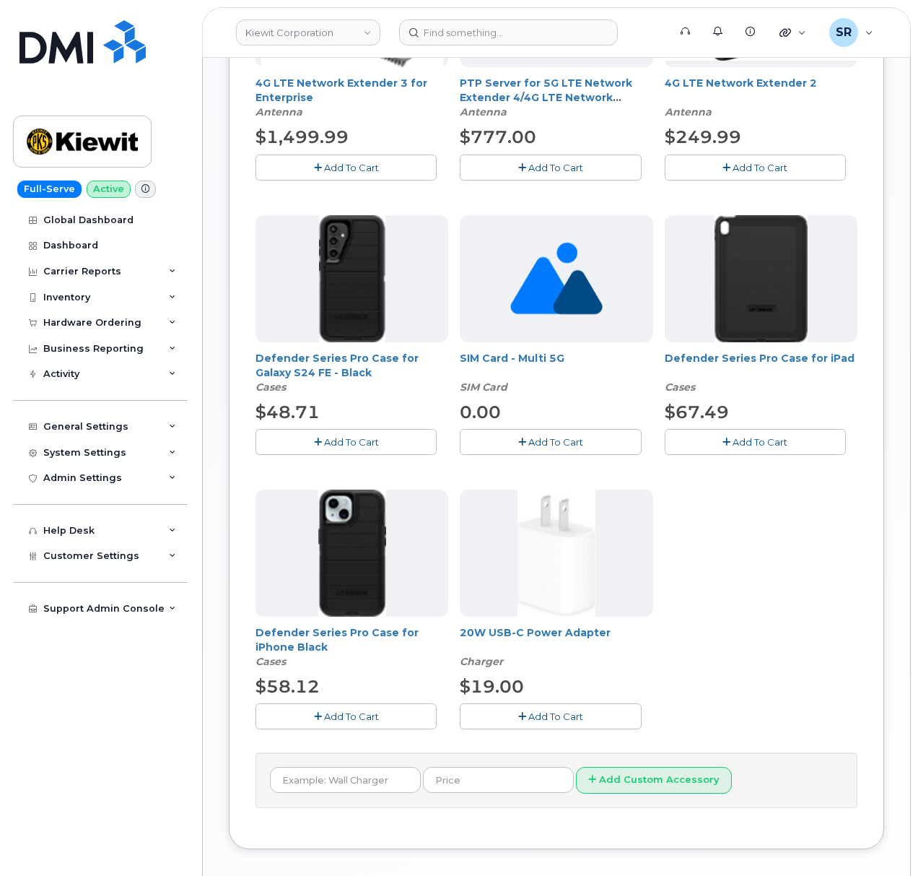
click at [749, 656] on div "4G LTE Network Extender 3 for Enterprise [GEOGRAPHIC_DATA] $1,499.99 Add To Car…" at bounding box center [557, 345] width 602 height 811
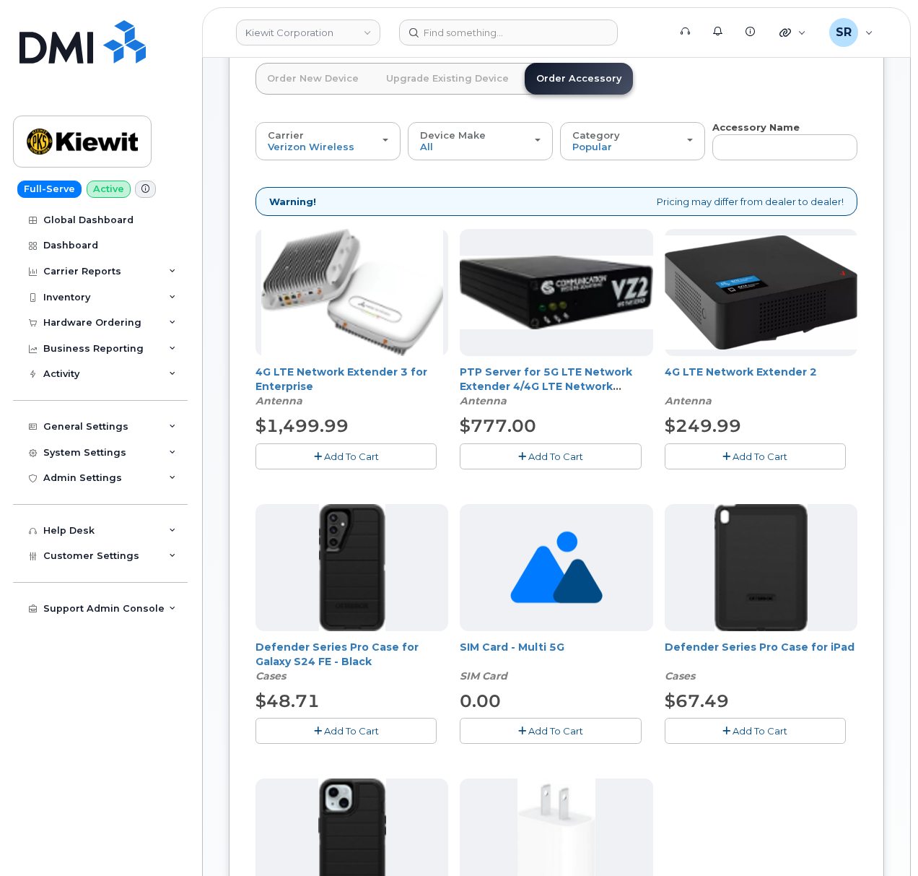
scroll to position [0, 0]
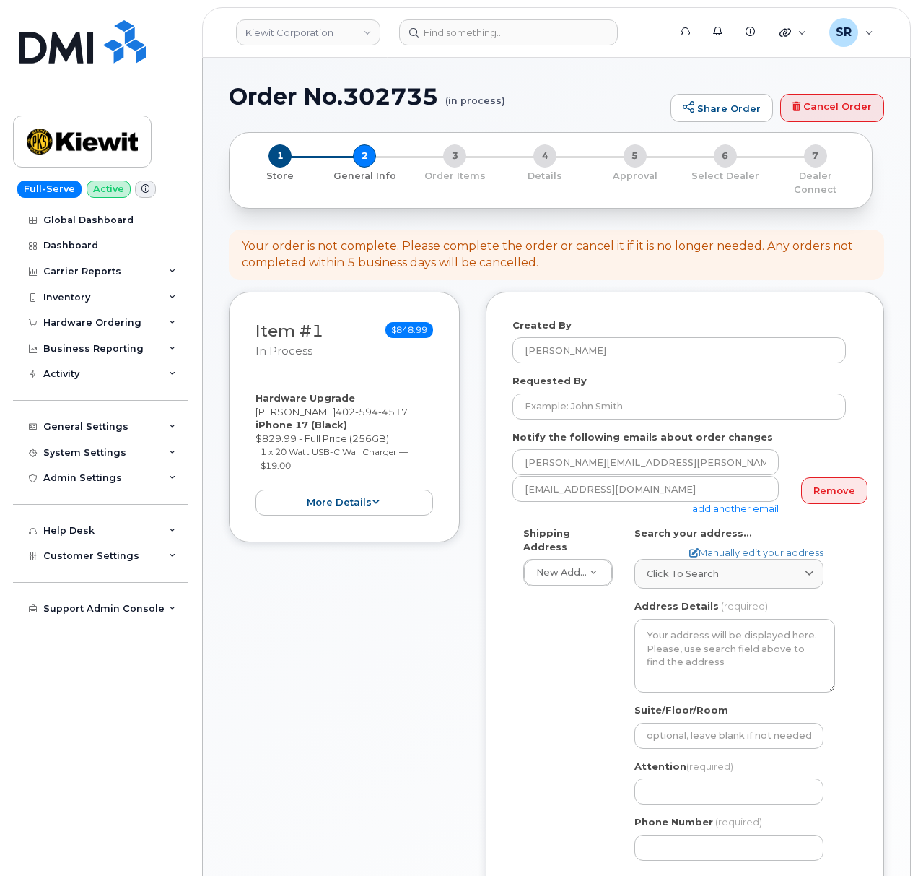
click at [534, 641] on div "Shipping Address New Address New Address 2306 foreman rd 6747 Old Us highway 27…" at bounding box center [679, 698] width 333 height 345
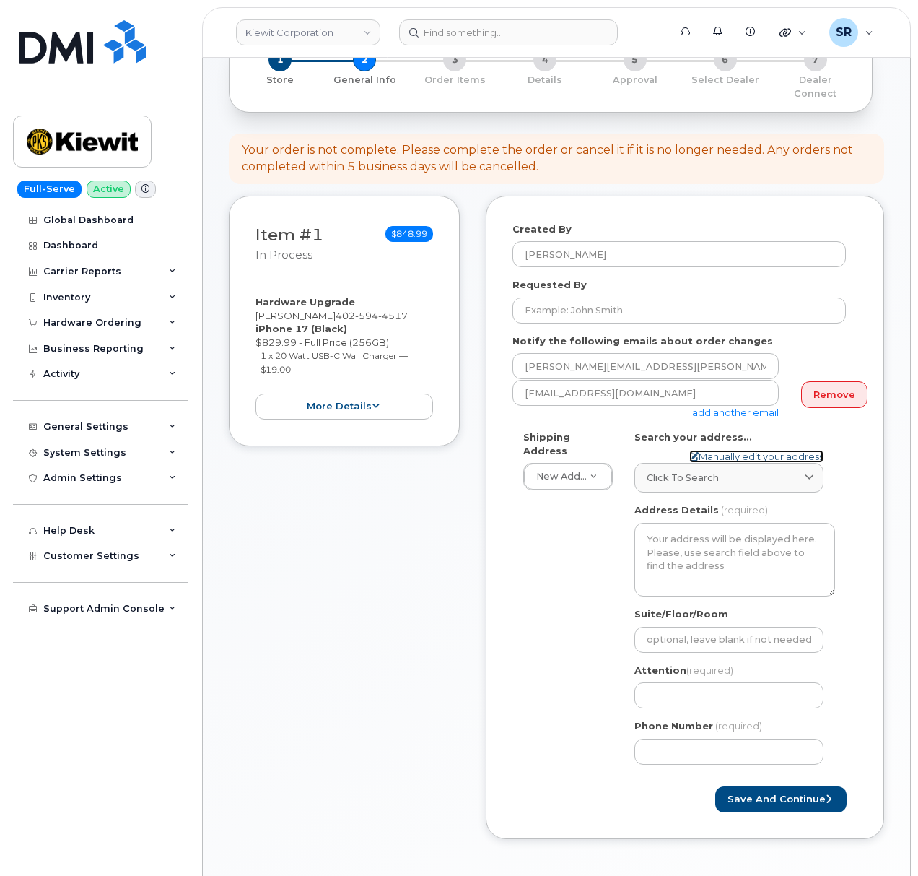
click at [749, 450] on link "Manually edit your address" at bounding box center [756, 457] width 134 height 14
select select
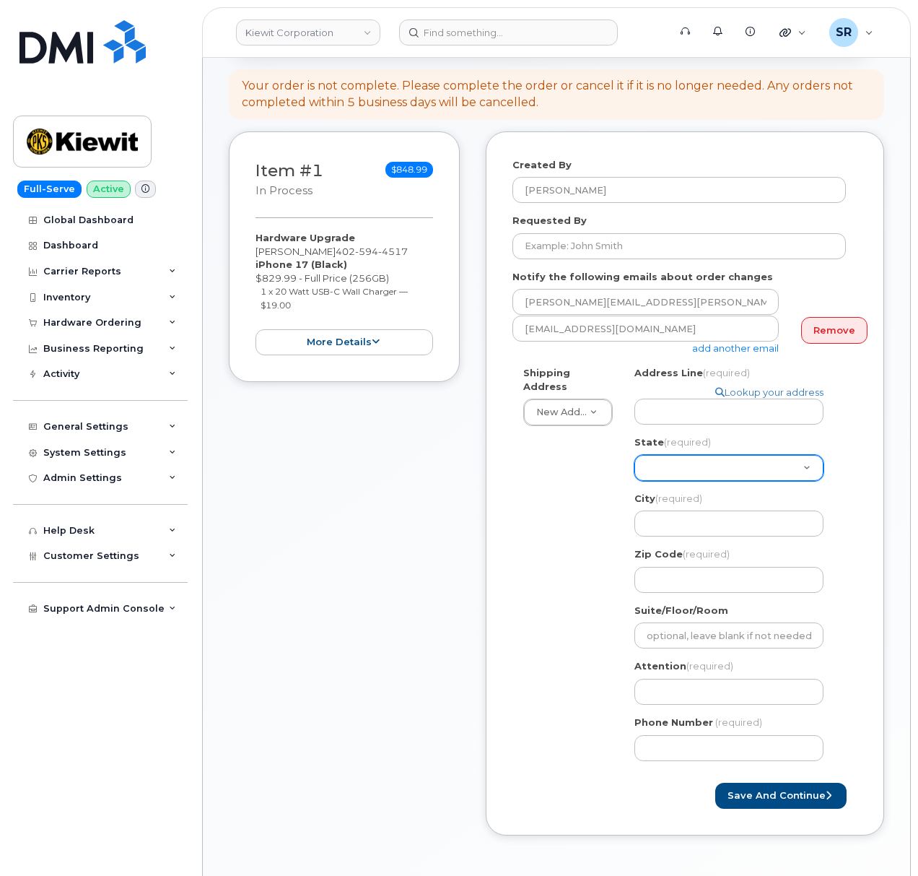
scroll to position [192, 0]
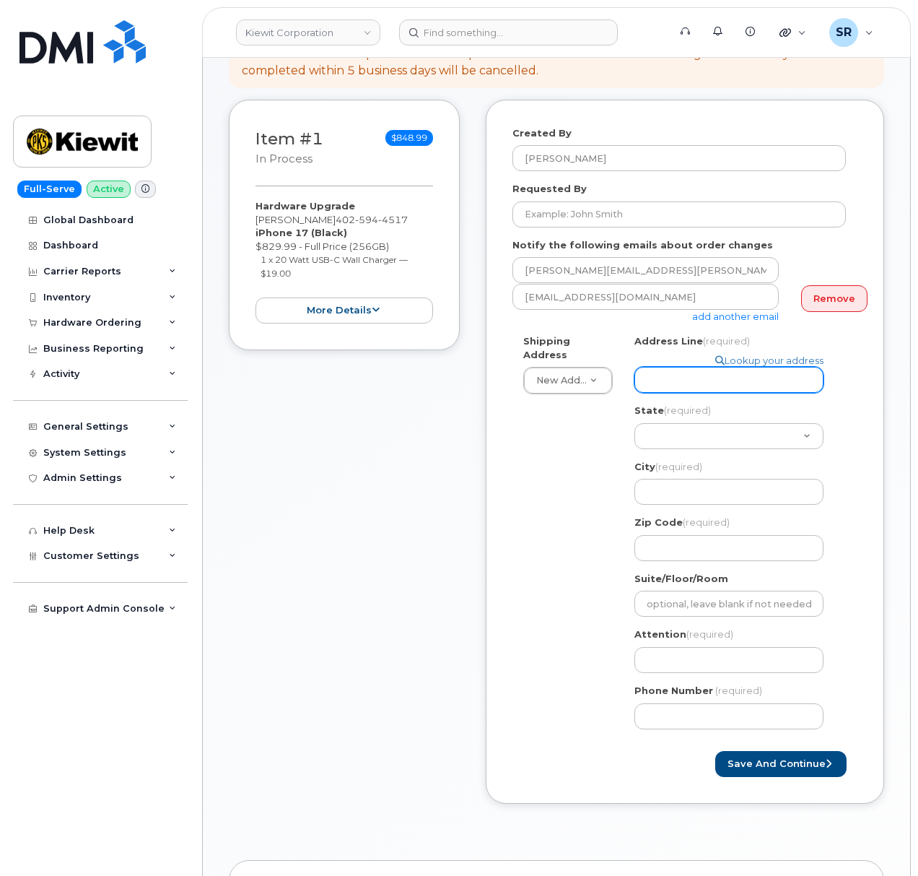
click at [703, 370] on input "Address Line (required)" at bounding box center [729, 380] width 189 height 26
paste input "8900 Renner BLVD"
select select
type input "8900 Renner BLVD"
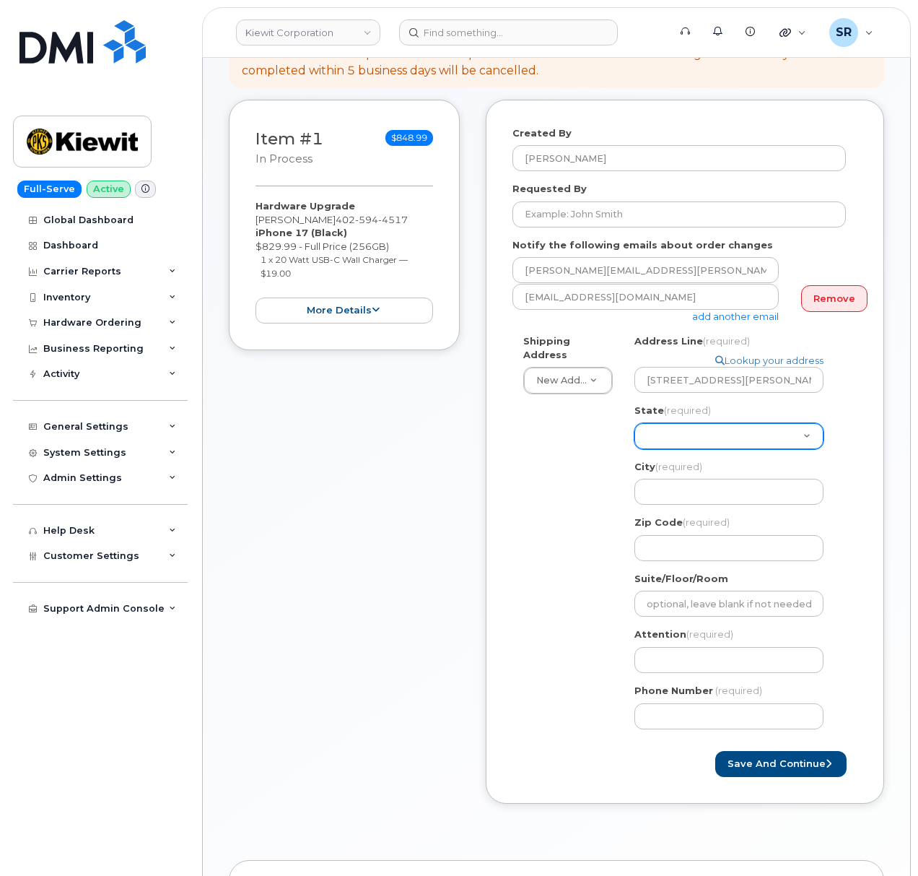
click at [682, 431] on select "Alabama Alaska American Samoa Arizona Arkansas California Colorado Connecticut …" at bounding box center [729, 436] width 189 height 26
select select "KS"
click at [635, 423] on select "Alabama Alaska American Samoa Arizona Arkansas California Colorado Connecticut …" at bounding box center [729, 436] width 189 height 26
click at [684, 479] on input "City (required)" at bounding box center [729, 492] width 189 height 26
select select
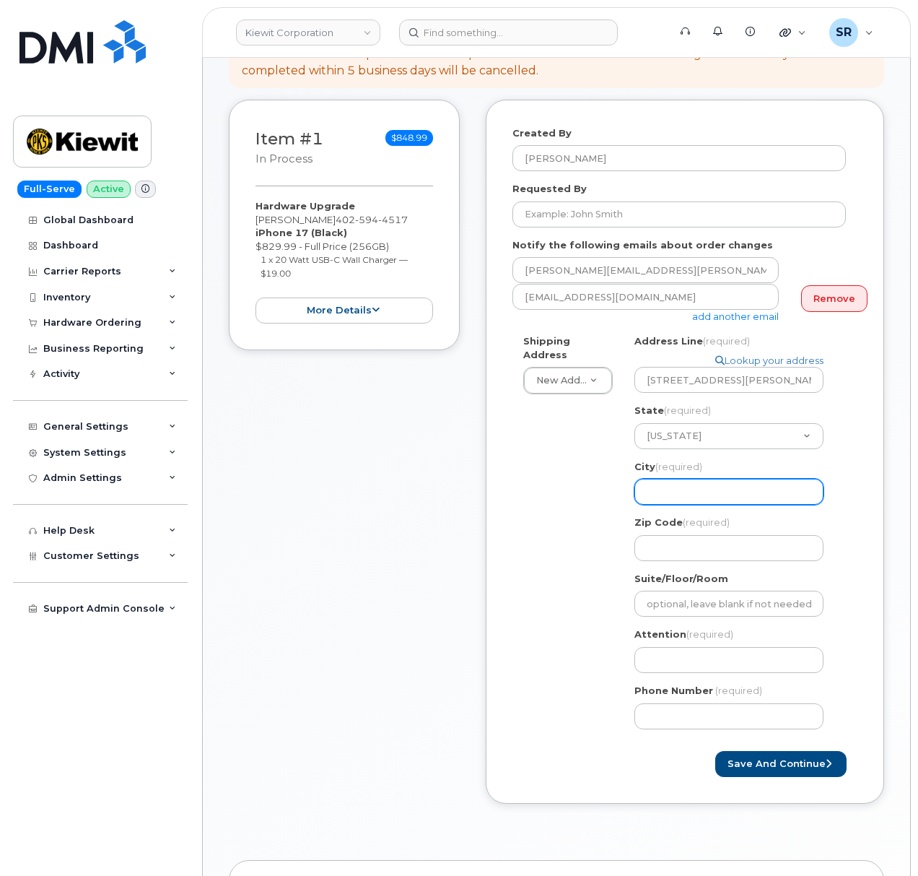
type input "L"
select select
type input "Le"
select select
type input "Len"
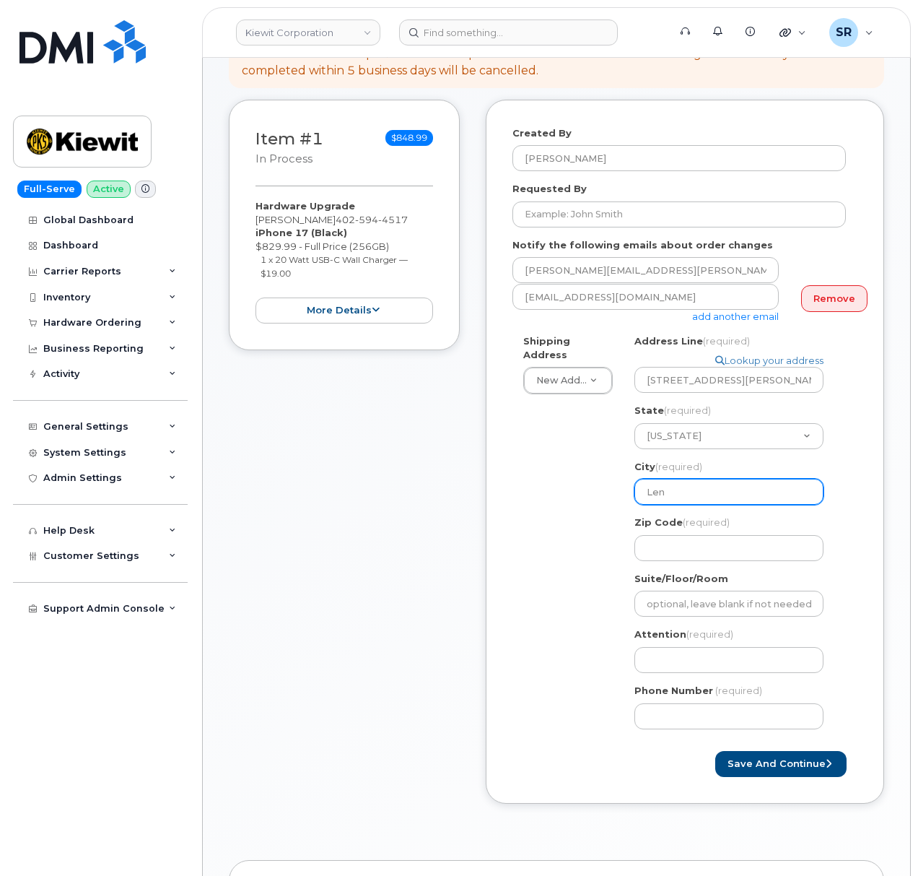
select select
type input "Lene"
select select
type input "Lenex"
select select
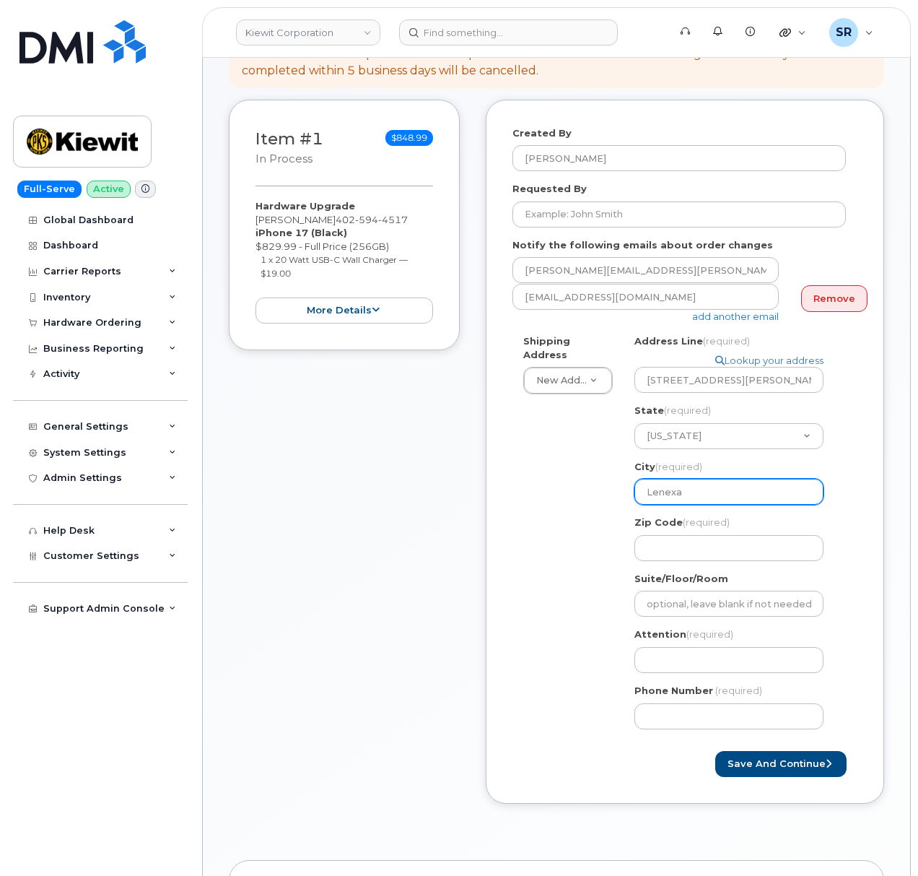
type input "Lenexa"
click at [588, 553] on div "Shipping Address New Address New Address 2306 foreman rd 6747 Old Us highway 27…" at bounding box center [679, 537] width 333 height 406
click at [690, 521] on div "Zip Code (required)" at bounding box center [735, 537] width 201 height 45
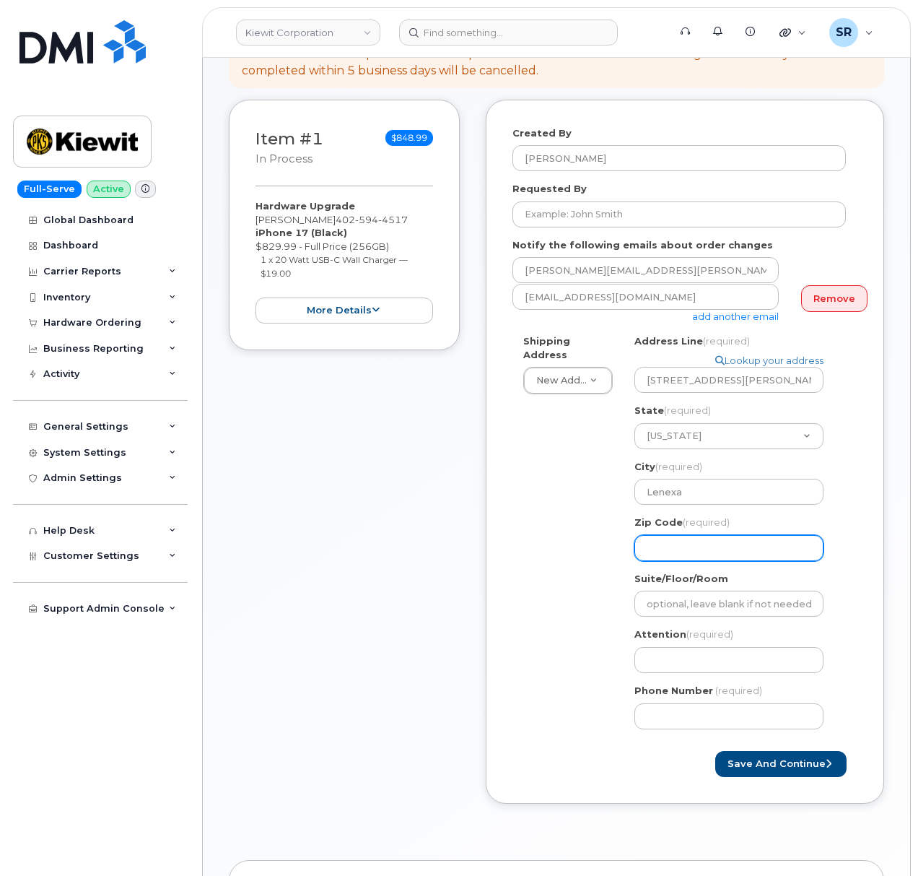
click at [690, 535] on input "Zip Code (required)" at bounding box center [729, 548] width 189 height 26
paste input "66219"
select select
type input "66219"
click at [609, 653] on div "Shipping Address New Address New Address 2306 foreman rd 6747 Old Us highway 27…" at bounding box center [679, 537] width 333 height 406
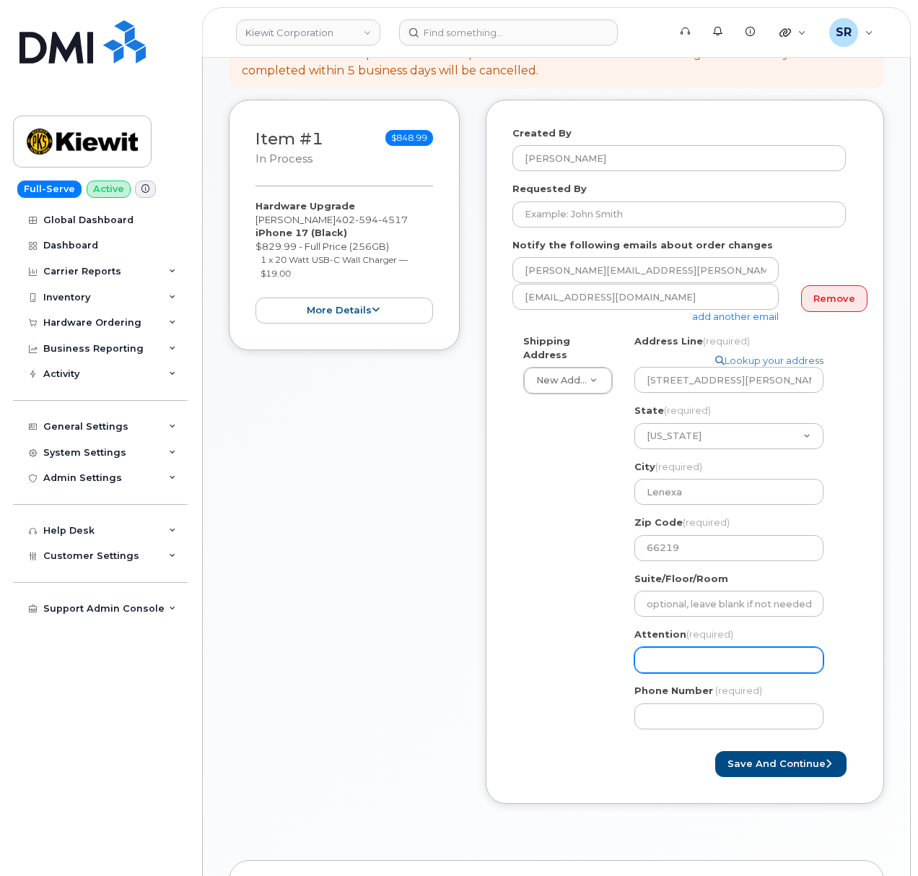
click at [656, 650] on input "Attention (required)" at bounding box center [729, 660] width 189 height 26
drag, startPoint x: 255, startPoint y: 204, endPoint x: 309, endPoint y: 205, distance: 54.2
click at [309, 205] on div "Item #1 in process $848.99 Hardware Upgrade NIDHI JAIN 402 594 4517 iPhone 17 (…" at bounding box center [344, 225] width 231 height 251
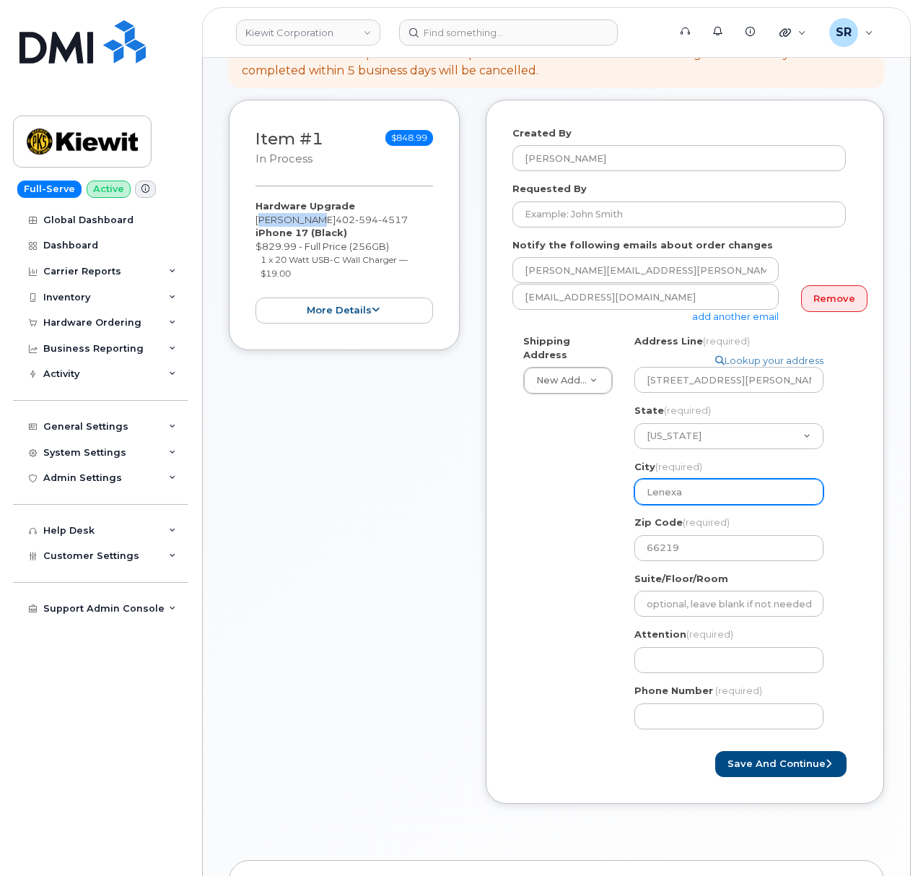
copy div "NIDHI JAIN"
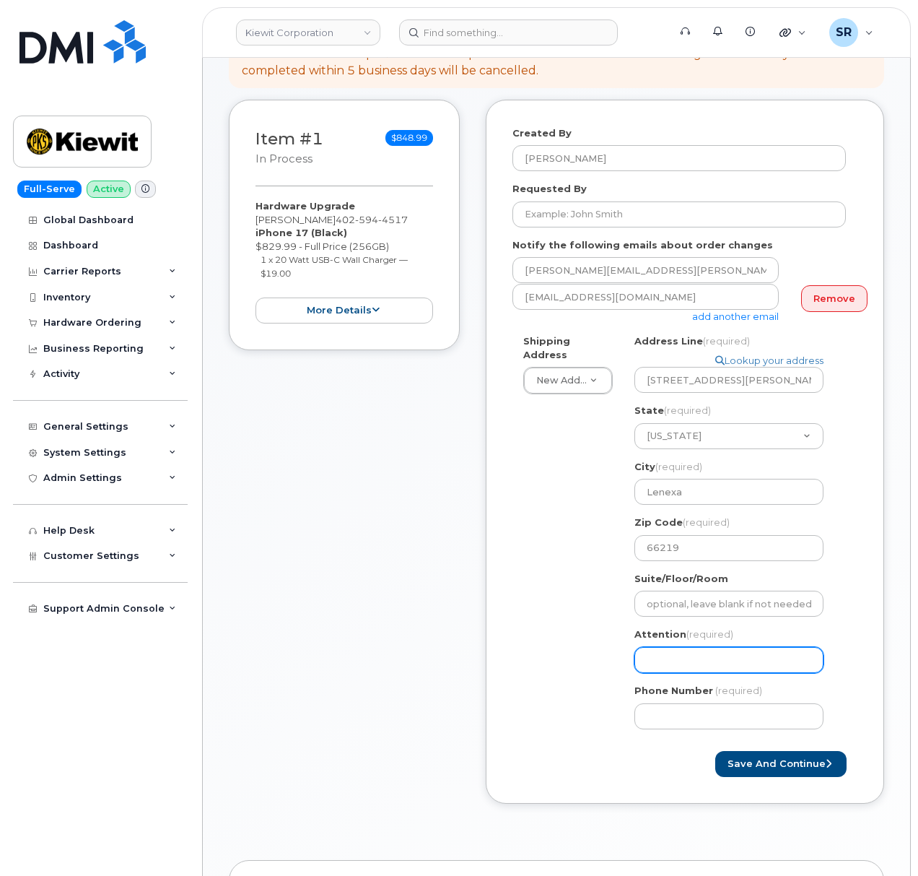
click at [696, 648] on input "Attention (required)" at bounding box center [729, 660] width 189 height 26
paste input "NIDHI JAIN"
select select
type input "NIDHI JAIN"
click at [590, 606] on div "Shipping Address New Address New Address 2306 foreman rd 6747 Old Us highway 27…" at bounding box center [679, 537] width 333 height 406
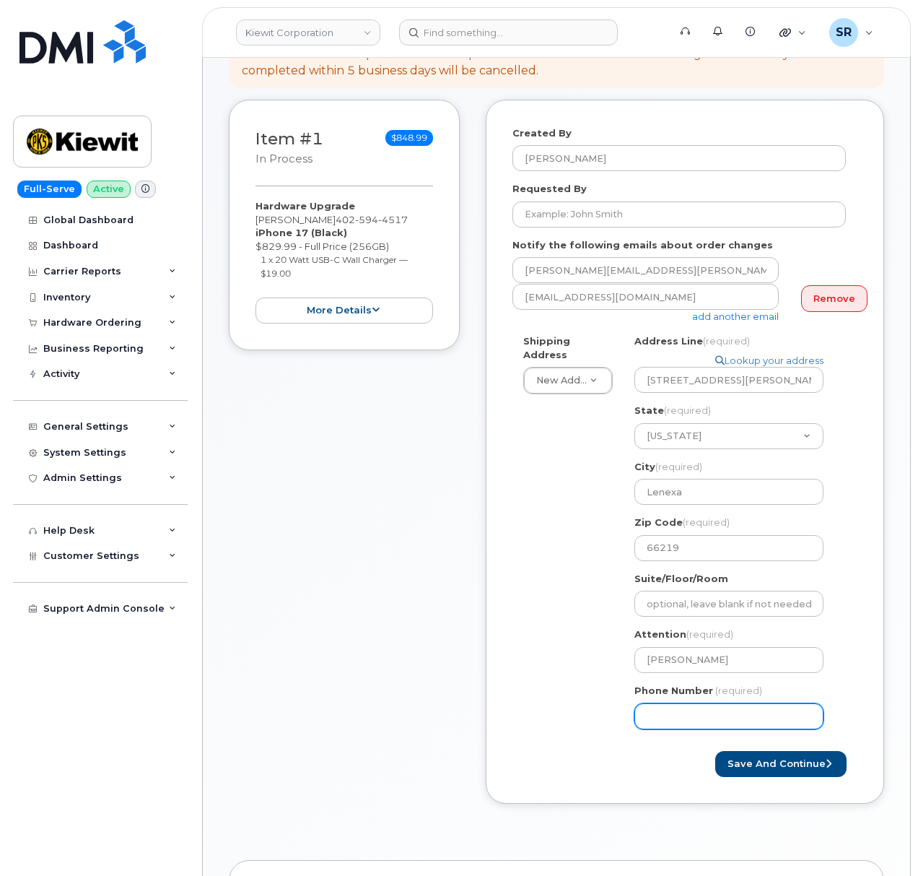
click at [648, 714] on input "Phone Number" at bounding box center [729, 716] width 189 height 26
click at [688, 709] on input "Phone Number" at bounding box center [729, 716] width 189 height 26
paste input "9136894141"
select select
type input "9136894141"
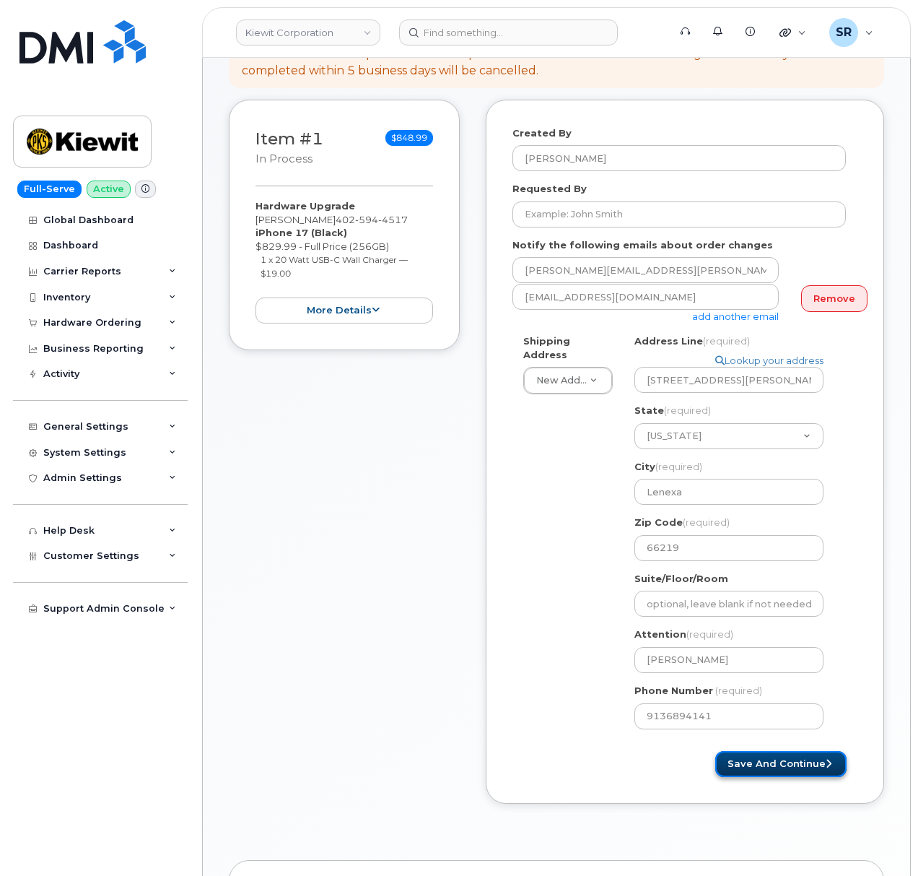
click at [772, 755] on button "Save and Continue" at bounding box center [780, 764] width 131 height 27
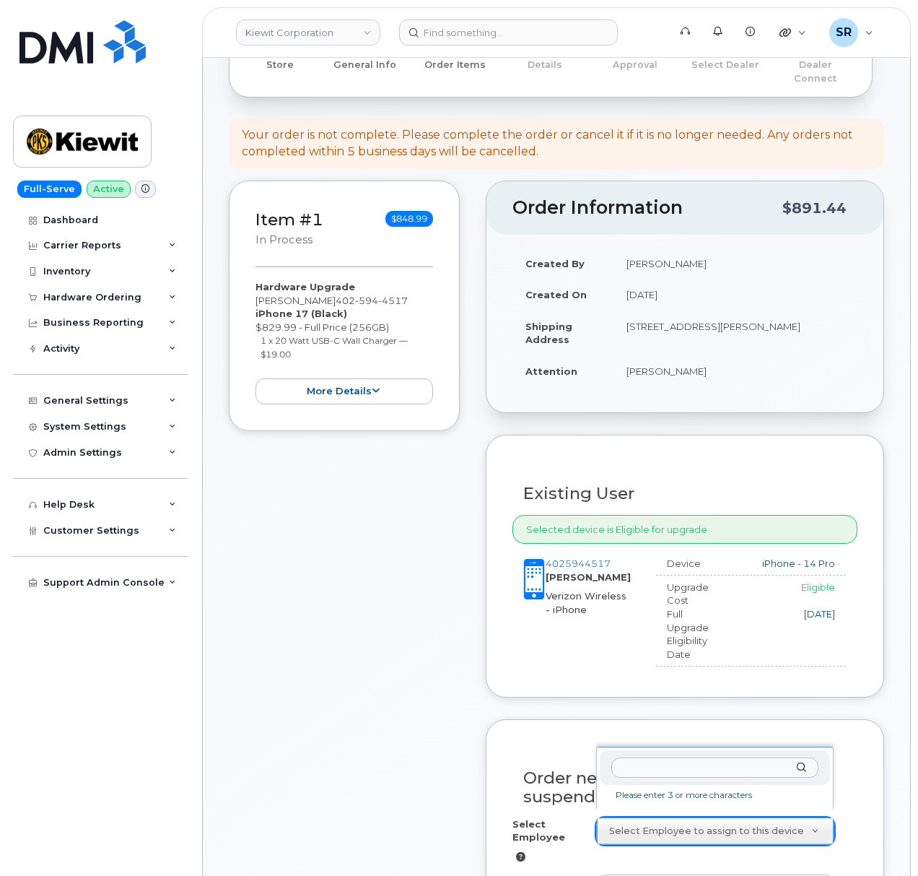
scroll to position [289, 0]
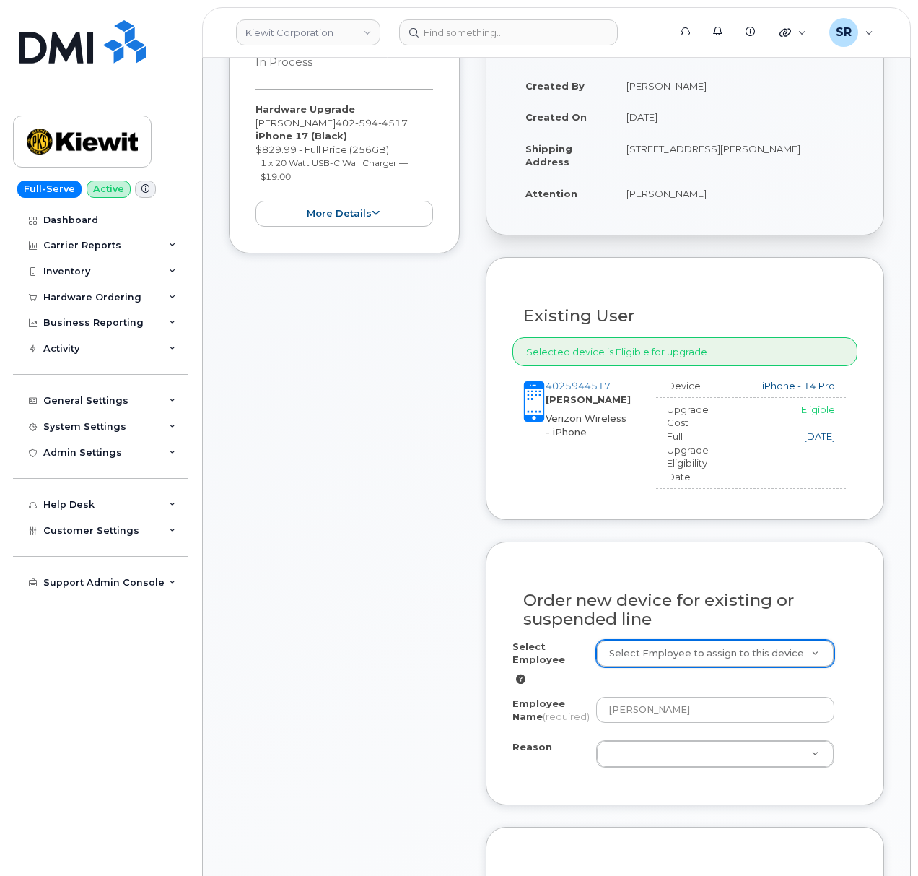
click at [348, 529] on div "Item #1 in process $848.99 Hardware Upgrade [PERSON_NAME] [PHONE_NUMBER] iPhone…" at bounding box center [344, 741] width 231 height 1477
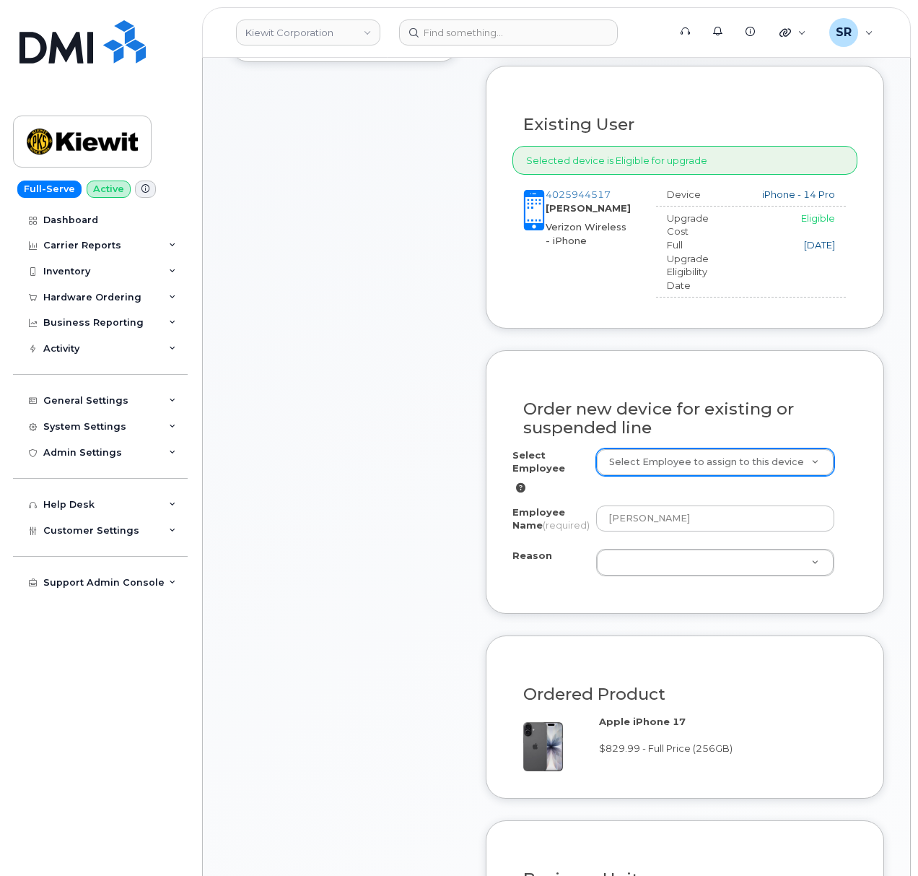
scroll to position [481, 0]
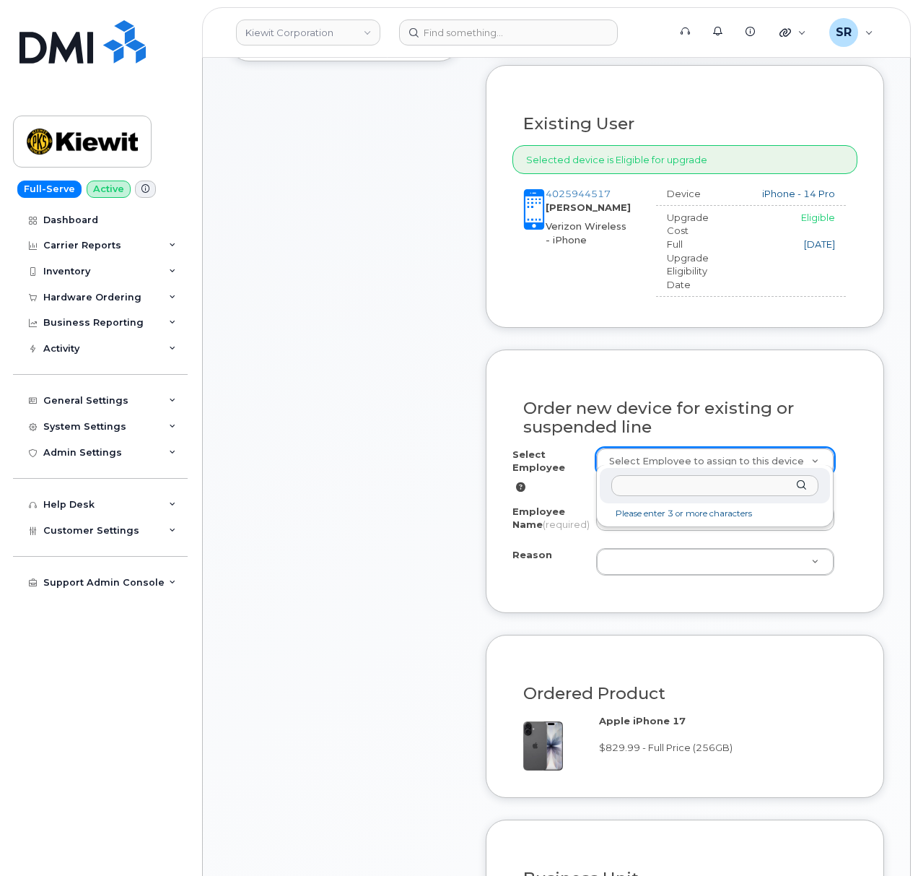
click at [661, 492] on input "text" at bounding box center [715, 485] width 208 height 21
paste input "[PERSON_NAME][DEMOGRAPHIC_DATA]"
type input "[PERSON_NAME][DEMOGRAPHIC_DATA]"
type input "2148305"
type input "[PERSON_NAME][DEMOGRAPHIC_DATA]"
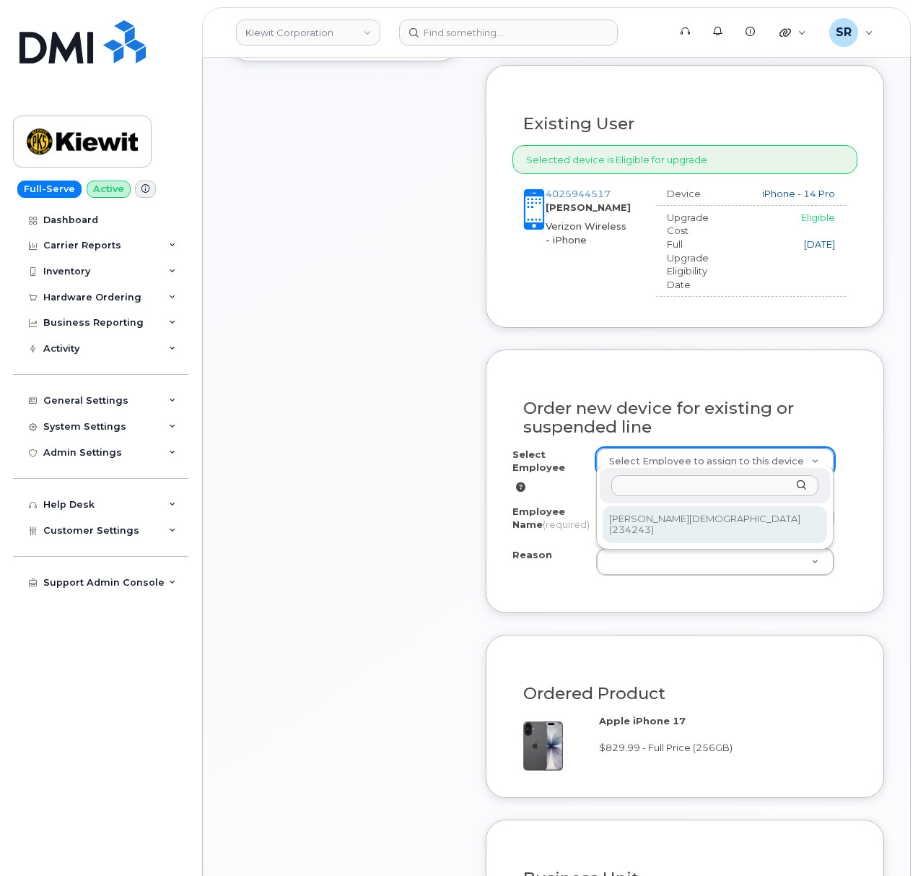
select select
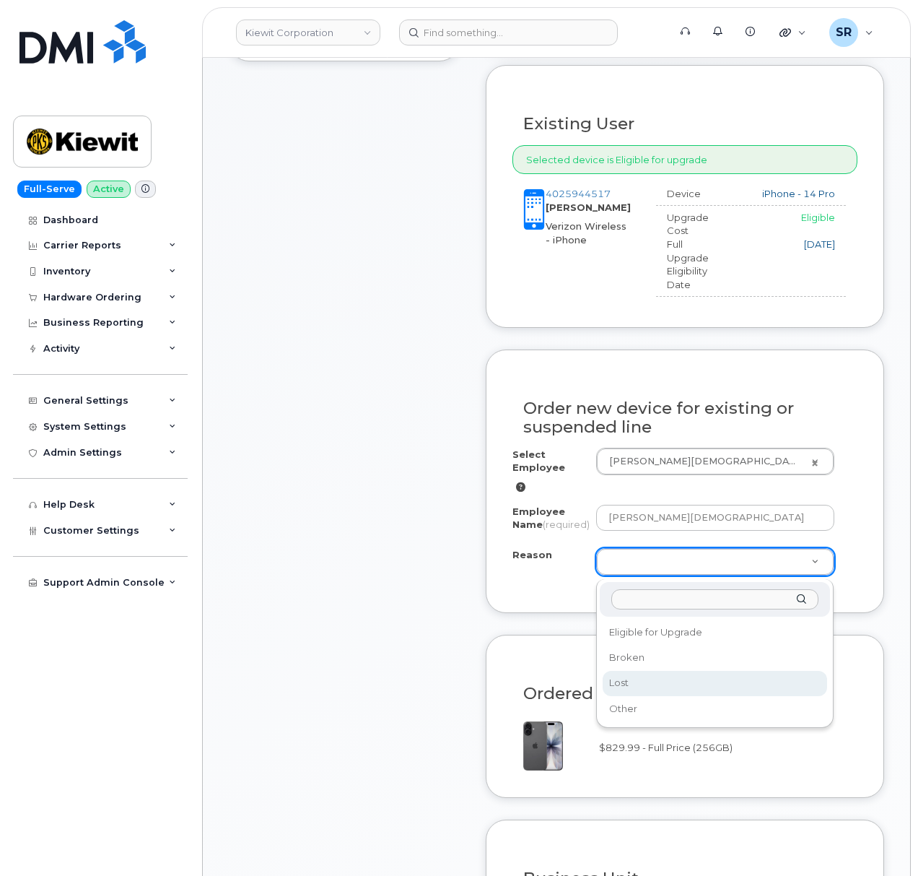
select select "lost"
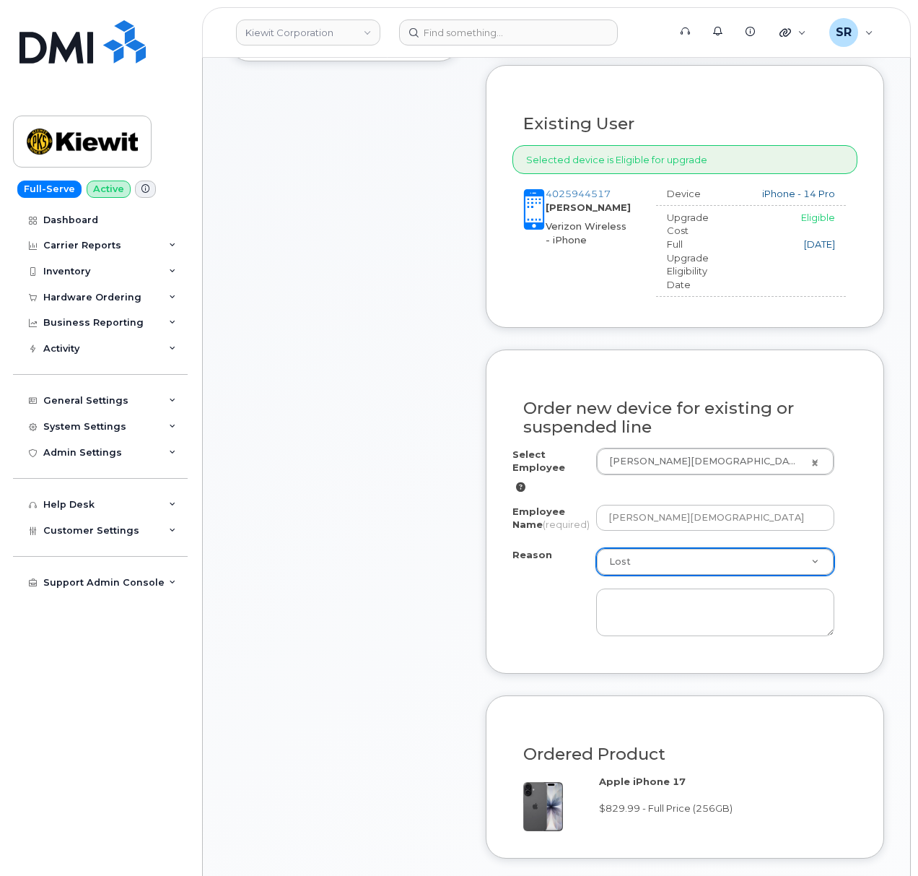
click at [679, 582] on div at bounding box center [715, 605] width 239 height 61
click at [671, 605] on textarea at bounding box center [715, 612] width 239 height 48
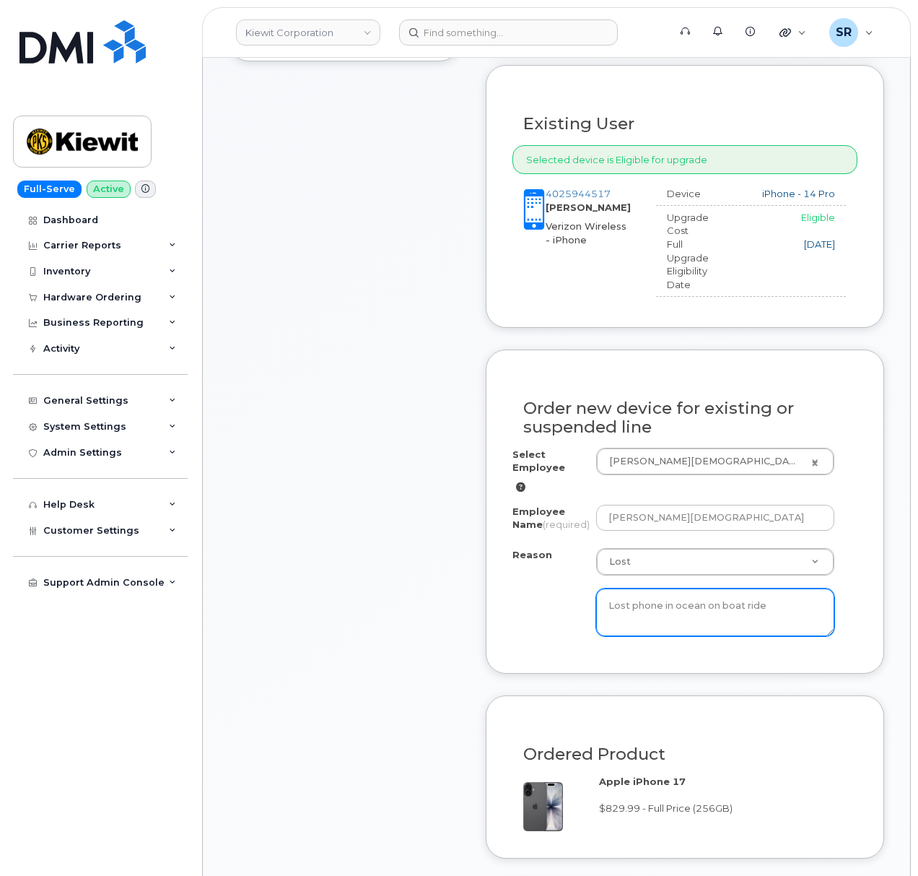
type textarea "Lost phone in ocean on boat ride"
click at [862, 627] on div "Order new device for existing or suspended line Select Employee [PERSON_NAME] (…" at bounding box center [685, 511] width 398 height 324
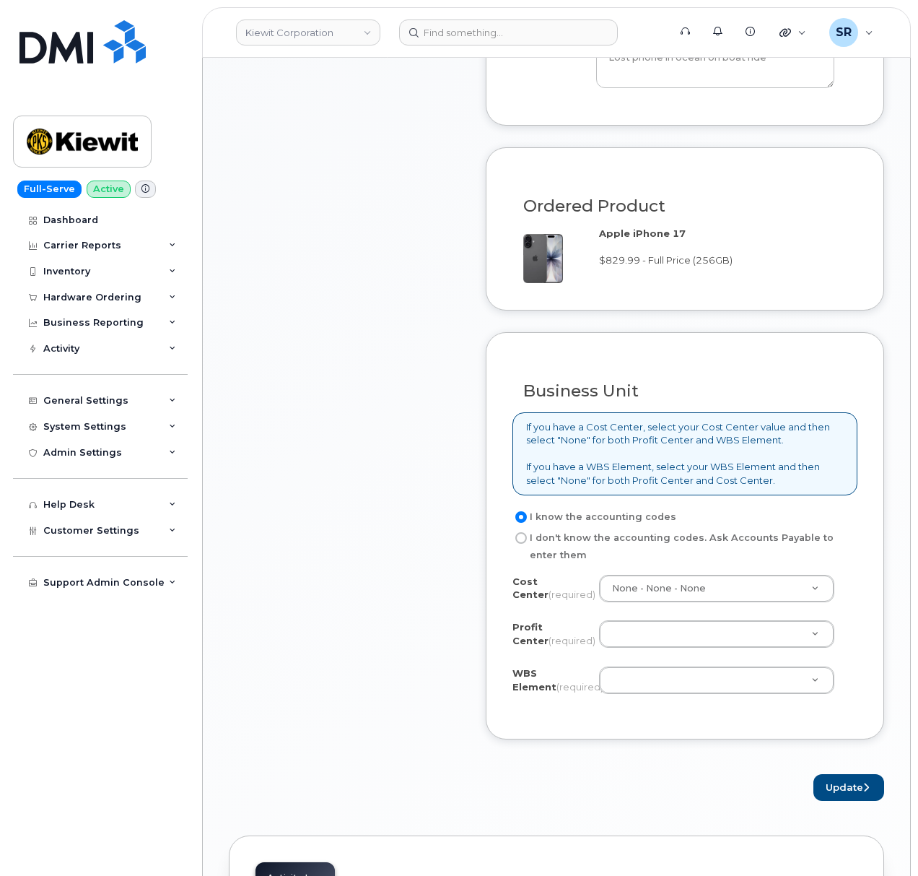
scroll to position [1058, 0]
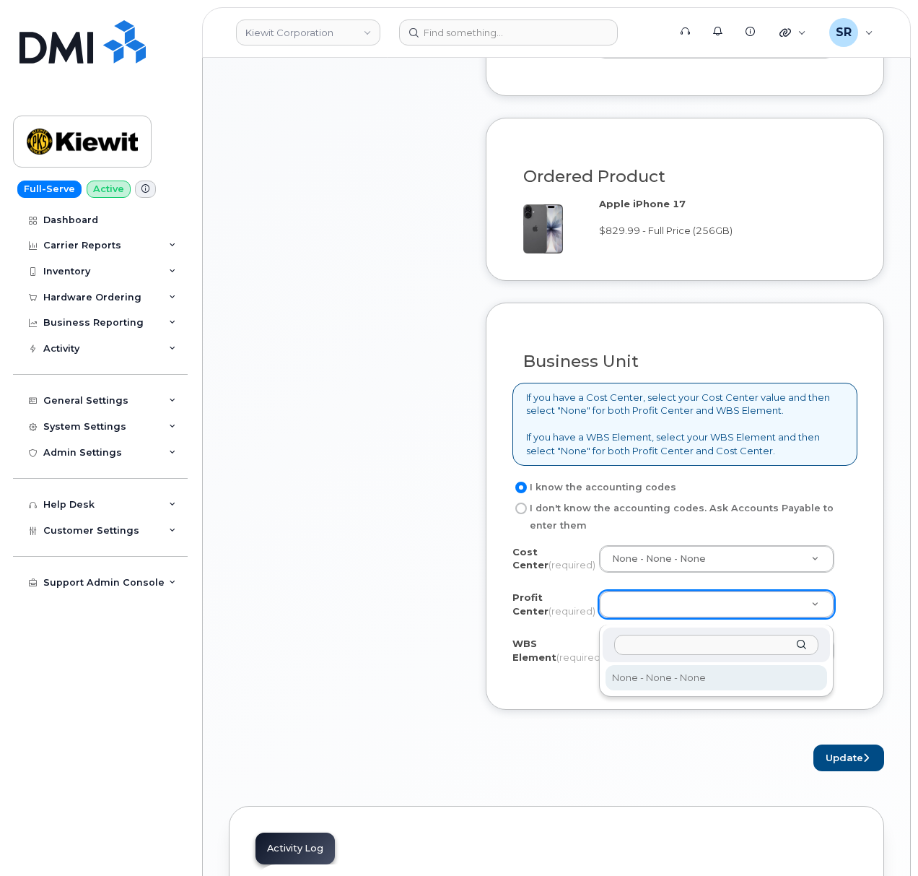
select select "None"
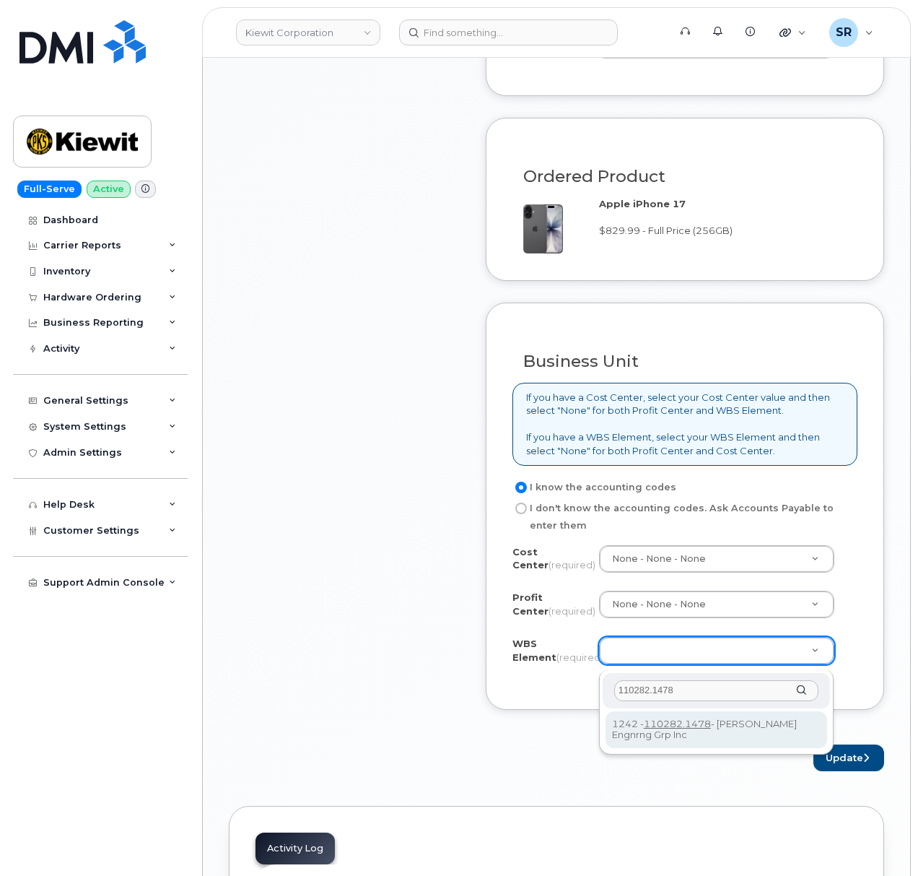
type input "110282.1478"
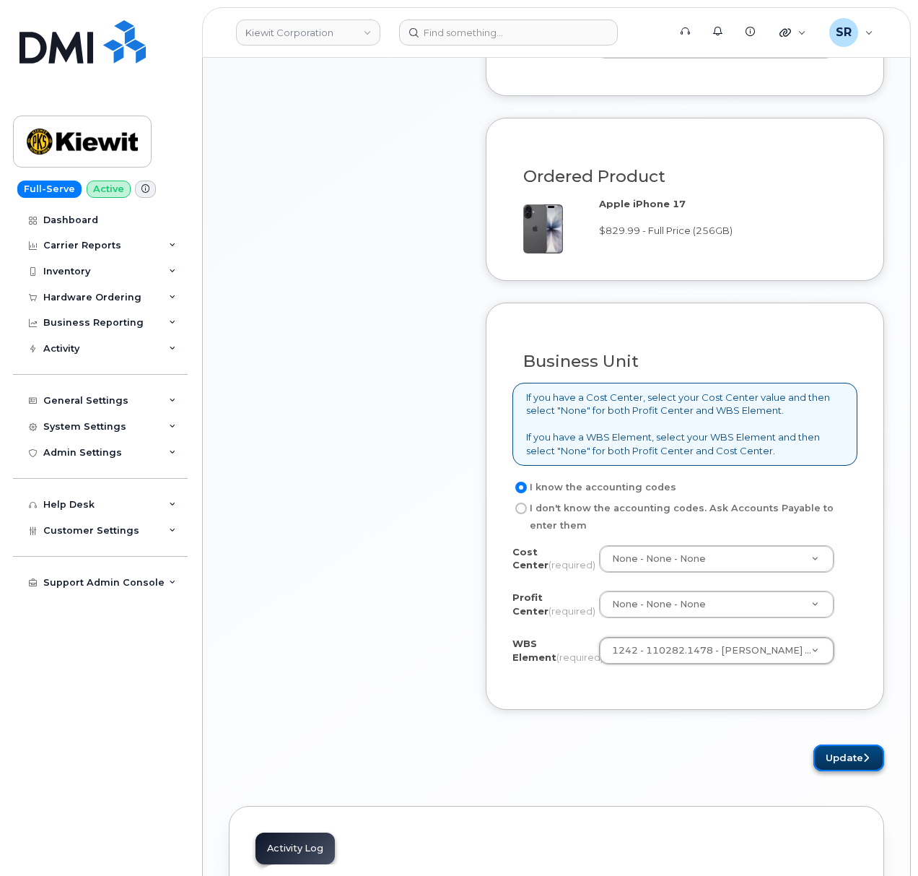
click at [856, 762] on button "Update" at bounding box center [849, 757] width 71 height 27
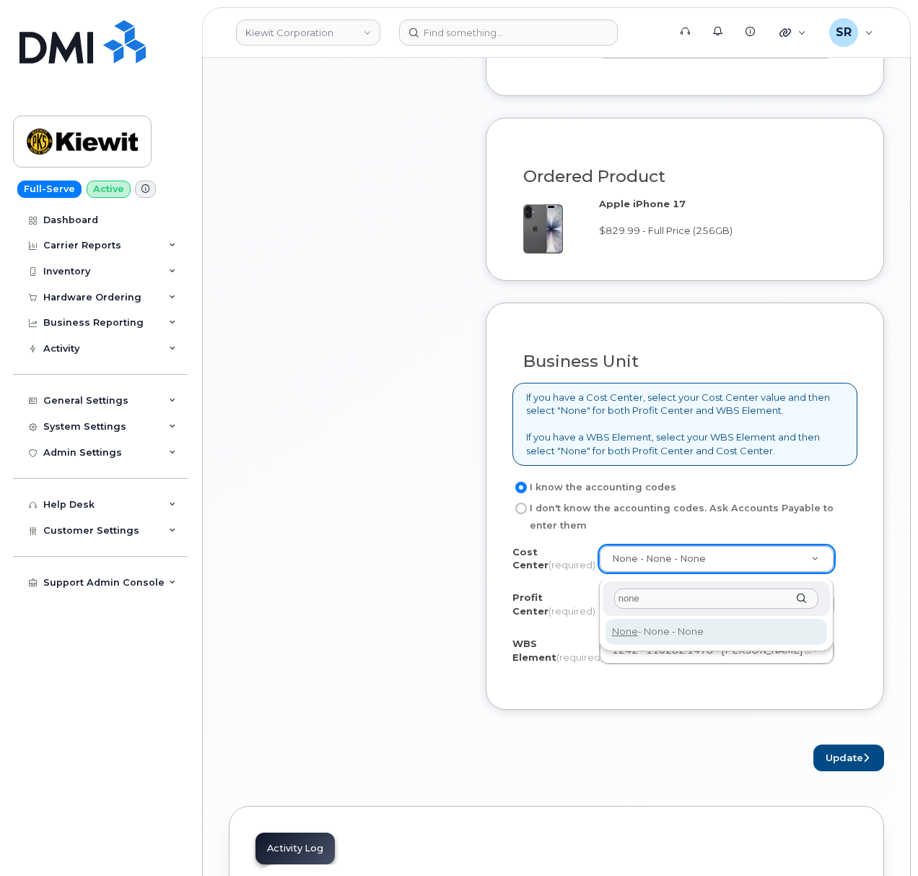
type input "none"
type input "None"
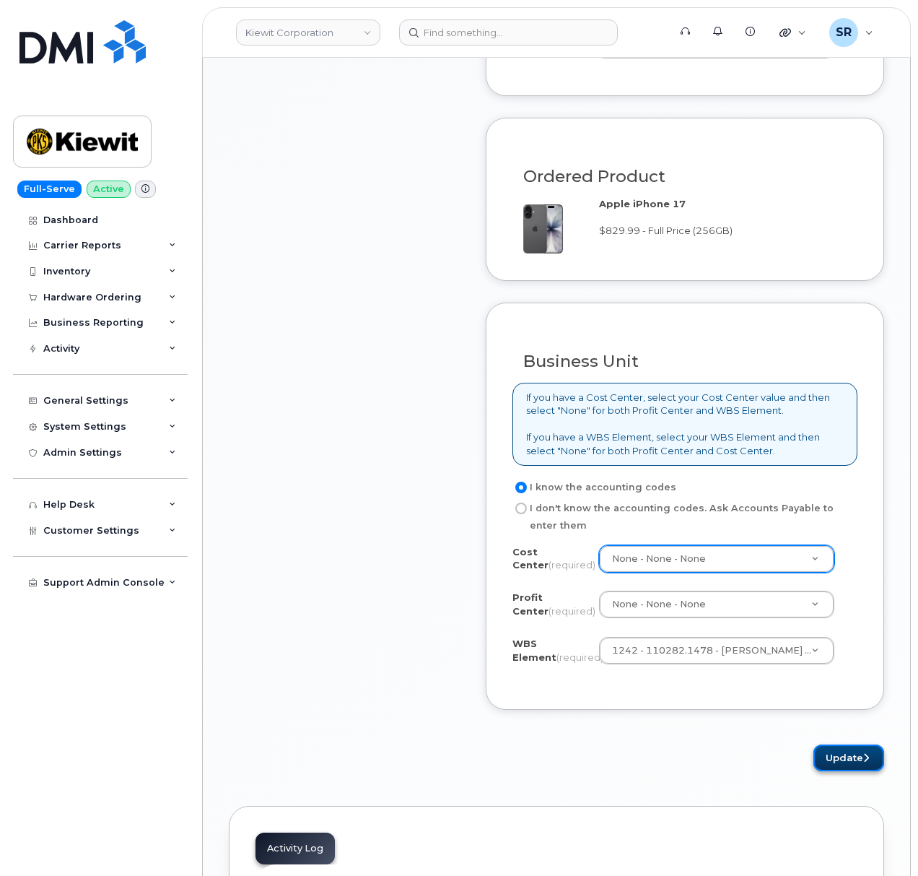
click at [845, 771] on button "Update" at bounding box center [849, 757] width 71 height 27
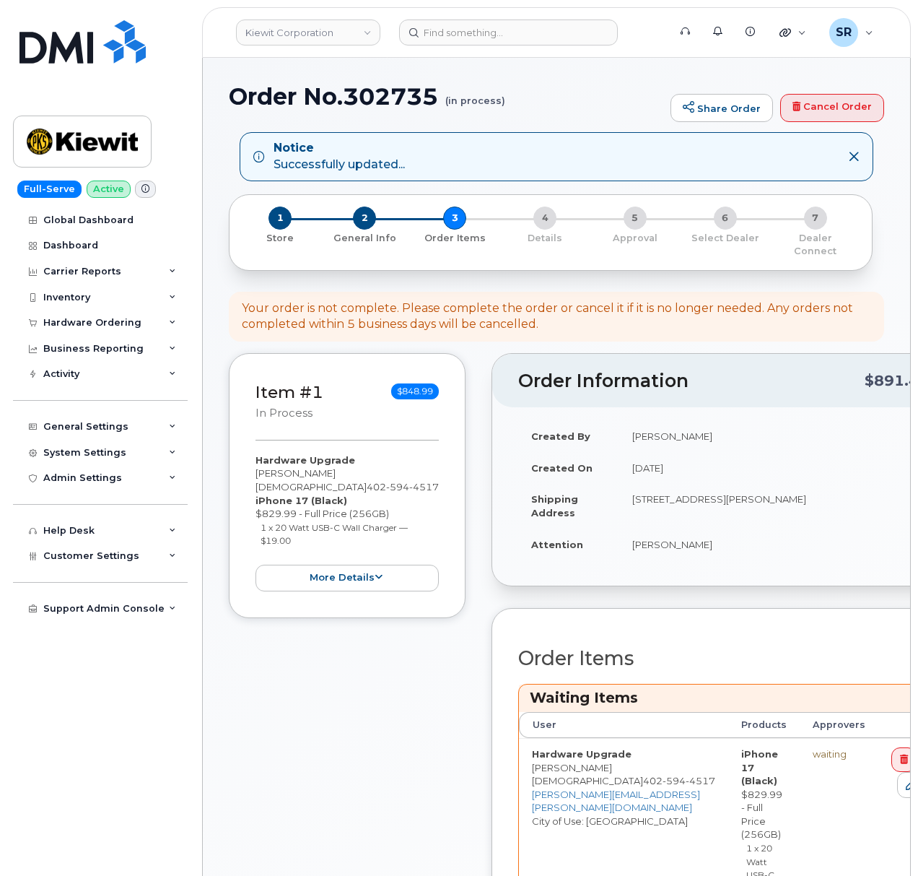
scroll to position [481, 0]
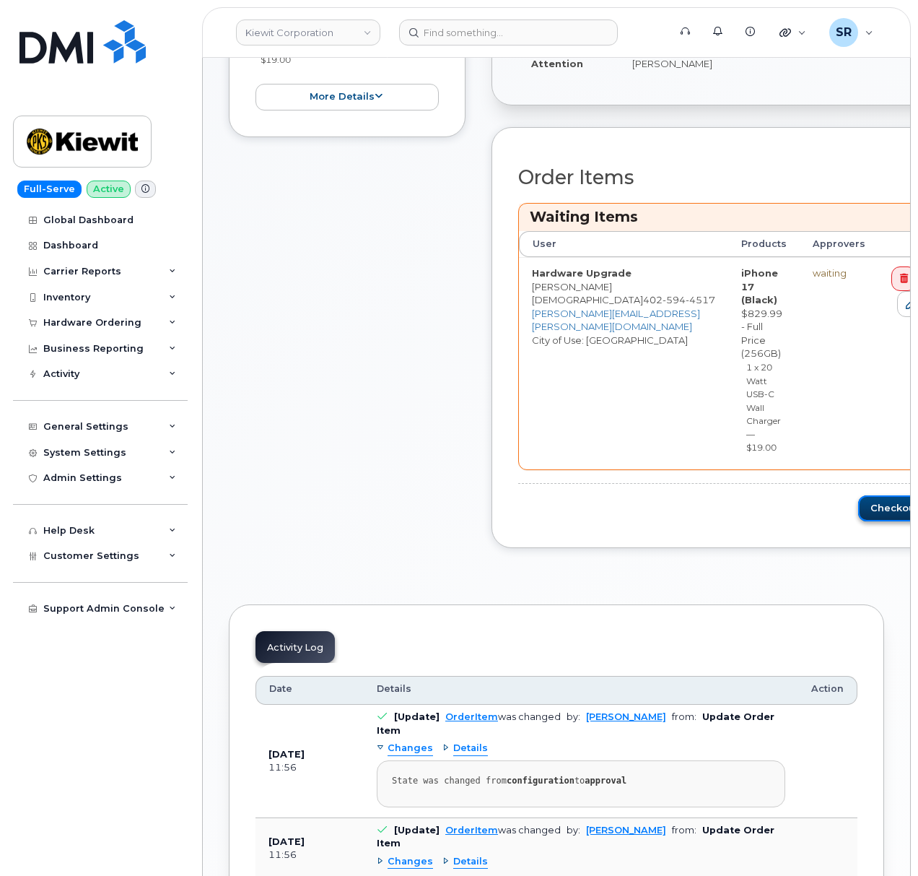
click at [858, 510] on button "Checkout" at bounding box center [899, 508] width 82 height 27
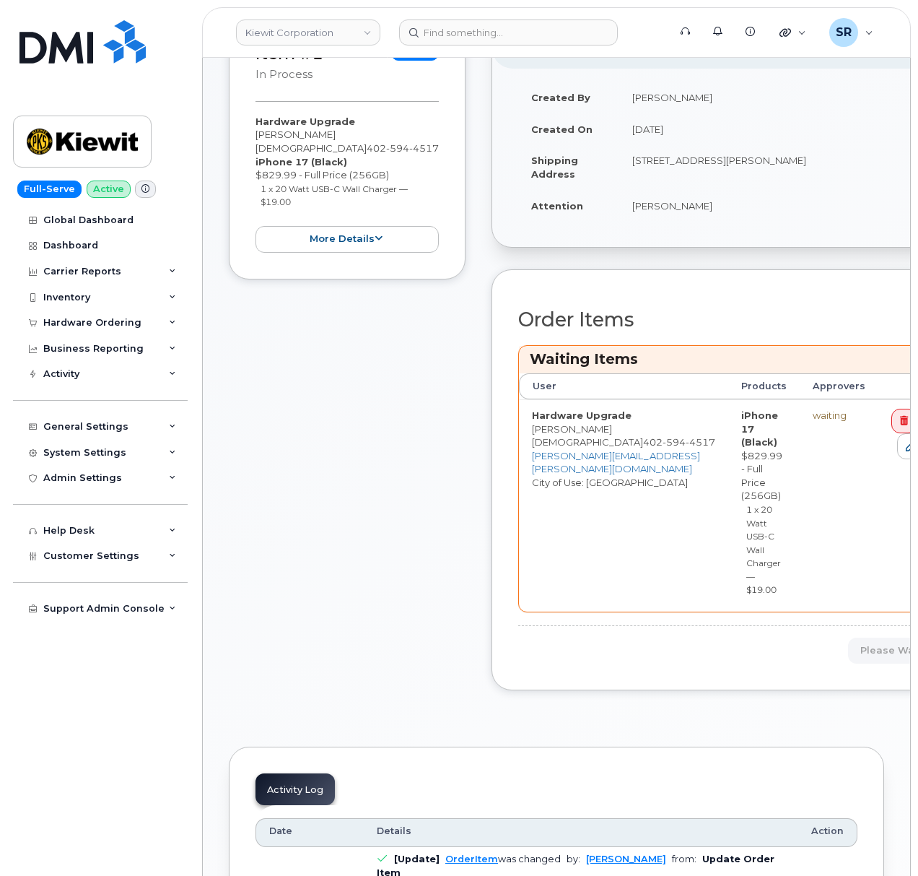
scroll to position [192, 0]
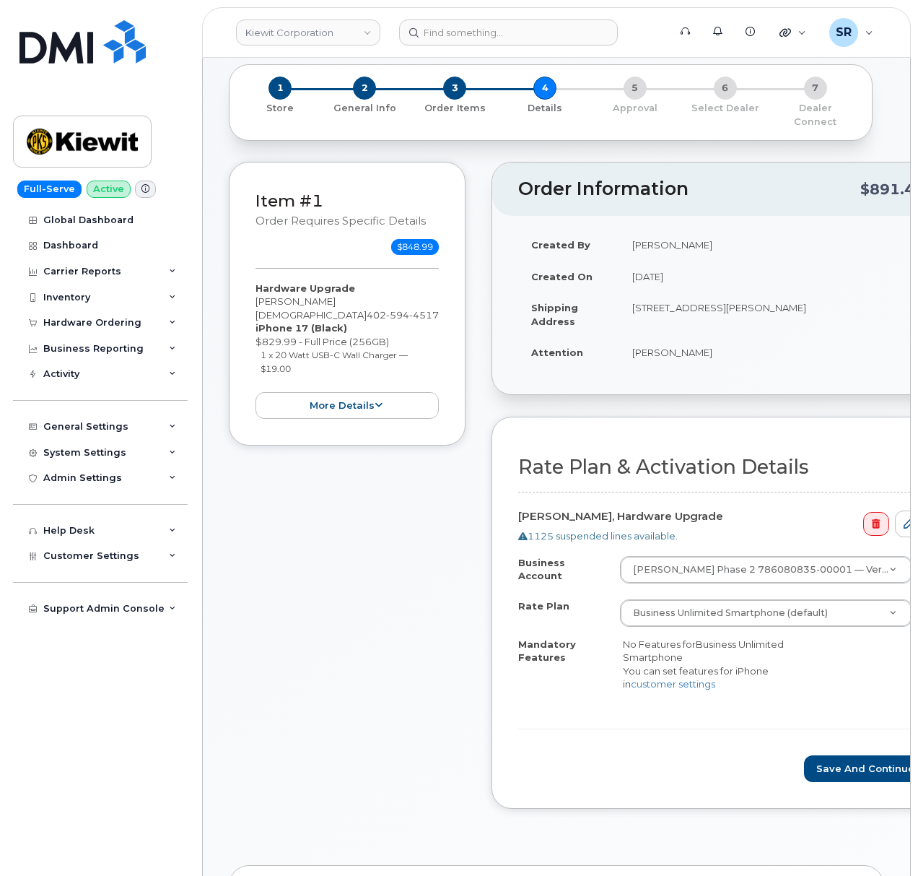
scroll to position [96, 0]
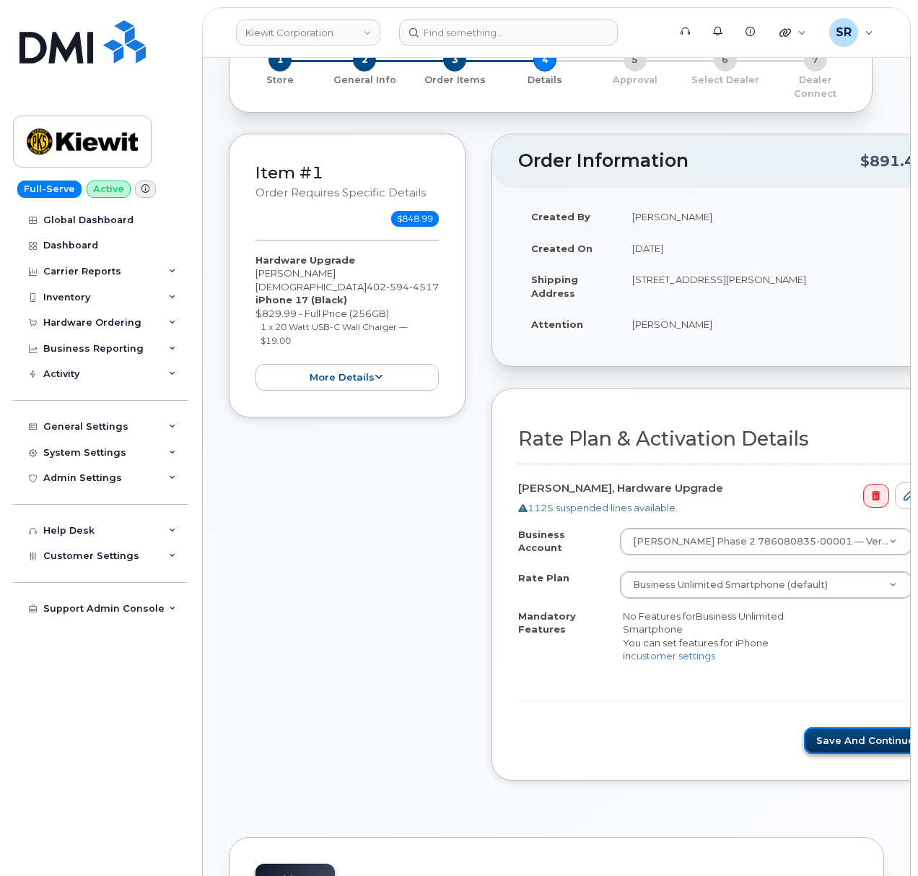
click at [816, 731] on button "Save and Continue" at bounding box center [869, 740] width 131 height 27
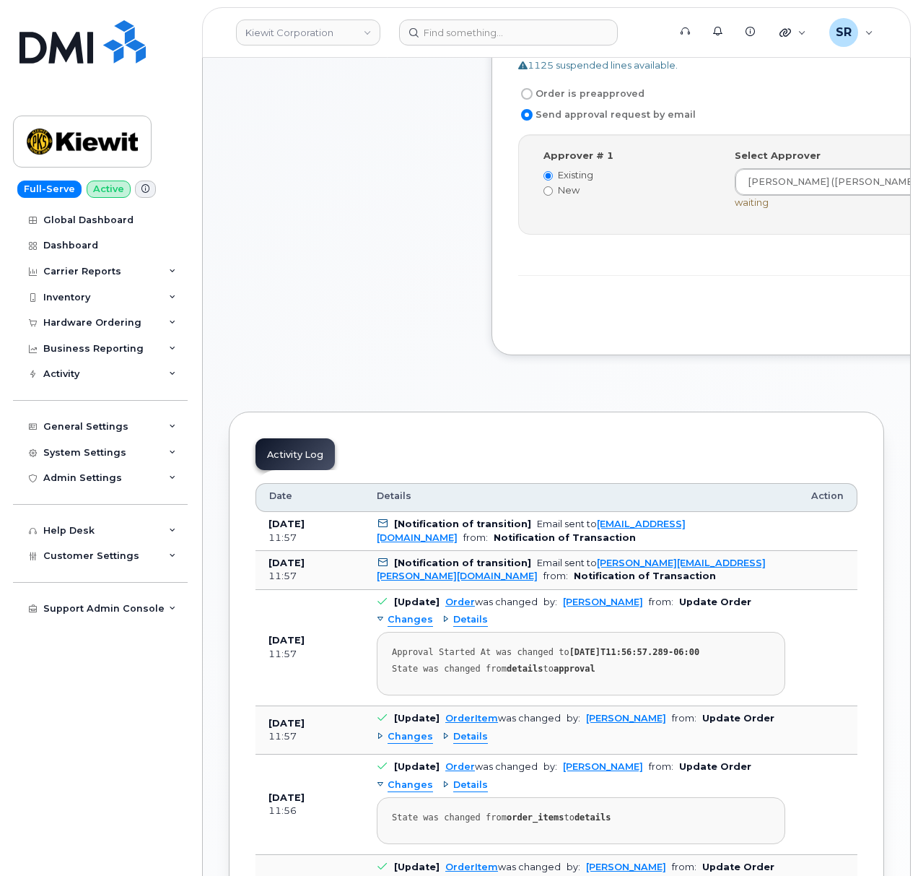
scroll to position [481, 0]
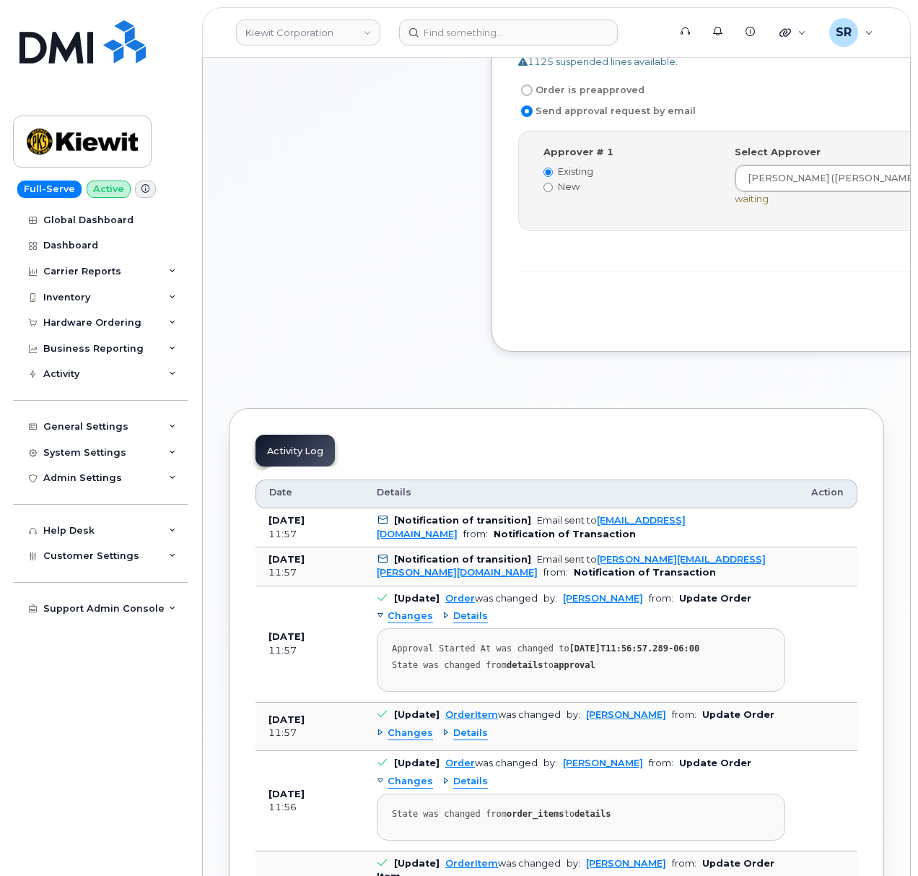
click at [450, 356] on div "Item #1 Waiting On Approval $848.99 Hardware Upgrade [PERSON_NAME][DEMOGRAPHIC_…" at bounding box center [347, 61] width 237 height 624
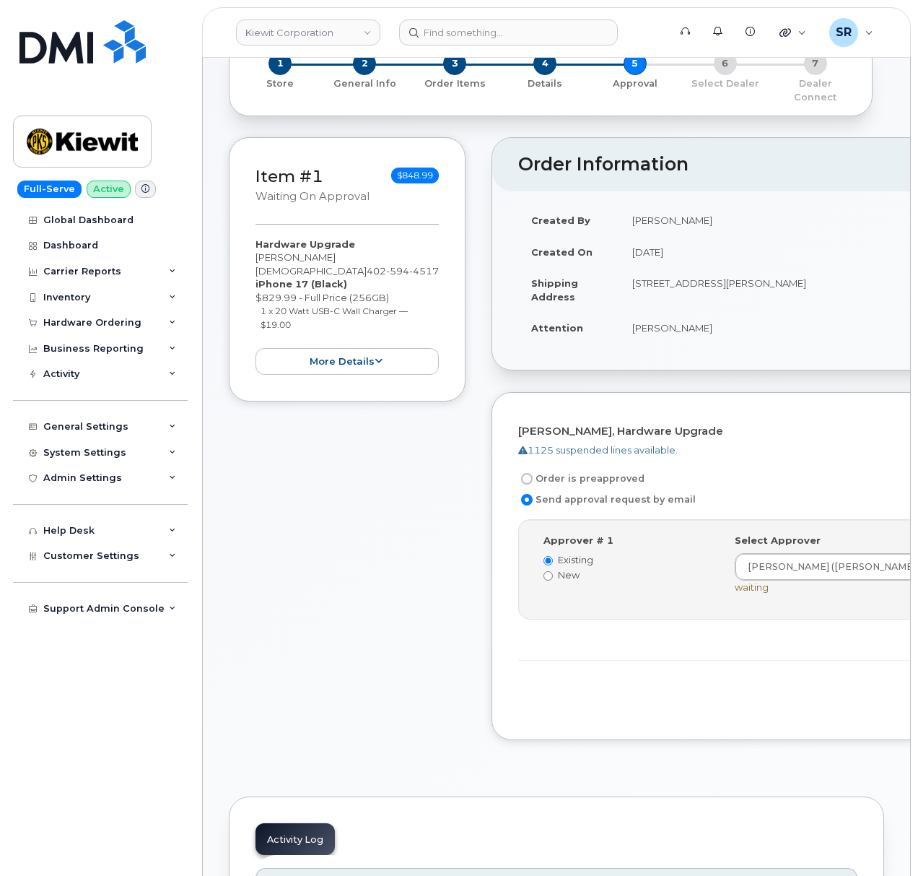
scroll to position [0, 0]
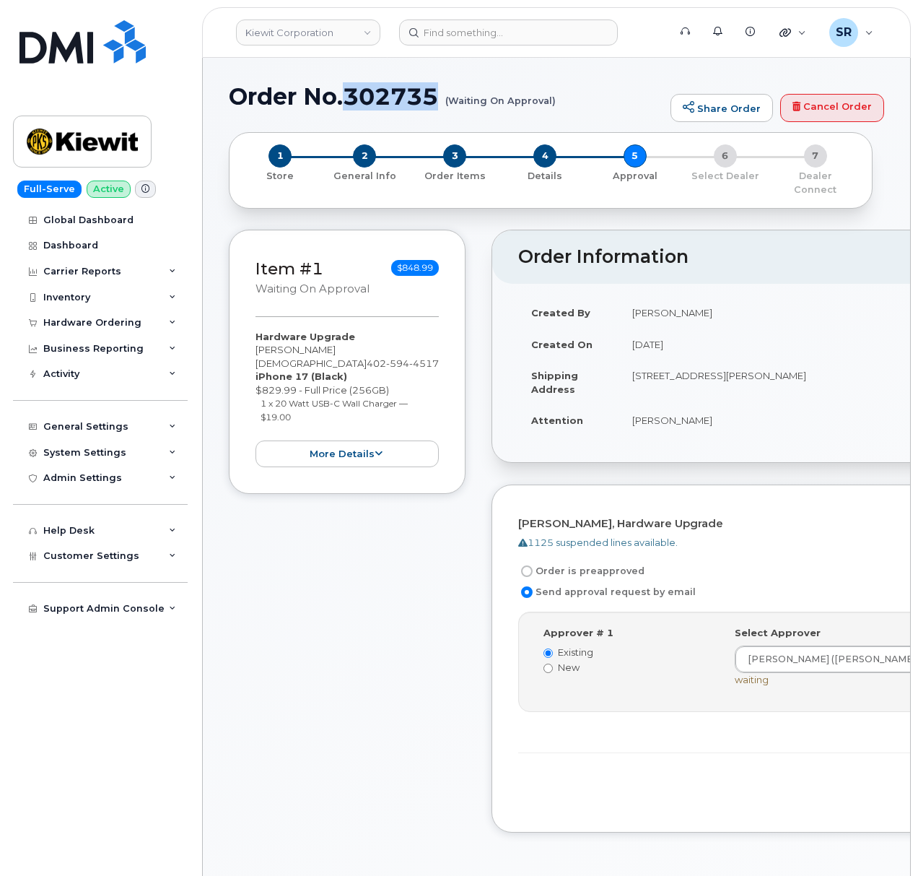
drag, startPoint x: 440, startPoint y: 87, endPoint x: 348, endPoint y: 95, distance: 92.7
click at [348, 95] on h1 "Order No.302735 (Waiting On Approval)" at bounding box center [446, 96] width 435 height 25
click at [443, 92] on h1 "Order No.302735 (Waiting On Approval)" at bounding box center [446, 96] width 435 height 25
drag, startPoint x: 443, startPoint y: 90, endPoint x: 350, endPoint y: 92, distance: 93.2
click at [350, 92] on h1 "Order No.302735 (Waiting On Approval)" at bounding box center [446, 96] width 435 height 25
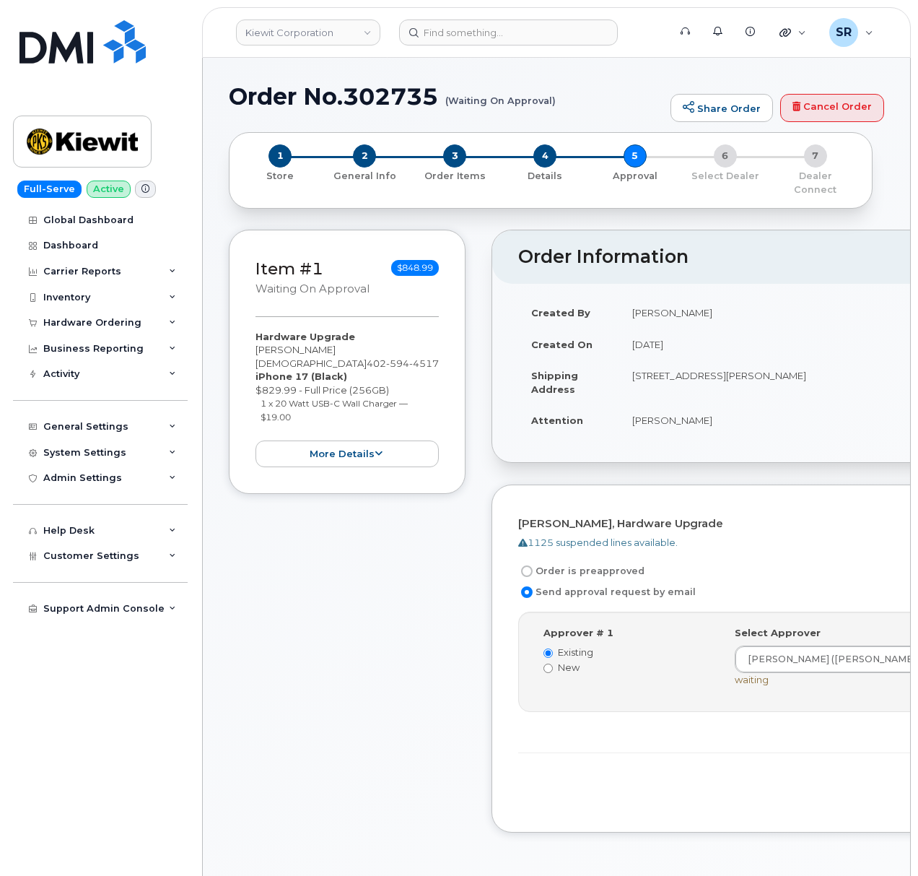
click at [346, 690] on div "Item #1 Waiting On Approval $848.99 Hardware Upgrade [PERSON_NAME][DEMOGRAPHIC_…" at bounding box center [347, 542] width 237 height 624
drag, startPoint x: 440, startPoint y: 94, endPoint x: 345, endPoint y: 92, distance: 95.3
click at [345, 92] on h1 "Order No.302735 (Waiting On Approval)" at bounding box center [446, 96] width 435 height 25
click at [403, 566] on div "Item #1 Waiting On Approval $848.99 Hardware Upgrade [PERSON_NAME][DEMOGRAPHIC_…" at bounding box center [347, 542] width 237 height 624
drag, startPoint x: 440, startPoint y: 96, endPoint x: 352, endPoint y: 94, distance: 87.4
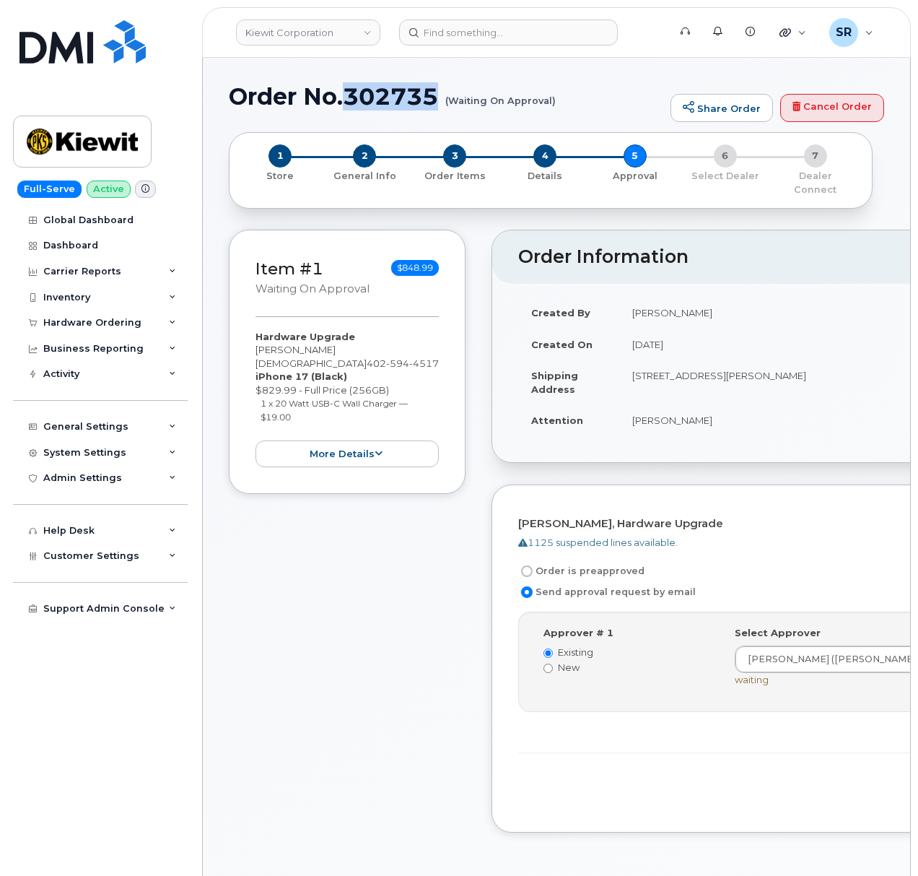
click at [352, 94] on h1 "Order No.302735 (Waiting On Approval)" at bounding box center [446, 96] width 435 height 25
click at [375, 608] on div "Item #1 Waiting On Approval $848.99 Hardware Upgrade [PERSON_NAME][DEMOGRAPHIC_…" at bounding box center [347, 542] width 237 height 624
click at [352, 689] on div "Item #1 Waiting On Approval $848.99 Hardware Upgrade [PERSON_NAME][DEMOGRAPHIC_…" at bounding box center [347, 542] width 237 height 624
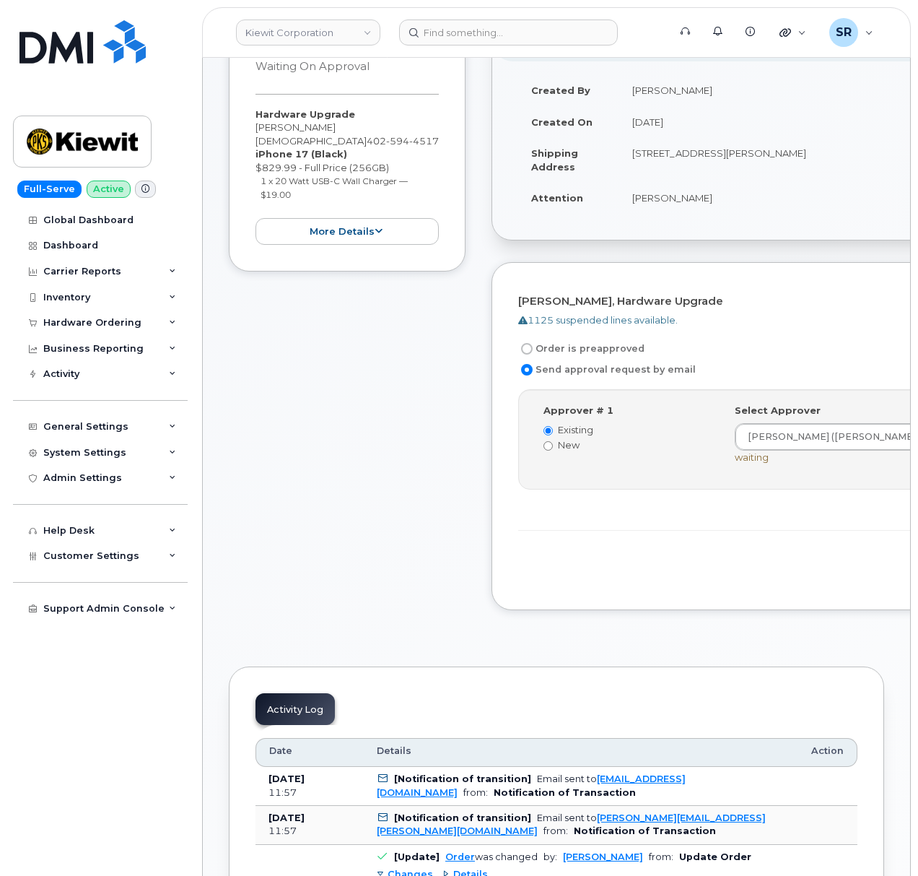
scroll to position [481, 0]
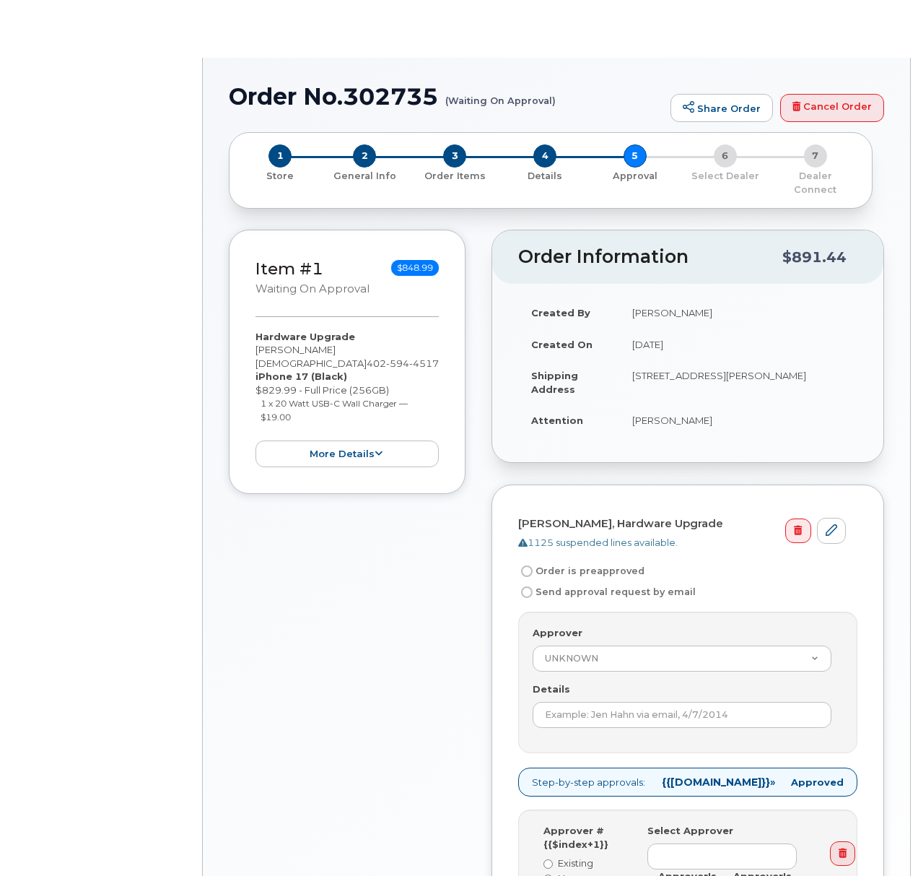
radio input "true"
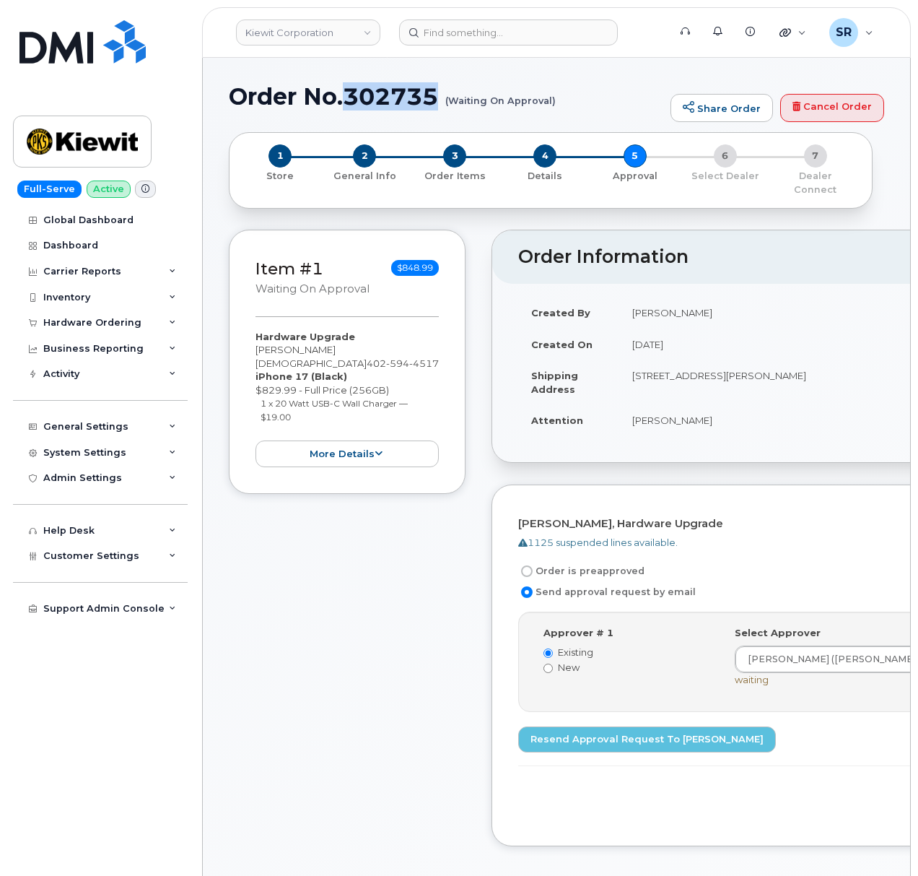
drag, startPoint x: 440, startPoint y: 96, endPoint x: 344, endPoint y: 92, distance: 96.1
click at [344, 92] on h1 "Order No.302735 (Waiting On Approval)" at bounding box center [446, 96] width 435 height 25
copy h1 "302735"
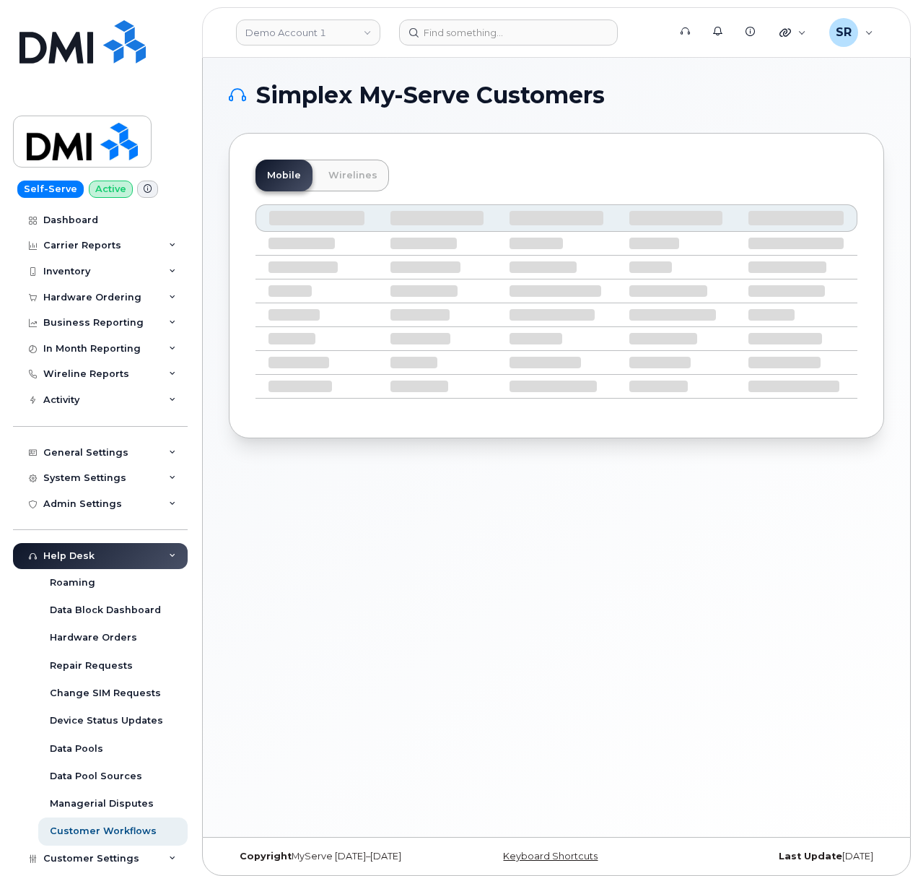
click at [478, 45] on header "Demo Account 1 Support Alerts Knowledge Base Quicklinks Suspend / Cancel Device…" at bounding box center [556, 32] width 709 height 51
click at [479, 42] on input at bounding box center [508, 32] width 219 height 26
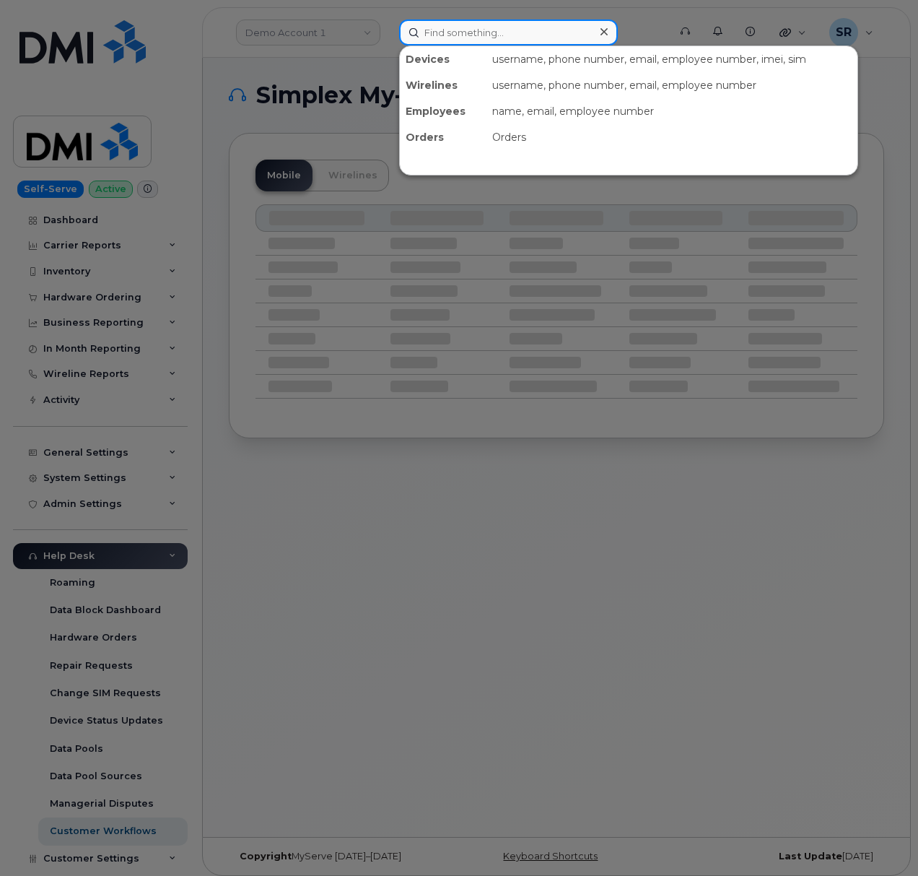
paste input "Jason Johnson"
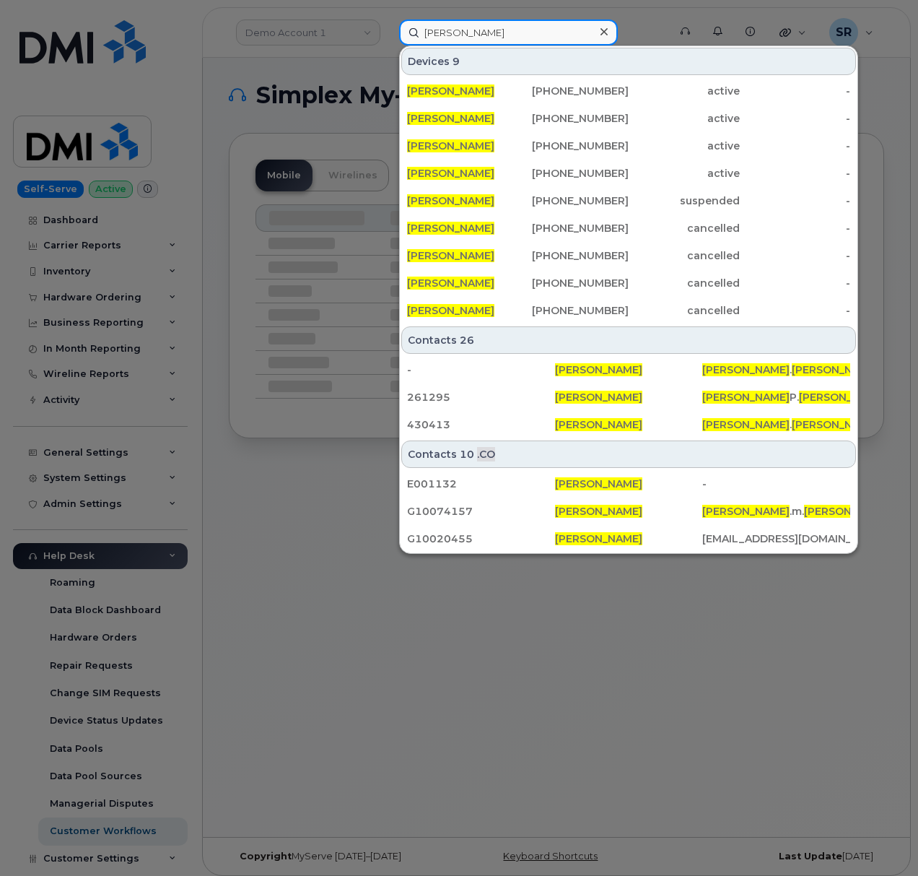
click at [508, 33] on input "Jason Johnson" at bounding box center [508, 32] width 219 height 26
paste input "302113"
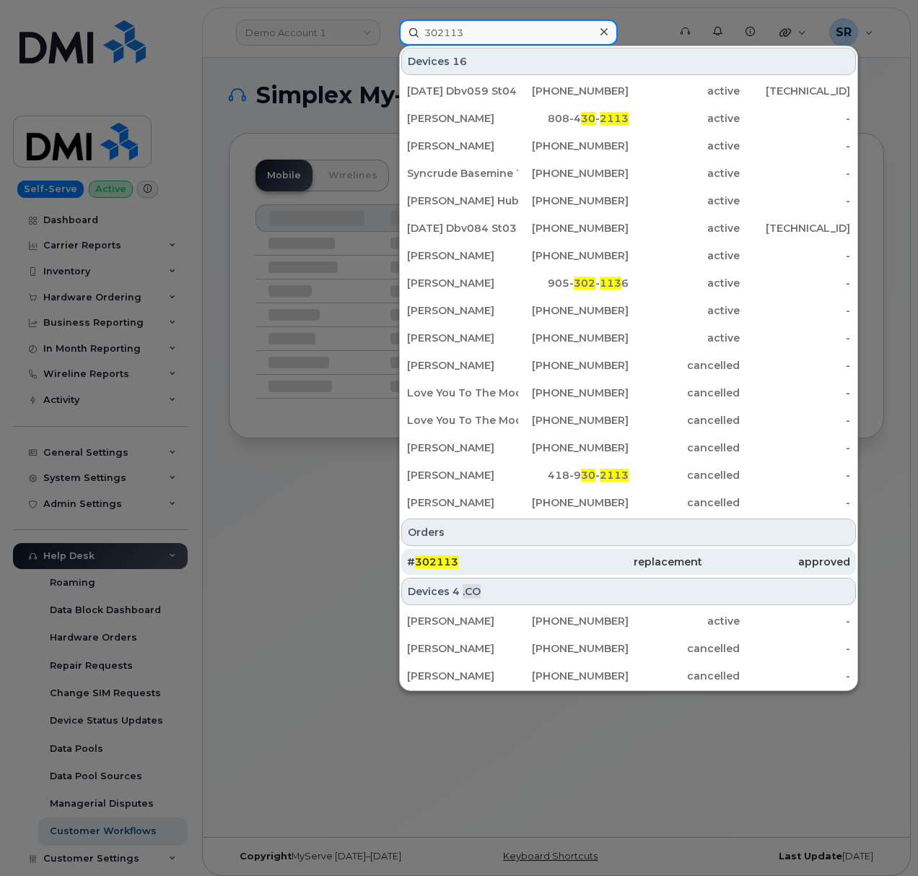
type input "302113"
click at [537, 567] on div "# 302113" at bounding box center [481, 561] width 148 height 14
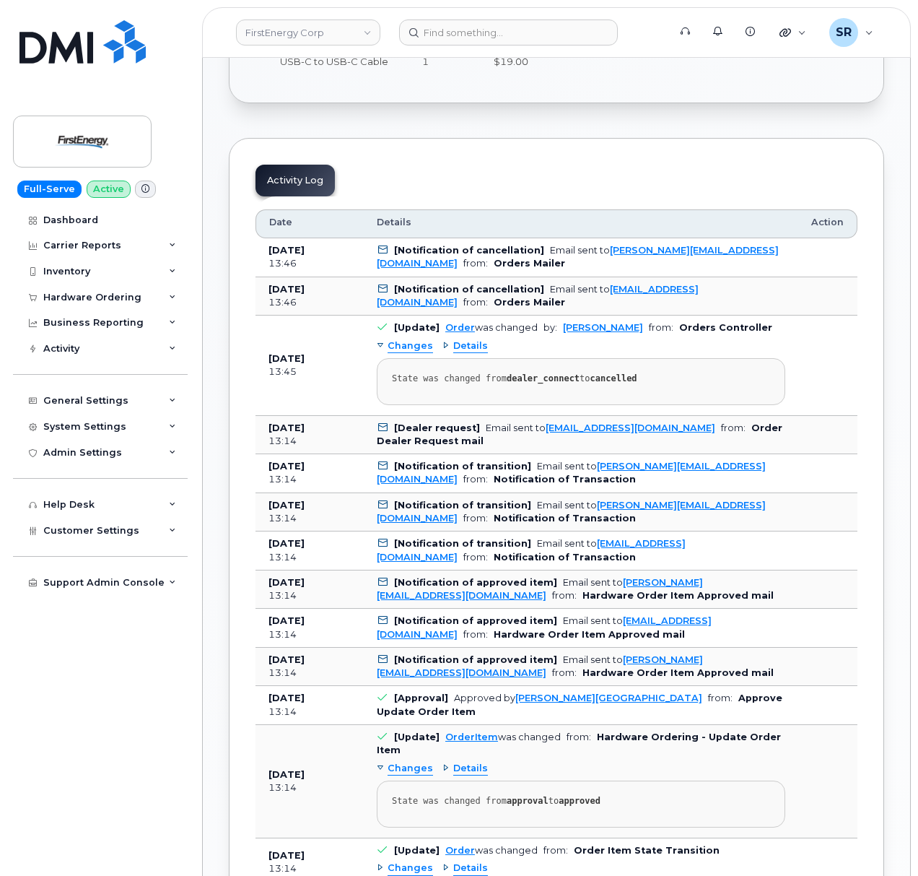
scroll to position [289, 0]
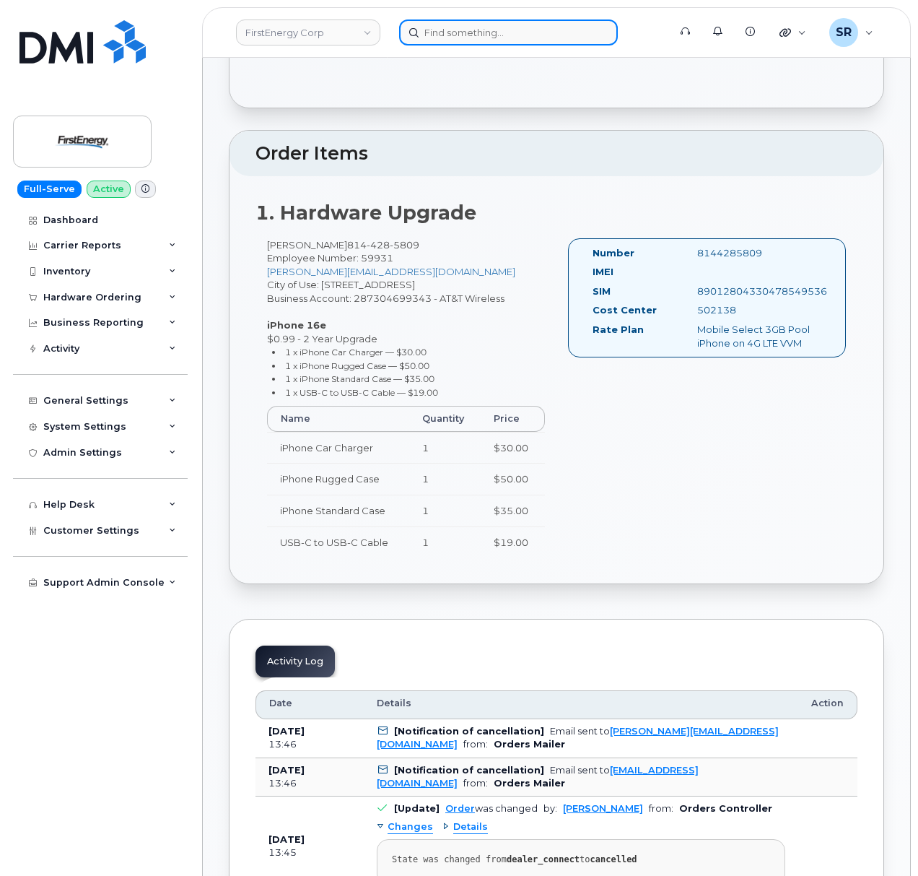
click at [465, 29] on input at bounding box center [508, 32] width 219 height 26
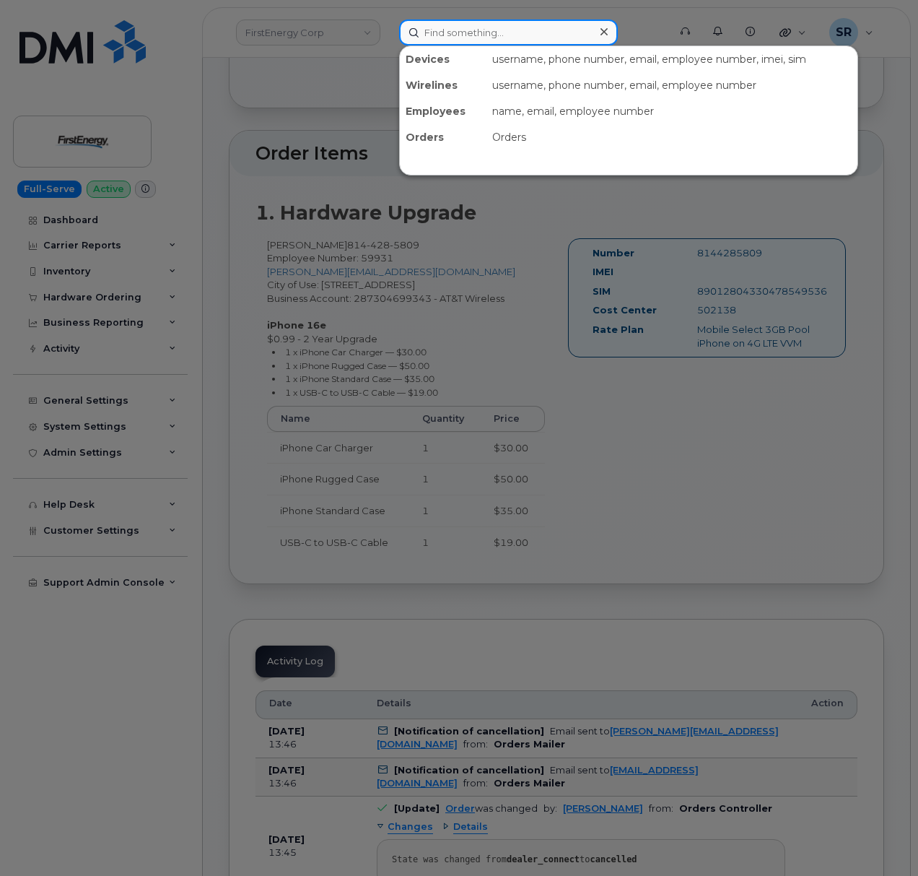
paste input "1005199"
type input "1005199"
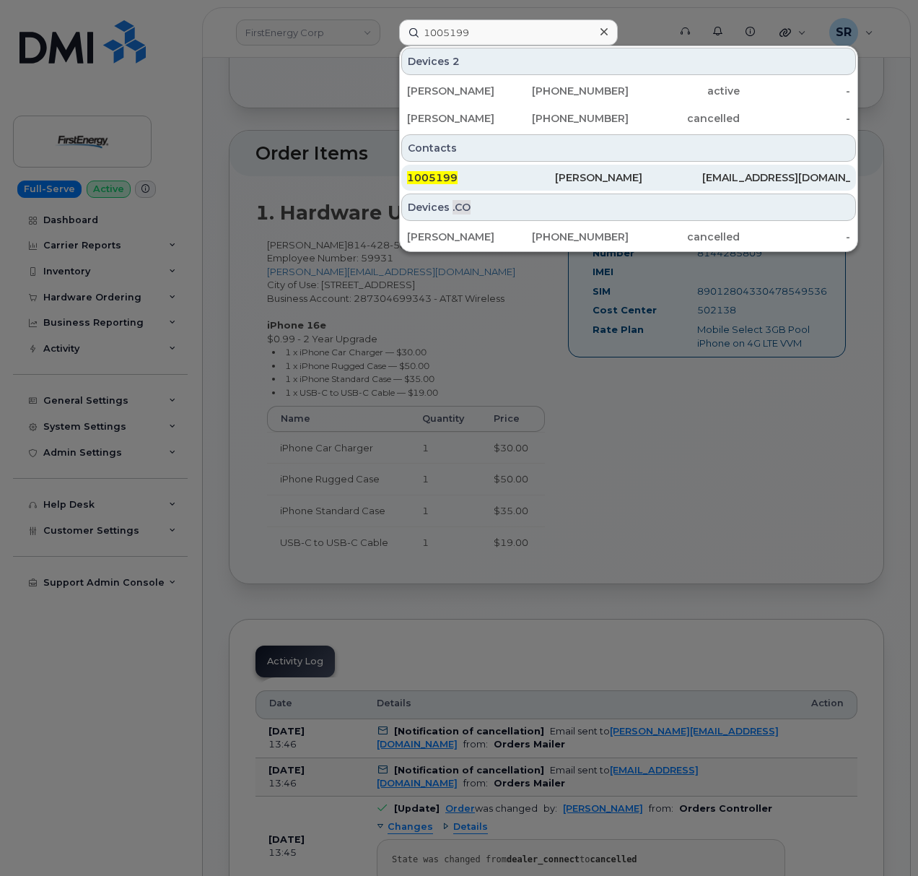
click at [595, 180] on div "Kellie M Williams" at bounding box center [629, 177] width 148 height 14
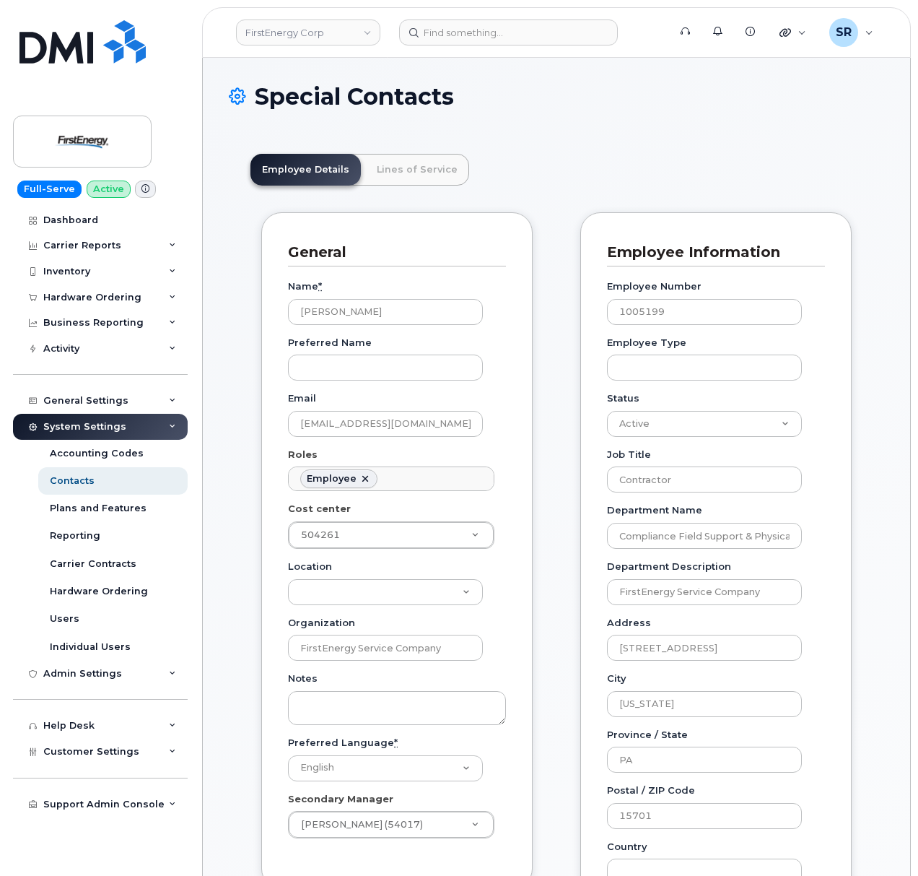
scroll to position [42, 0]
drag, startPoint x: 408, startPoint y: 315, endPoint x: 251, endPoint y: 310, distance: 156.7
click at [251, 310] on div "General Name * [PERSON_NAME] Preferred Name Email [EMAIL_ADDRESS][DOMAIN_NAME] …" at bounding box center [396, 680] width 293 height 936
click at [538, 115] on div "Special Contacts" at bounding box center [556, 108] width 655 height 48
click at [595, 123] on div "Special Contacts" at bounding box center [556, 108] width 655 height 48
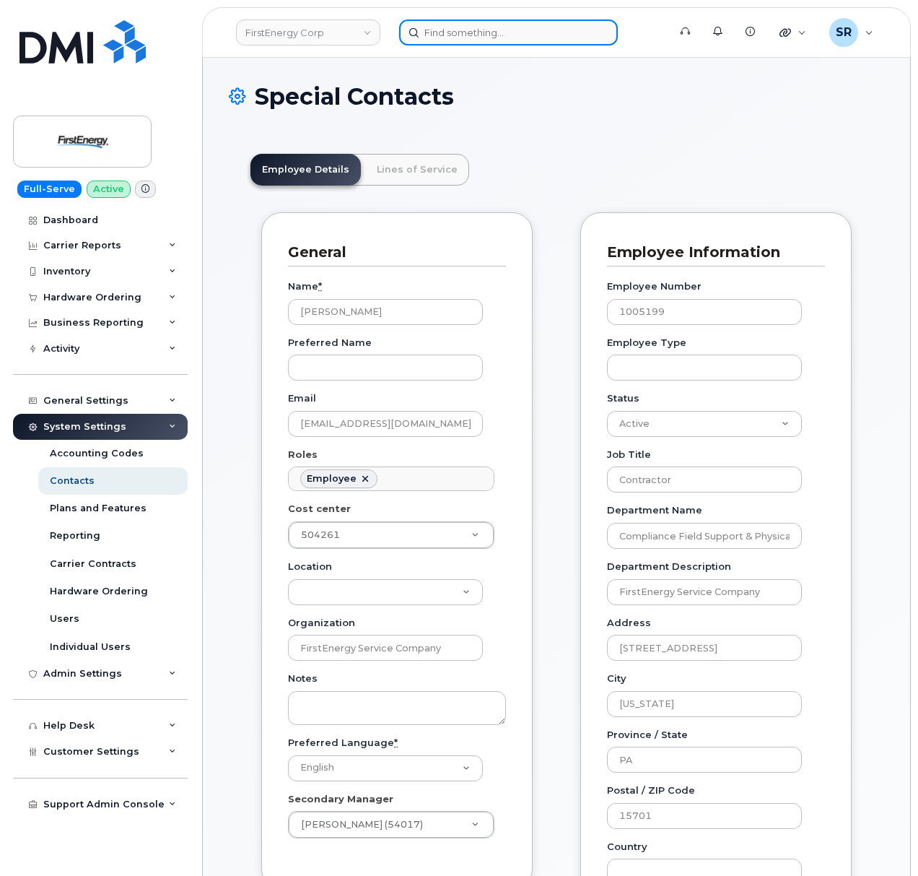
click at [456, 42] on input at bounding box center [508, 32] width 219 height 26
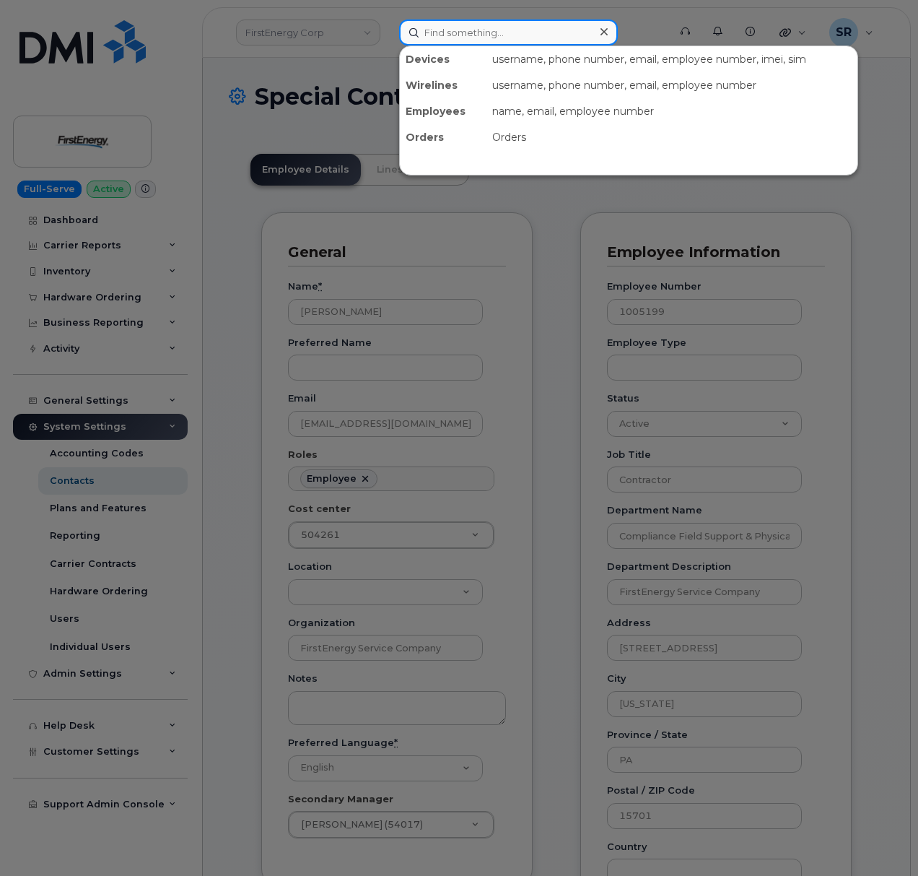
paste input "302113"
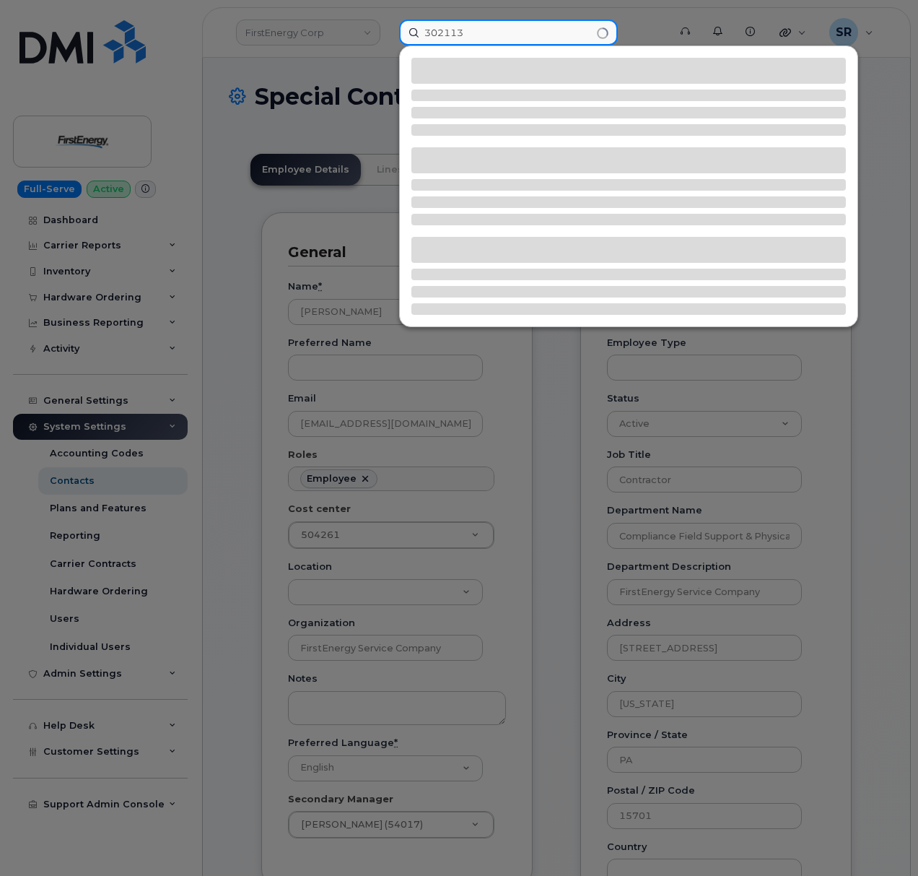
type input "302113"
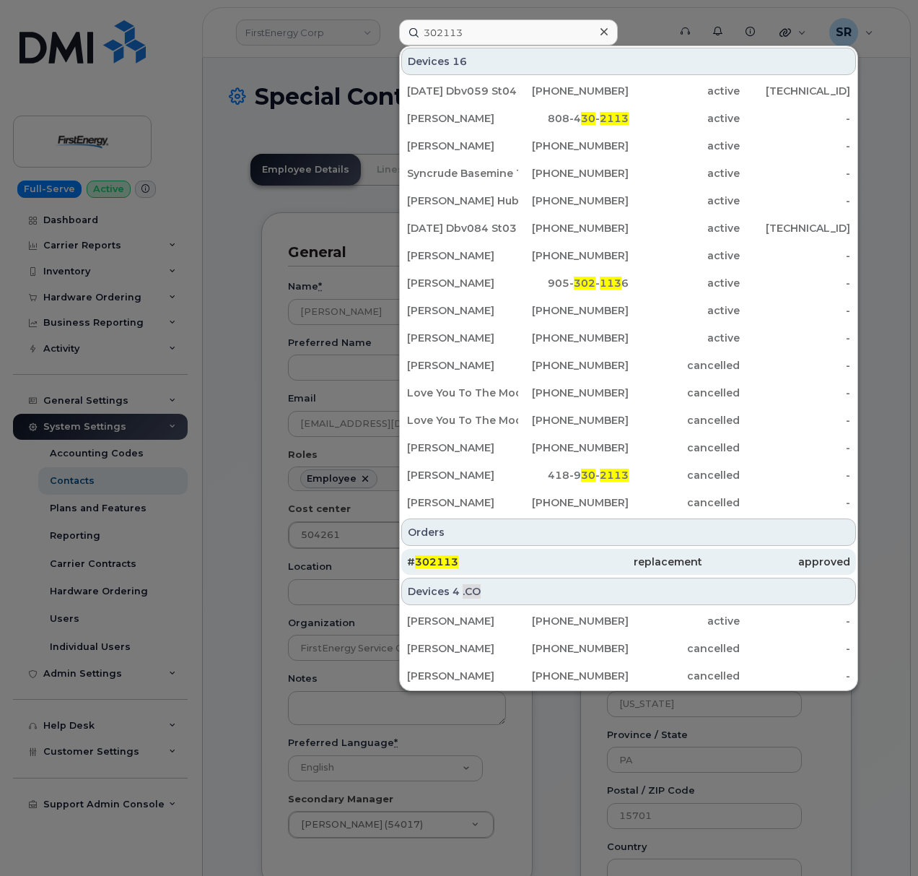
click at [479, 561] on div "# 302113" at bounding box center [481, 561] width 148 height 14
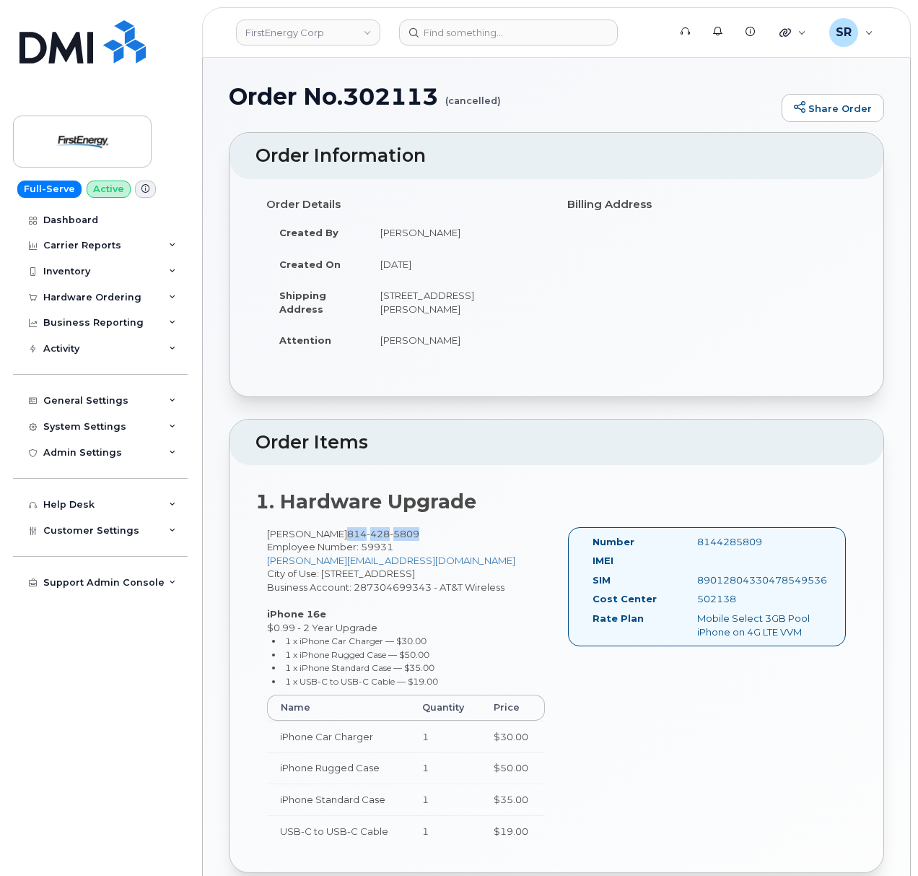
drag, startPoint x: 411, startPoint y: 533, endPoint x: 339, endPoint y: 533, distance: 72.9
click at [347, 533] on span "814 428 5809" at bounding box center [383, 534] width 72 height 12
copy span "814 428 5809"
click at [625, 743] on div "Jason Johnson 814 428 5809 Employee Number: 59931 JasonJohnson@firstenergycorp.…" at bounding box center [557, 693] width 602 height 332
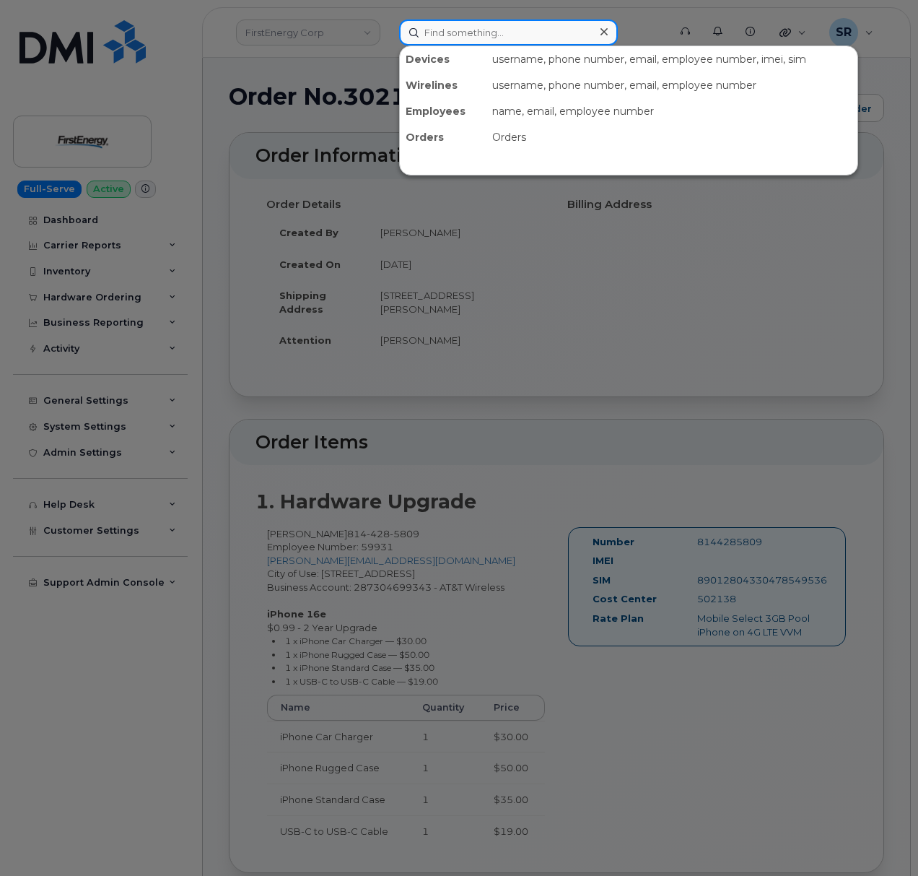
click at [471, 35] on input at bounding box center [508, 32] width 219 height 26
paste input "8144285809"
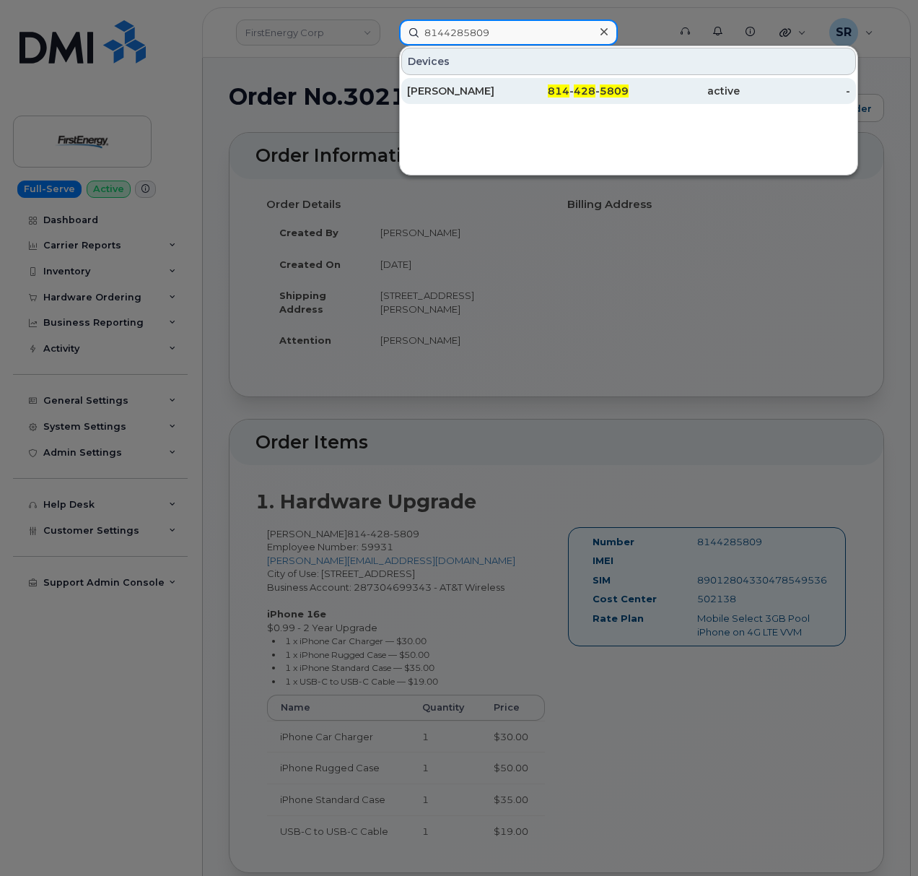
type input "8144285809"
click at [500, 90] on div "JASON JOHNSON" at bounding box center [462, 91] width 111 height 14
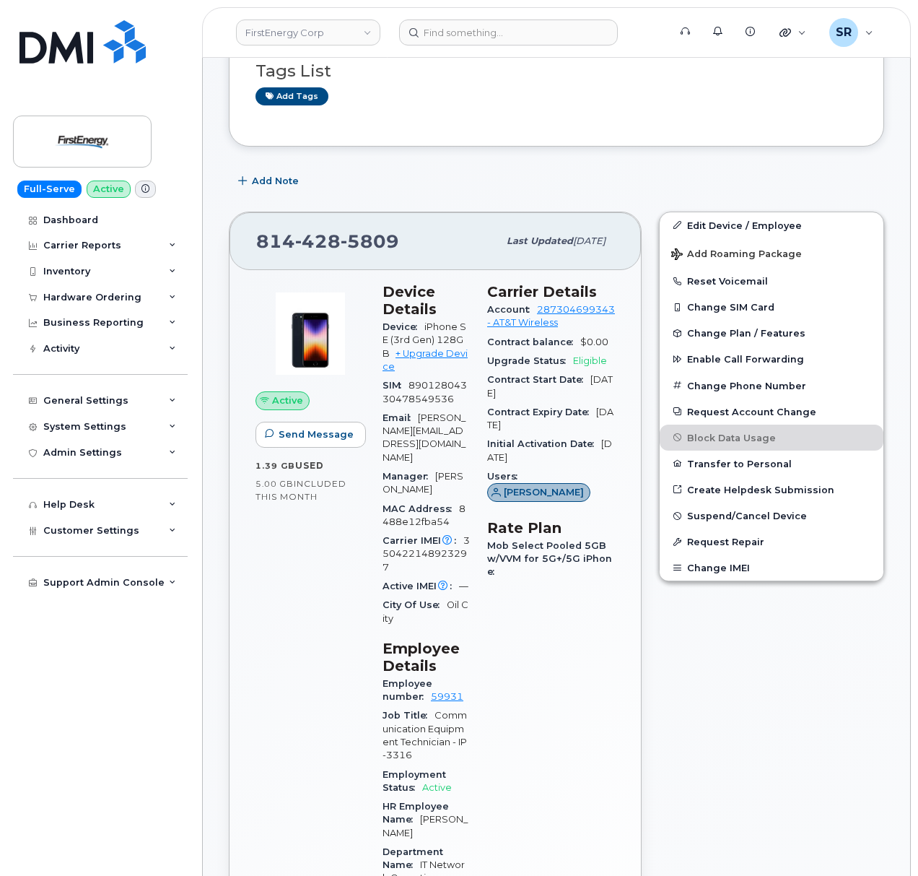
scroll to position [192, 0]
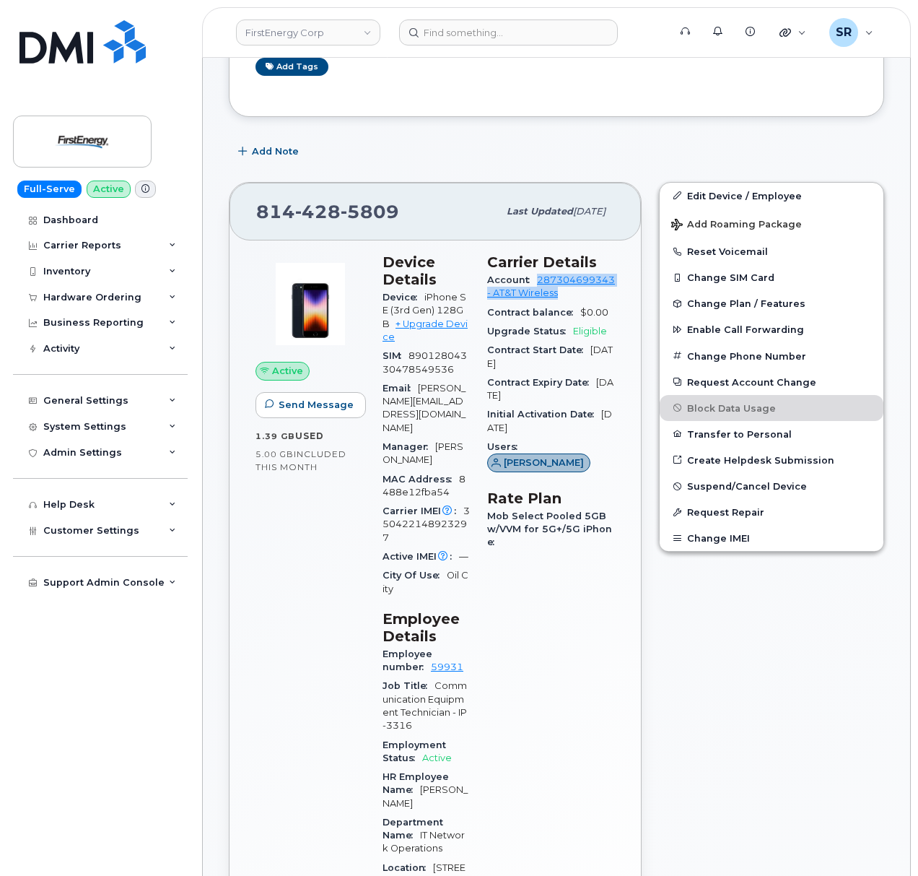
drag, startPoint x: 577, startPoint y: 330, endPoint x: 515, endPoint y: 315, distance: 64.6
click at [515, 303] on div "Account 287304699343 - AT&T Wireless" at bounding box center [551, 287] width 128 height 32
click at [697, 676] on div "Edit Device / Employee Add Roaming Package Reset Voicemail Change SIM Card Chan…" at bounding box center [771, 655] width 243 height 964
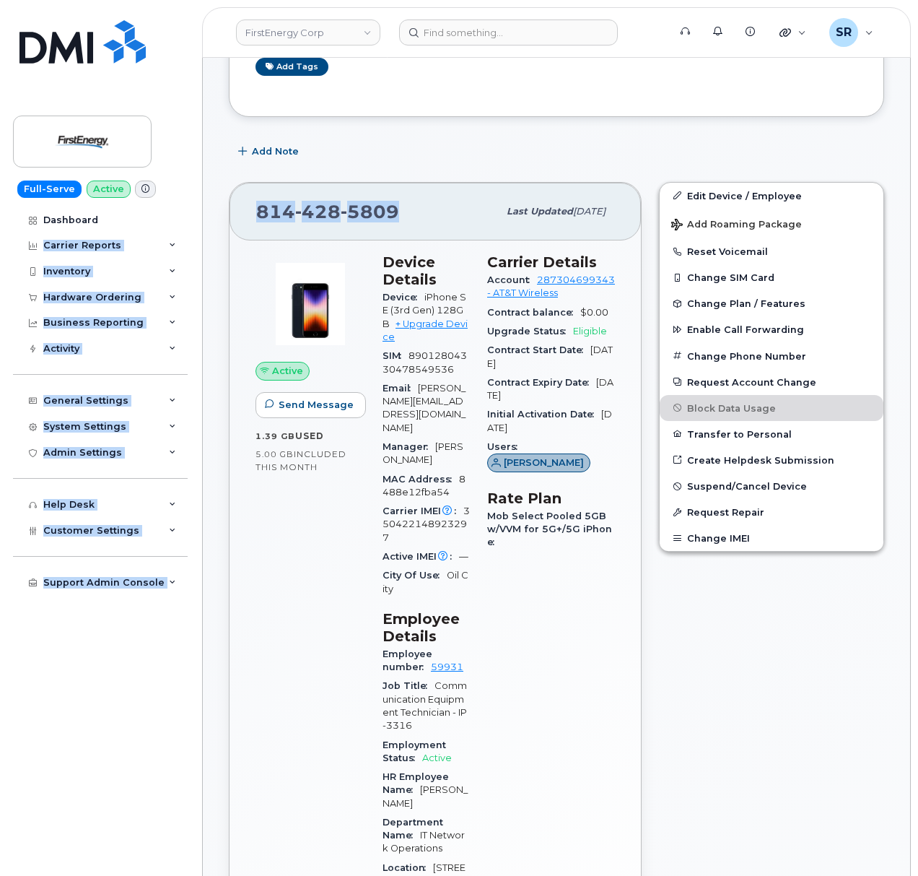
drag, startPoint x: 403, startPoint y: 212, endPoint x: 189, endPoint y: 211, distance: 213.7
click at [365, 202] on span "5809" at bounding box center [370, 212] width 58 height 22
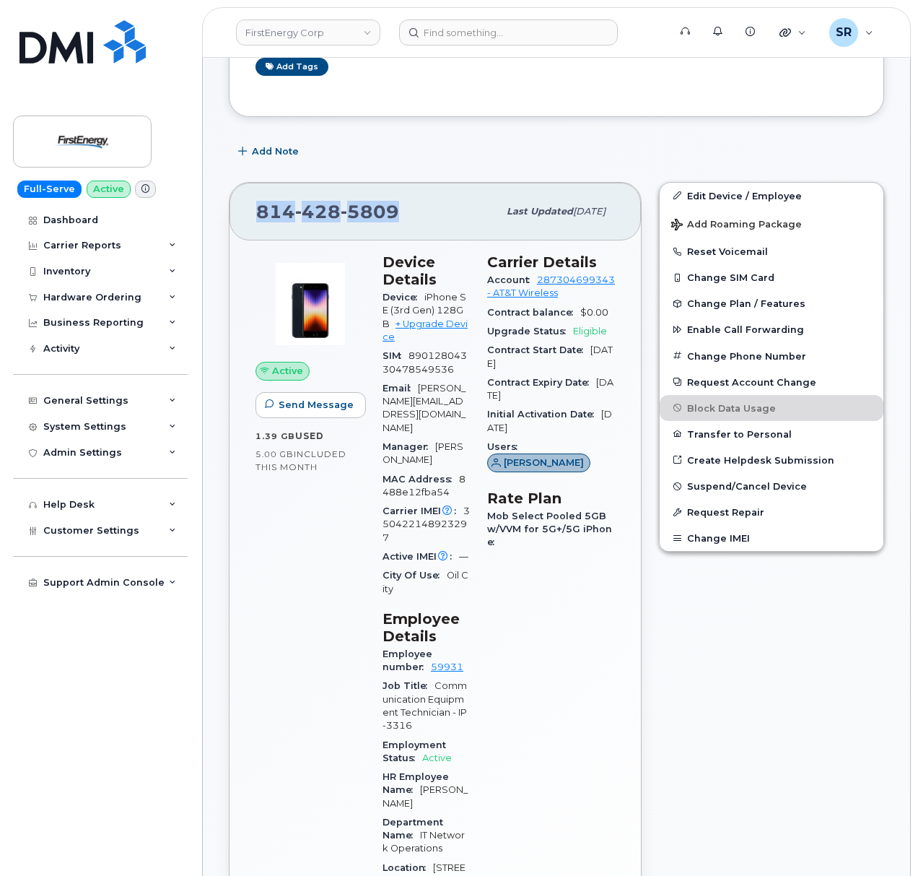
drag, startPoint x: 398, startPoint y: 206, endPoint x: 258, endPoint y: 209, distance: 140.8
click at [258, 209] on div "814 428 5809" at bounding box center [377, 211] width 242 height 30
copy span "814 428 5809"
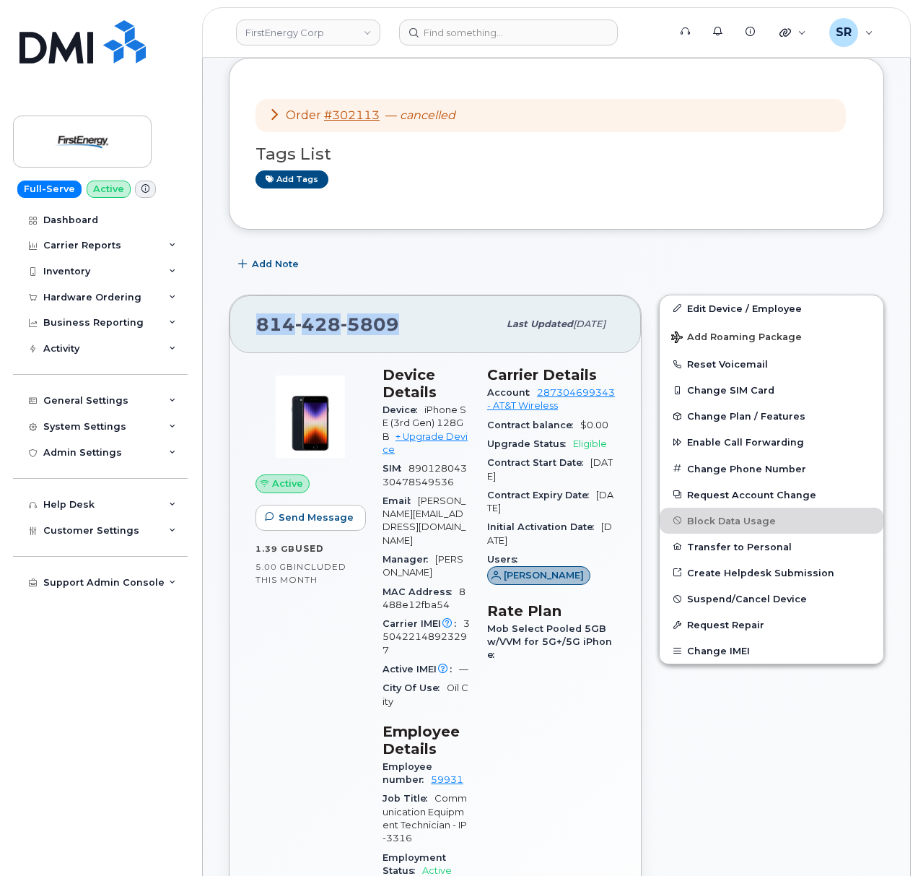
scroll to position [0, 0]
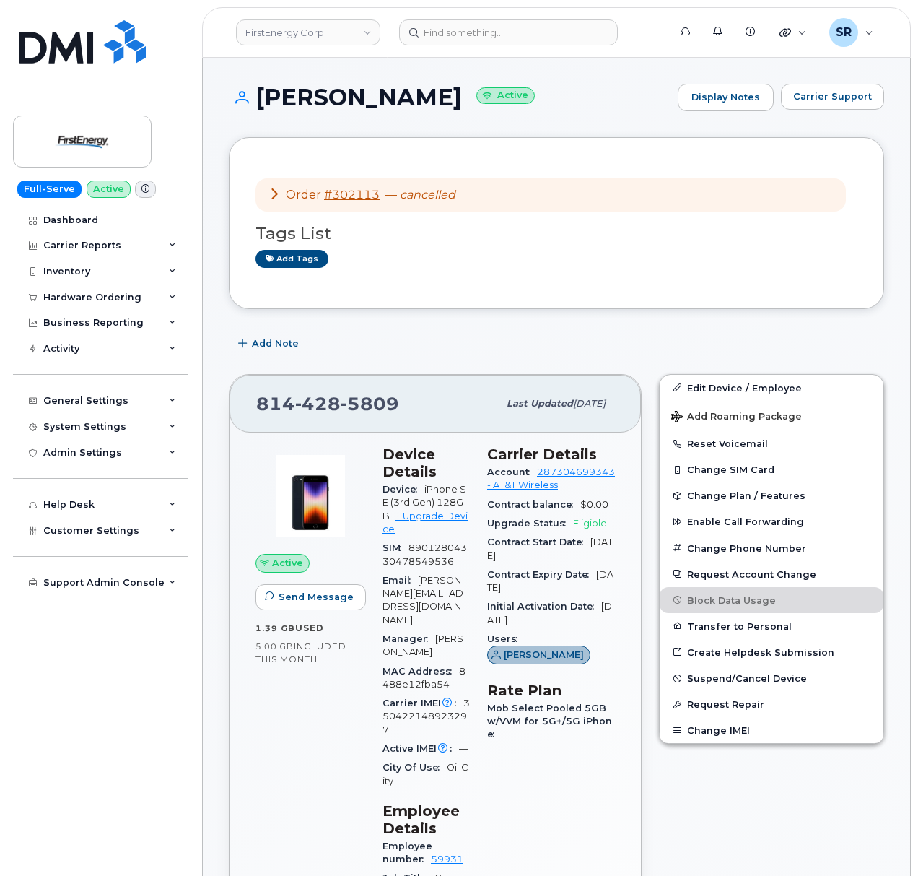
click at [489, 351] on div "Add Note" at bounding box center [556, 344] width 655 height 26
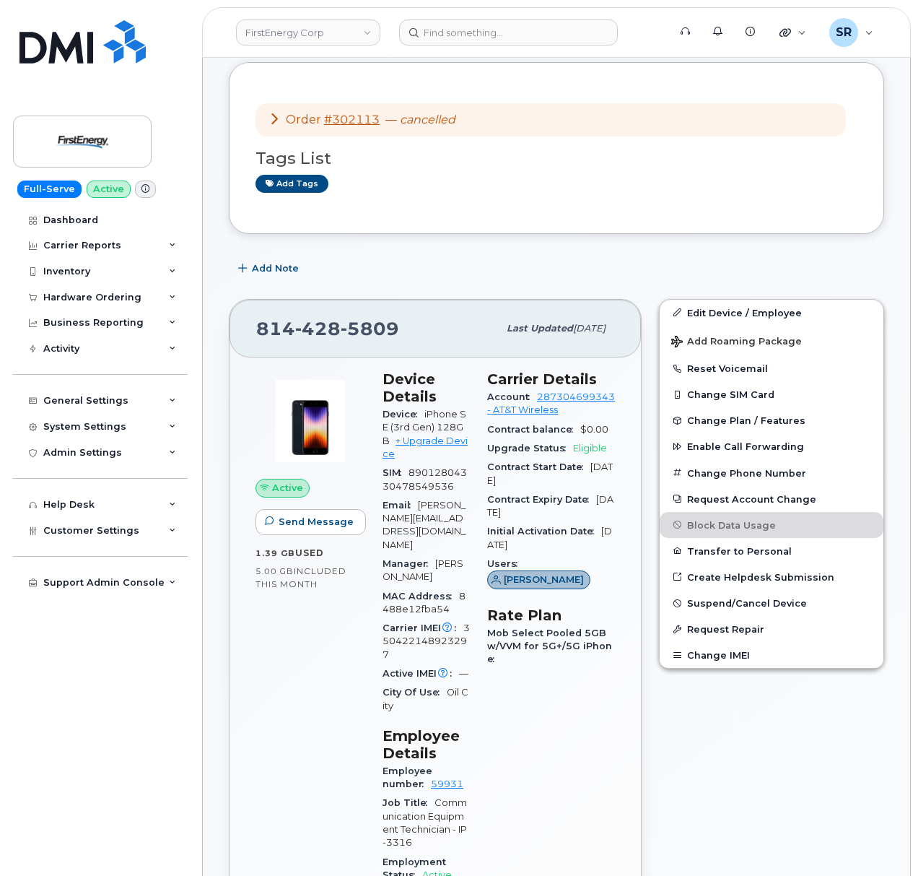
scroll to position [96, 0]
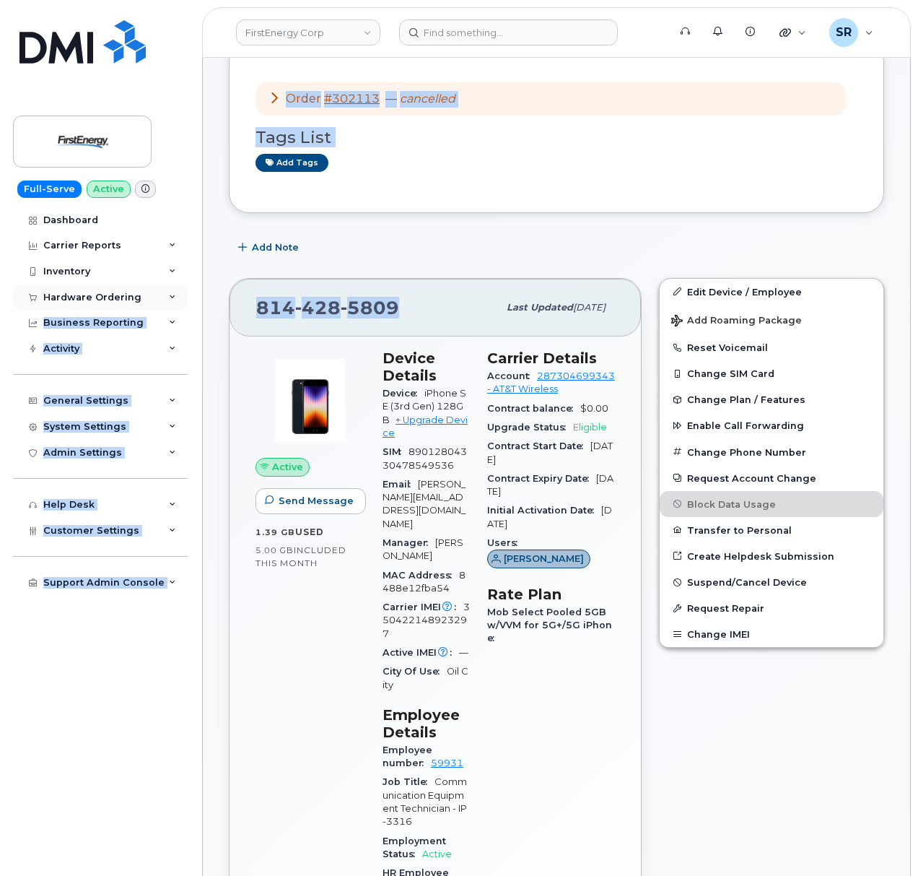
drag, startPoint x: 397, startPoint y: 303, endPoint x: 177, endPoint y: 308, distance: 220.2
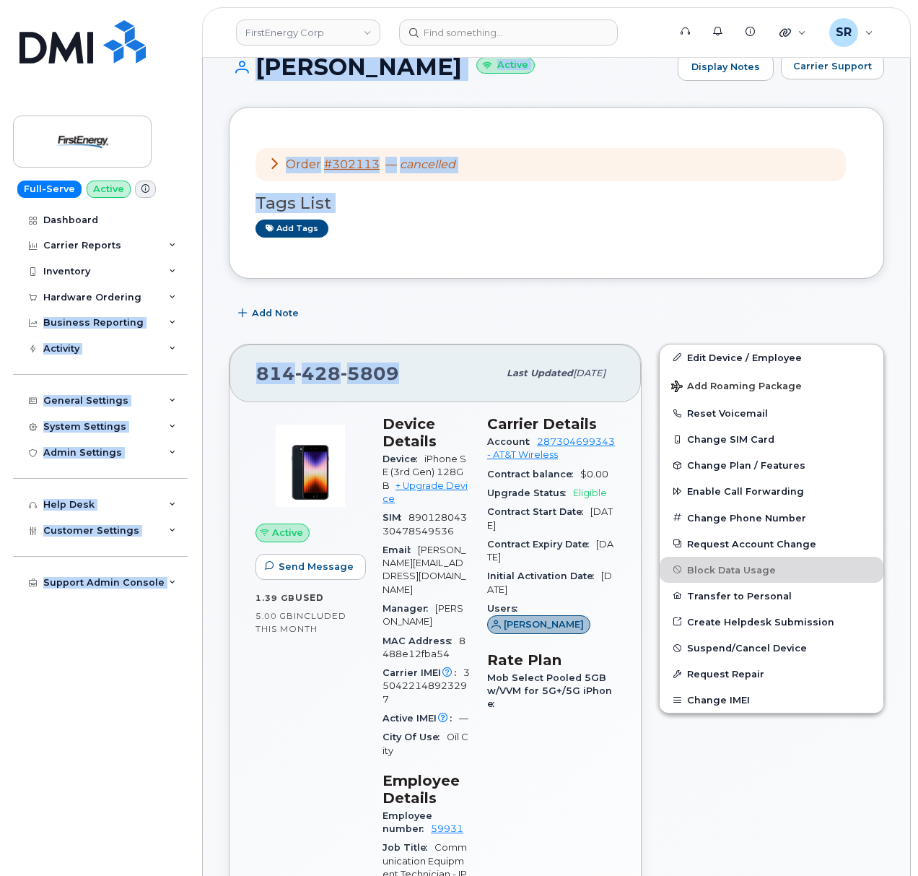
scroll to position [0, 0]
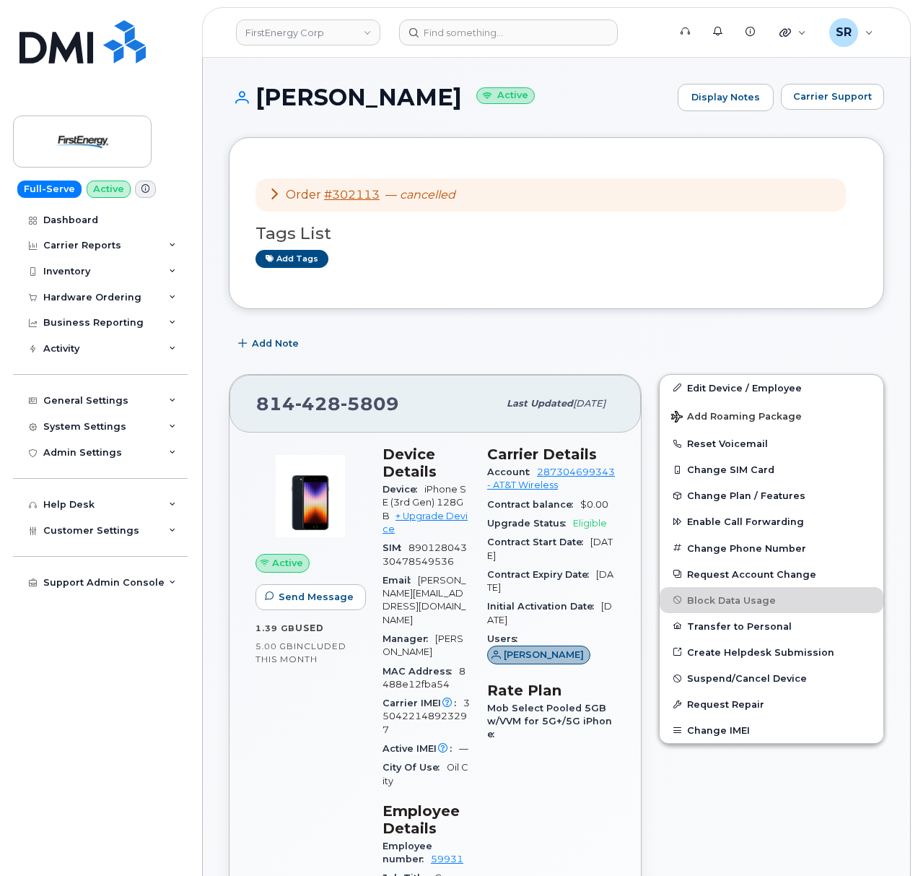
drag, startPoint x: 463, startPoint y: 93, endPoint x: 261, endPoint y: 101, distance: 203.0
click at [261, 101] on h1 "JASON JOHNSON Active" at bounding box center [450, 96] width 442 height 25
copy h1 "JASON JOHNSON"
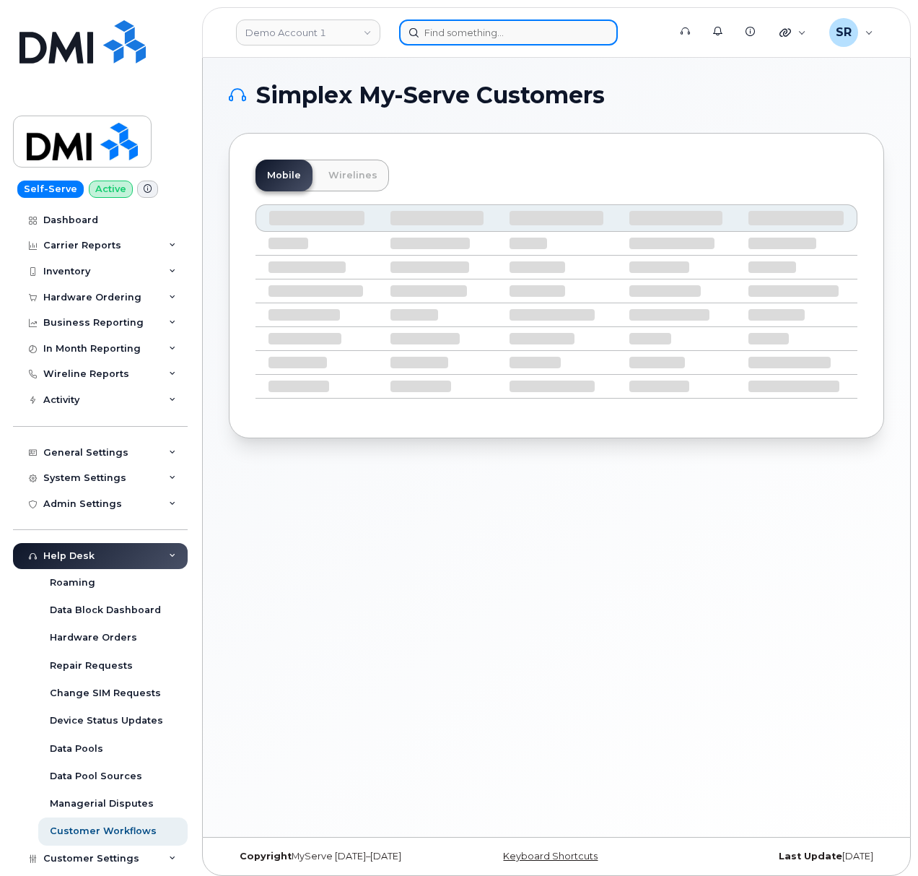
click at [524, 38] on input at bounding box center [508, 32] width 219 height 26
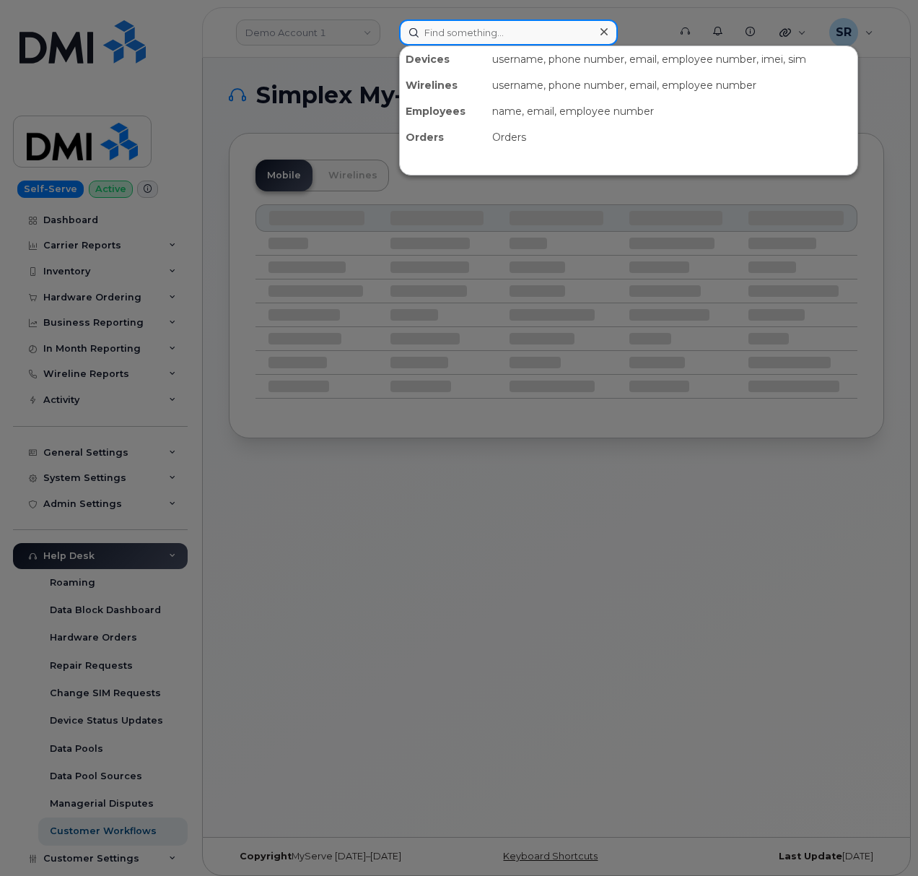
paste input "302113"
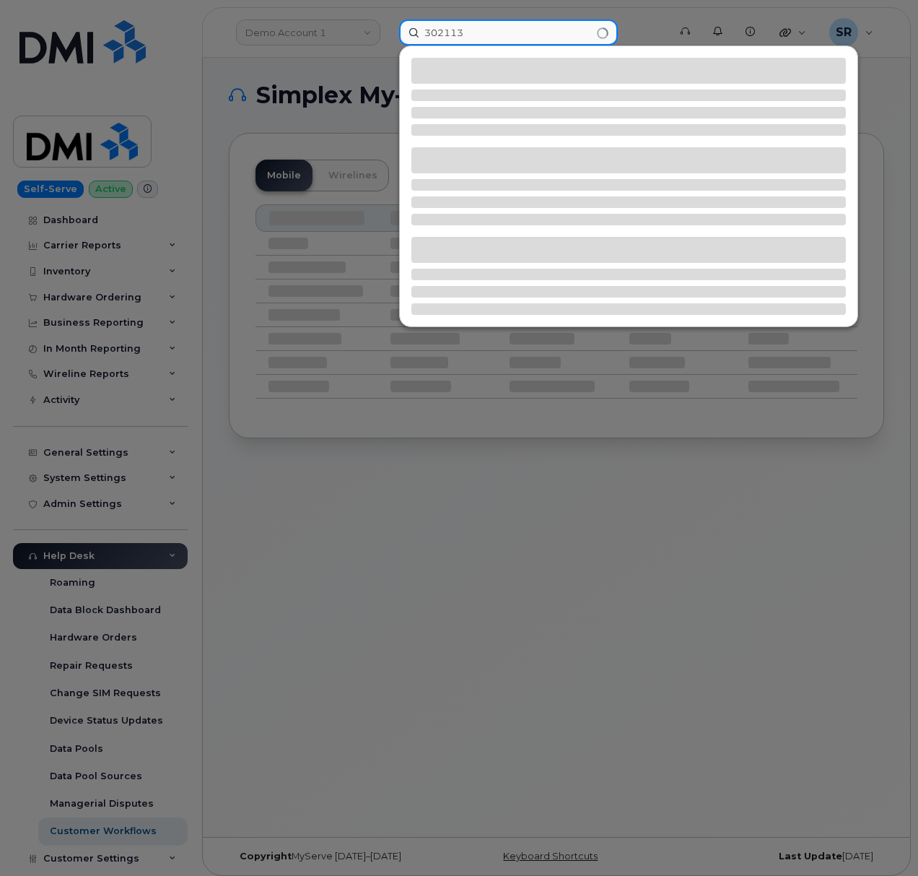
type input "302113"
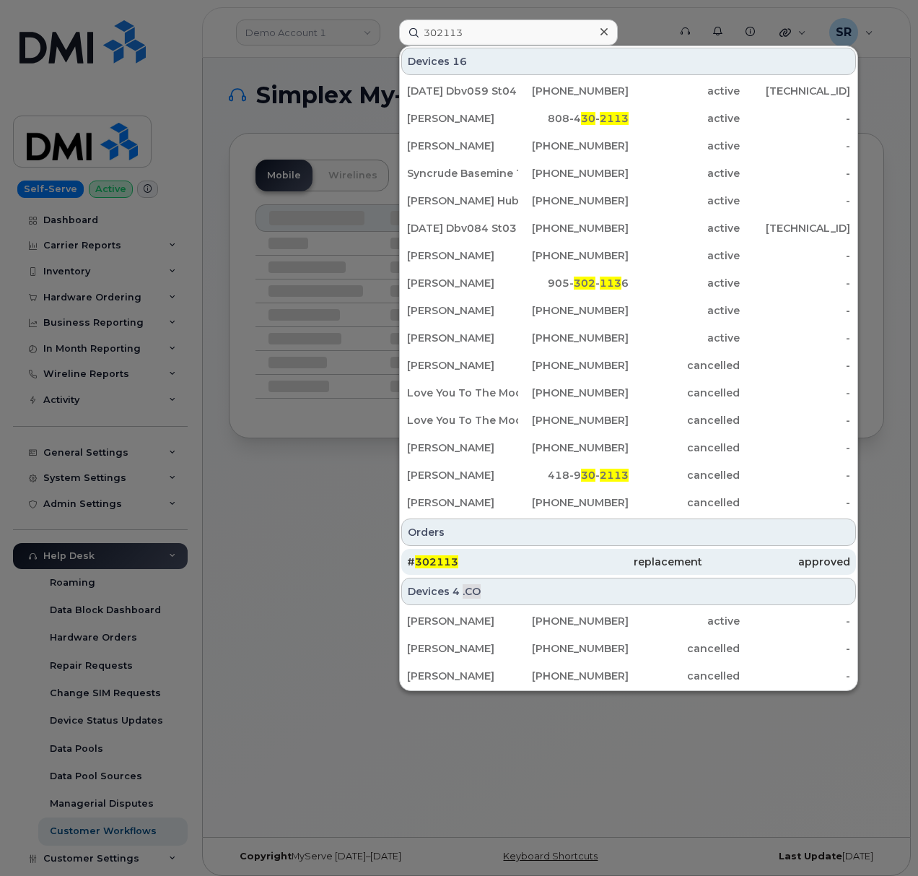
click at [479, 562] on div "# 302113" at bounding box center [481, 561] width 148 height 14
